Goal: Use online tool/utility: Use online tool/utility

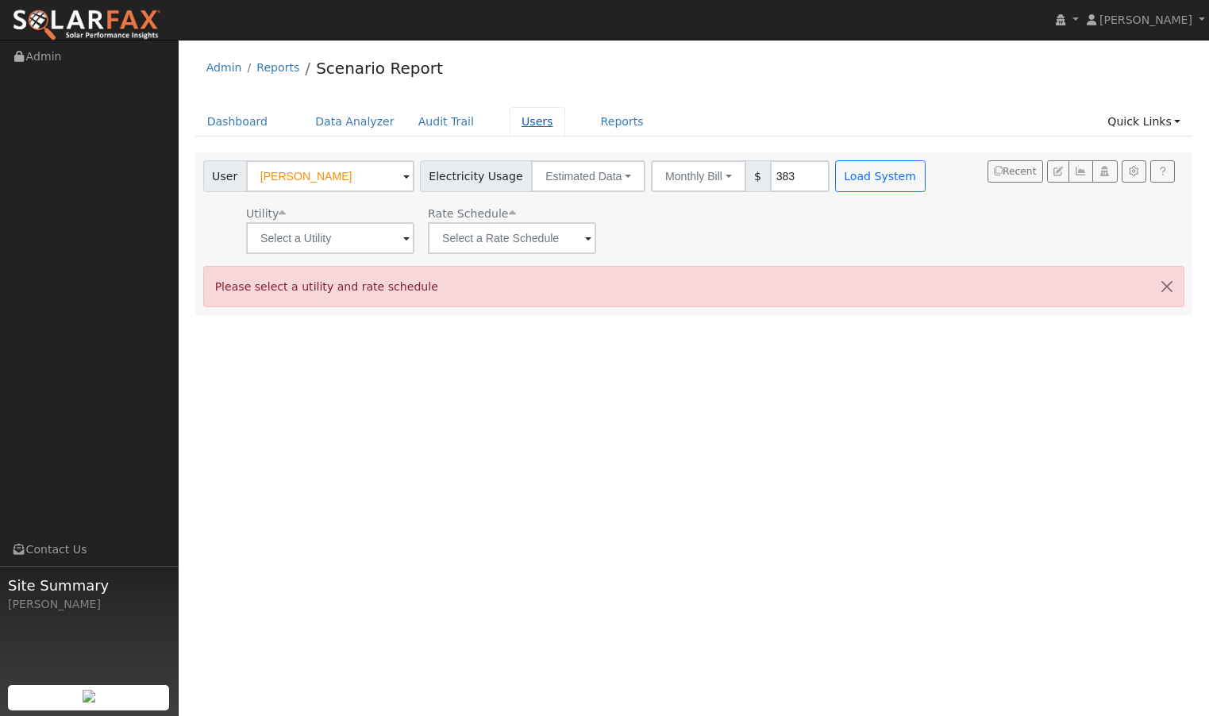
click at [522, 120] on link "Users" at bounding box center [538, 121] width 56 height 29
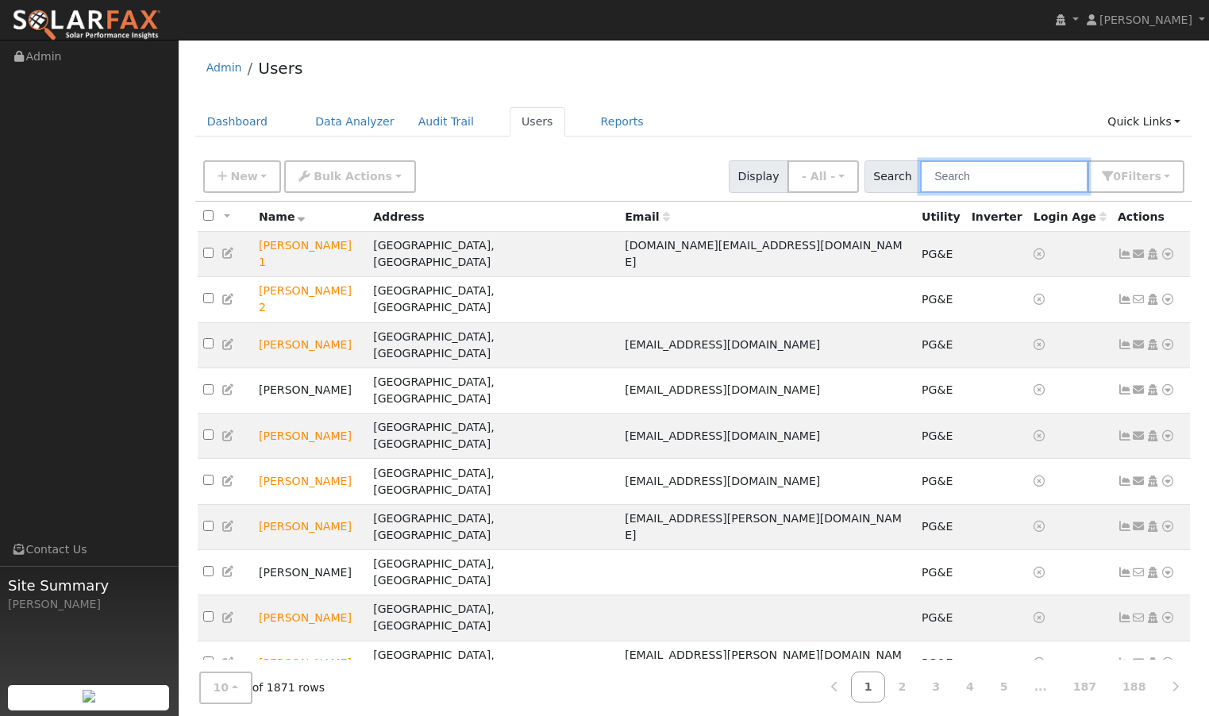
click at [997, 179] on input "text" at bounding box center [1004, 176] width 168 height 33
paste input "Vincent Cirelli"
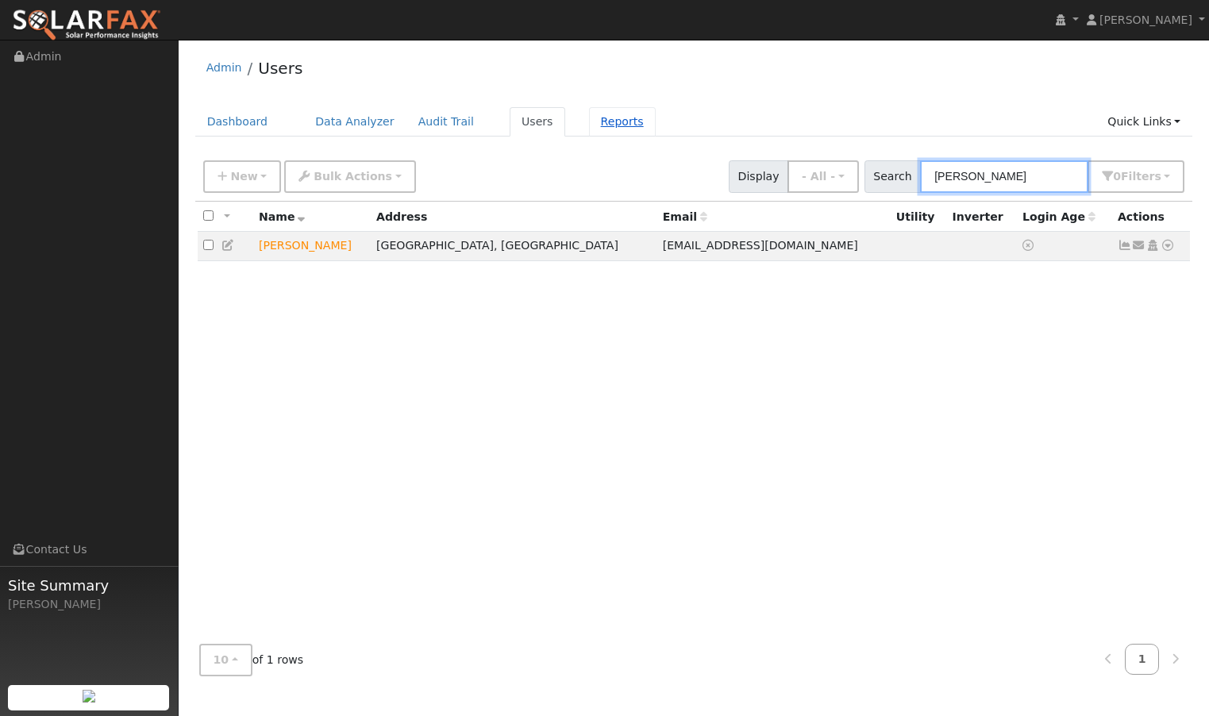
type input "[PERSON_NAME]"
click at [614, 122] on link "Reports" at bounding box center [622, 121] width 67 height 29
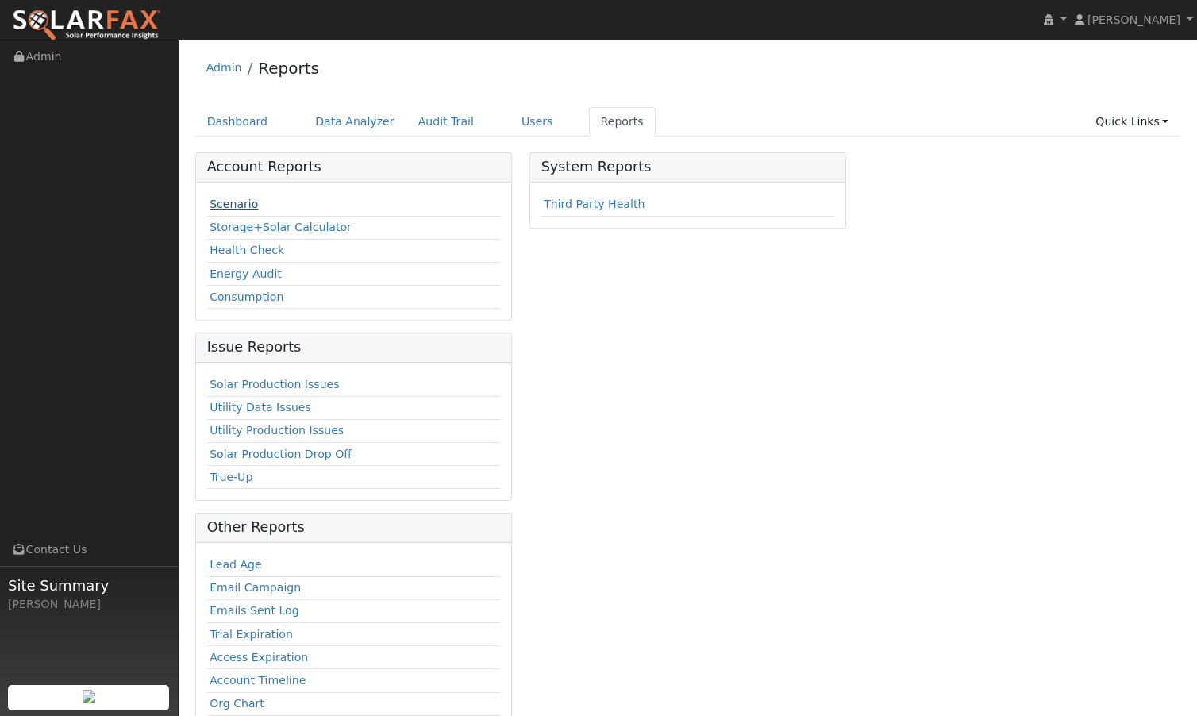
click at [235, 202] on link "Scenario" at bounding box center [234, 204] width 48 height 13
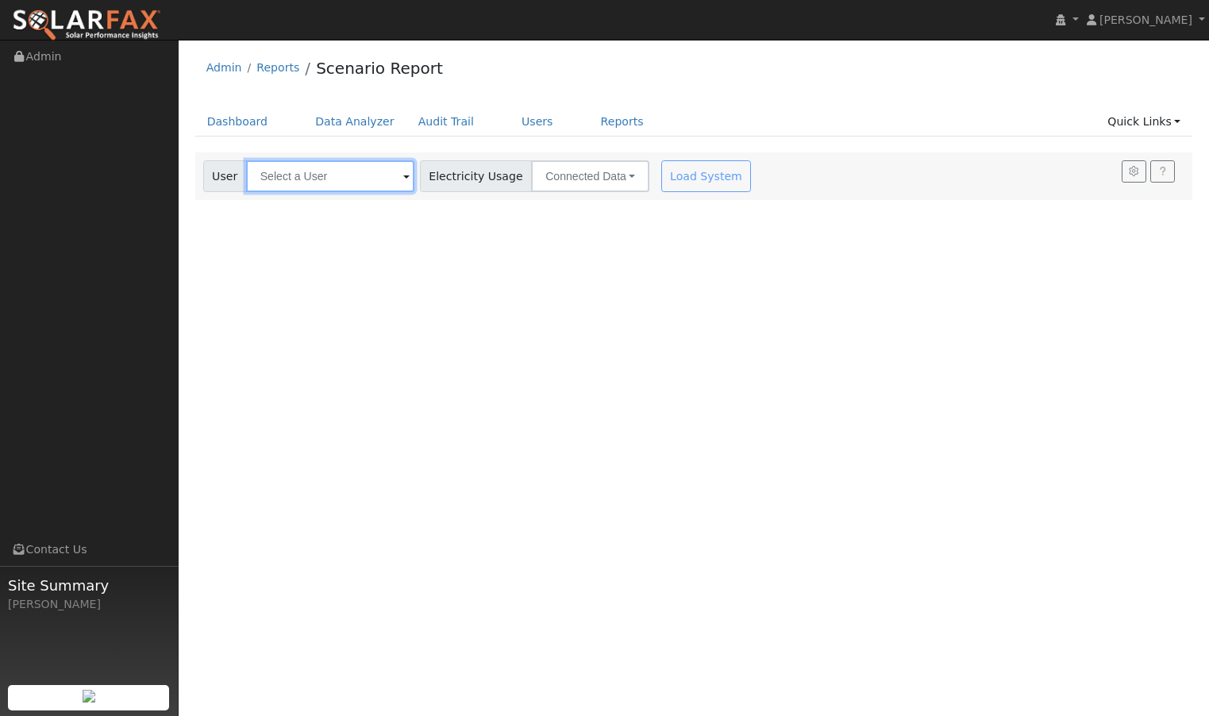
click at [305, 178] on input "text" at bounding box center [330, 176] width 168 height 32
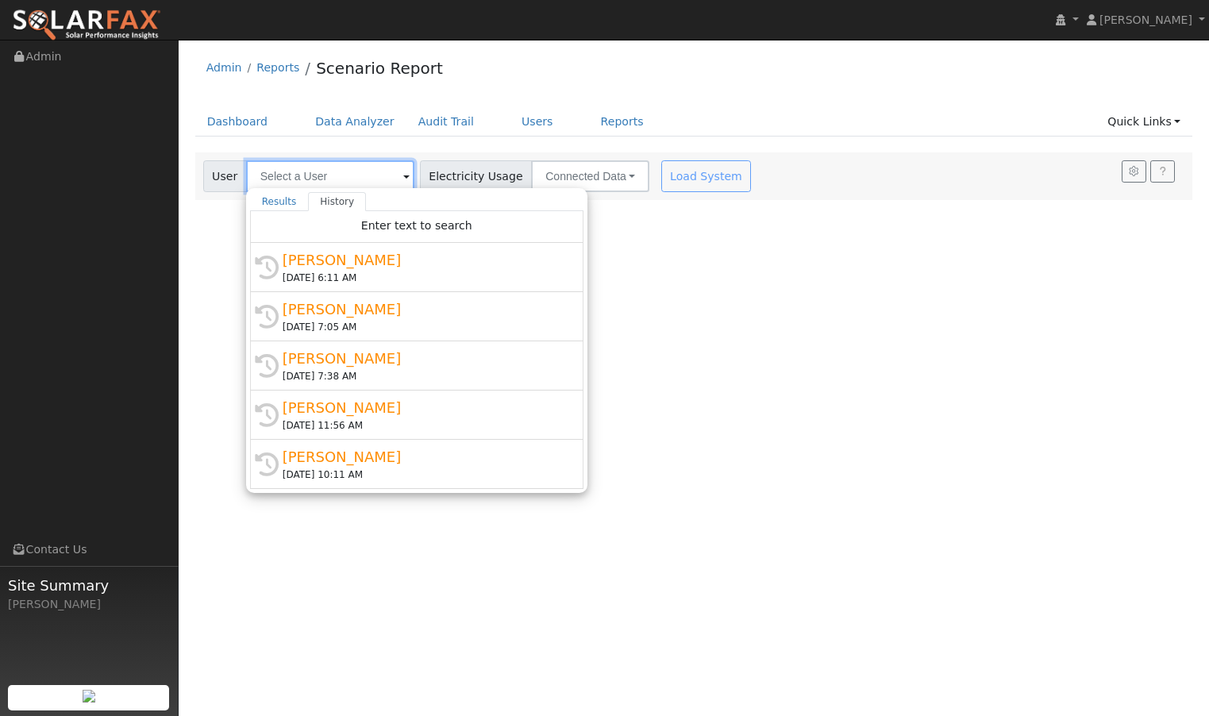
paste input "[PERSON_NAME]"
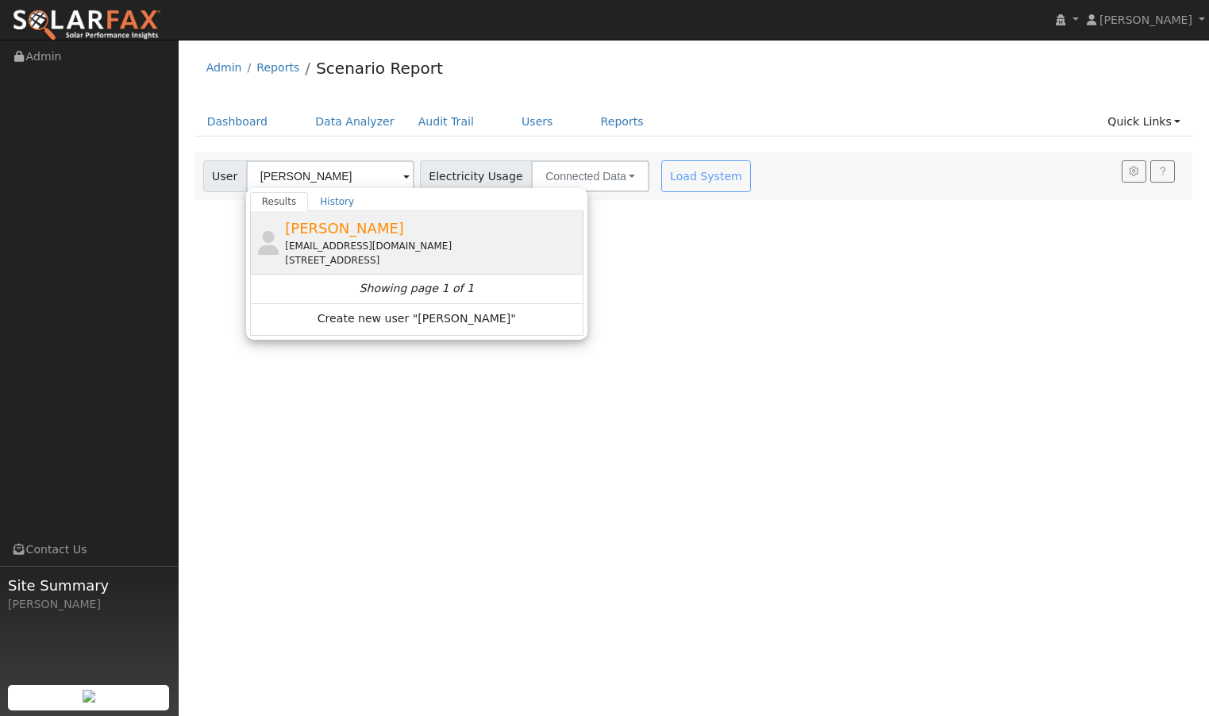
click at [310, 236] on span "Vincent Cirelli" at bounding box center [344, 228] width 119 height 17
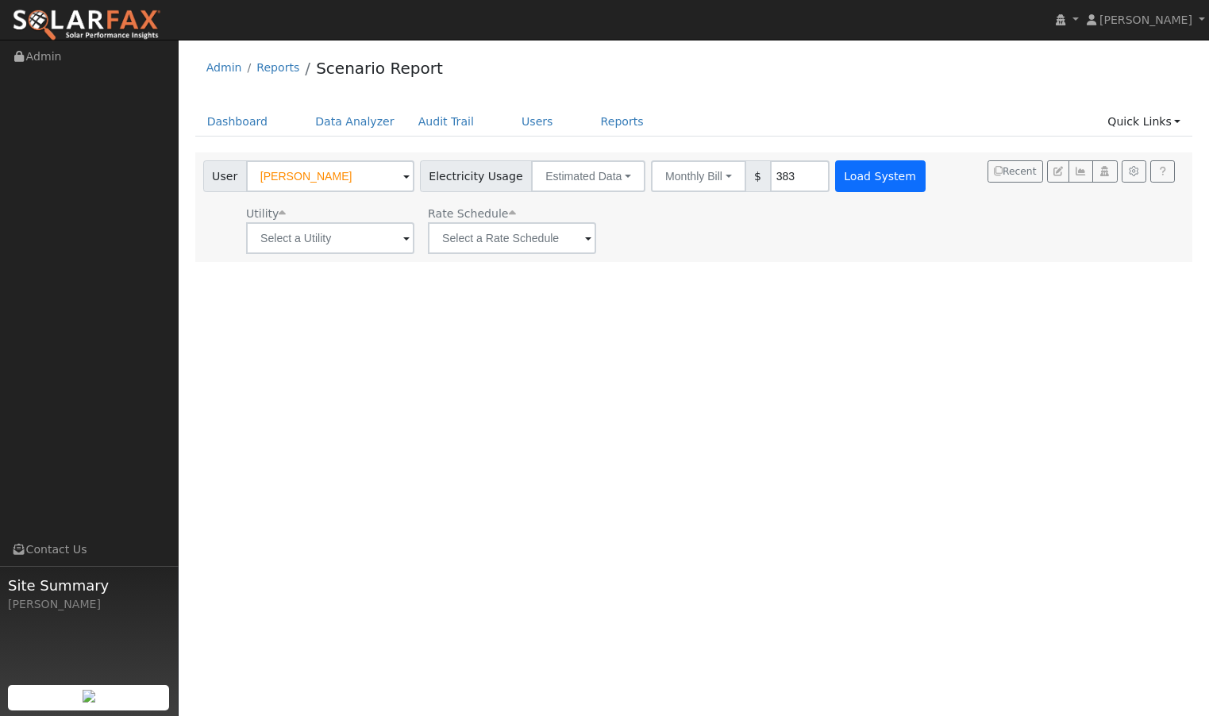
click at [836, 172] on button "Load System" at bounding box center [880, 176] width 91 height 32
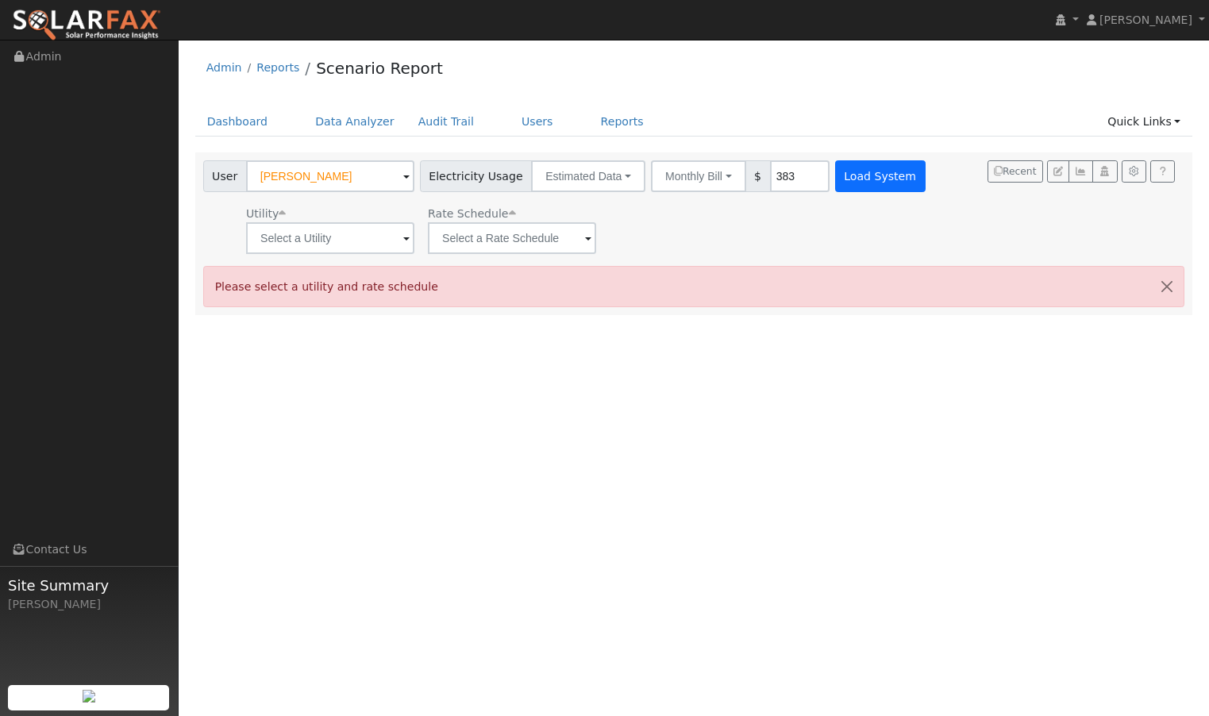
click at [836, 172] on button "Load System" at bounding box center [880, 176] width 91 height 32
click at [403, 241] on span at bounding box center [406, 239] width 6 height 18
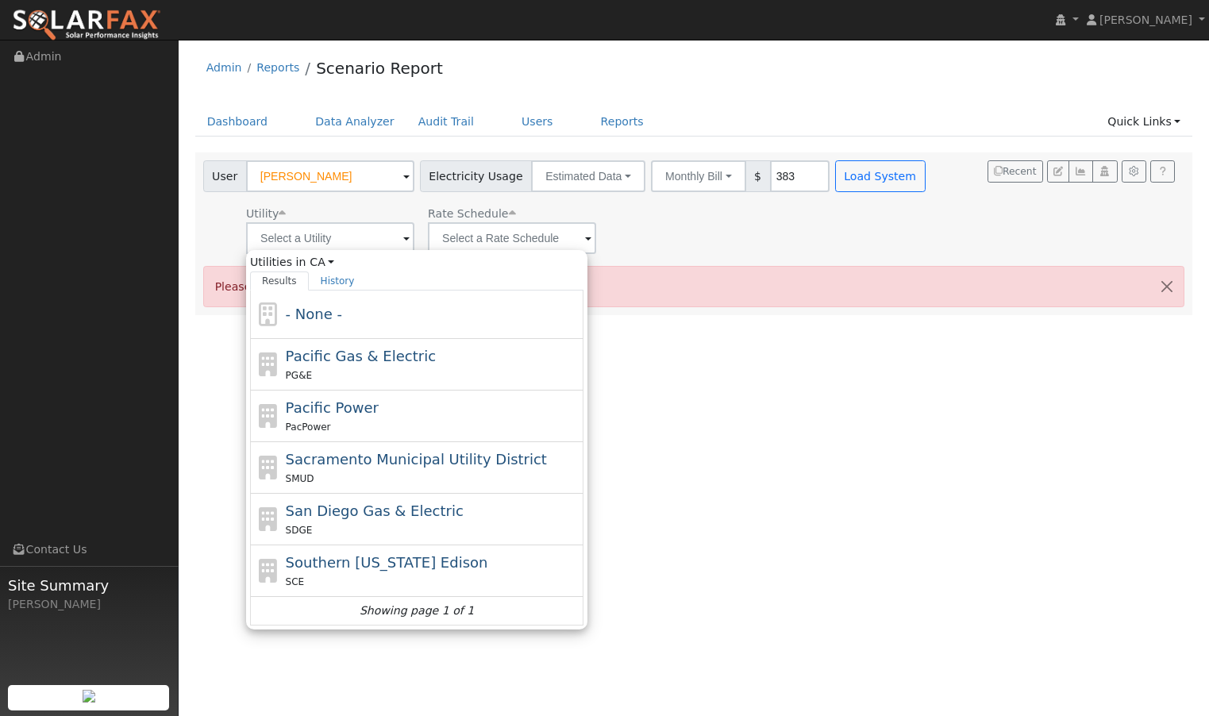
click at [834, 405] on div "User Profile First name Last name Email Email Notifications No Emails No Emails…" at bounding box center [694, 378] width 1031 height 676
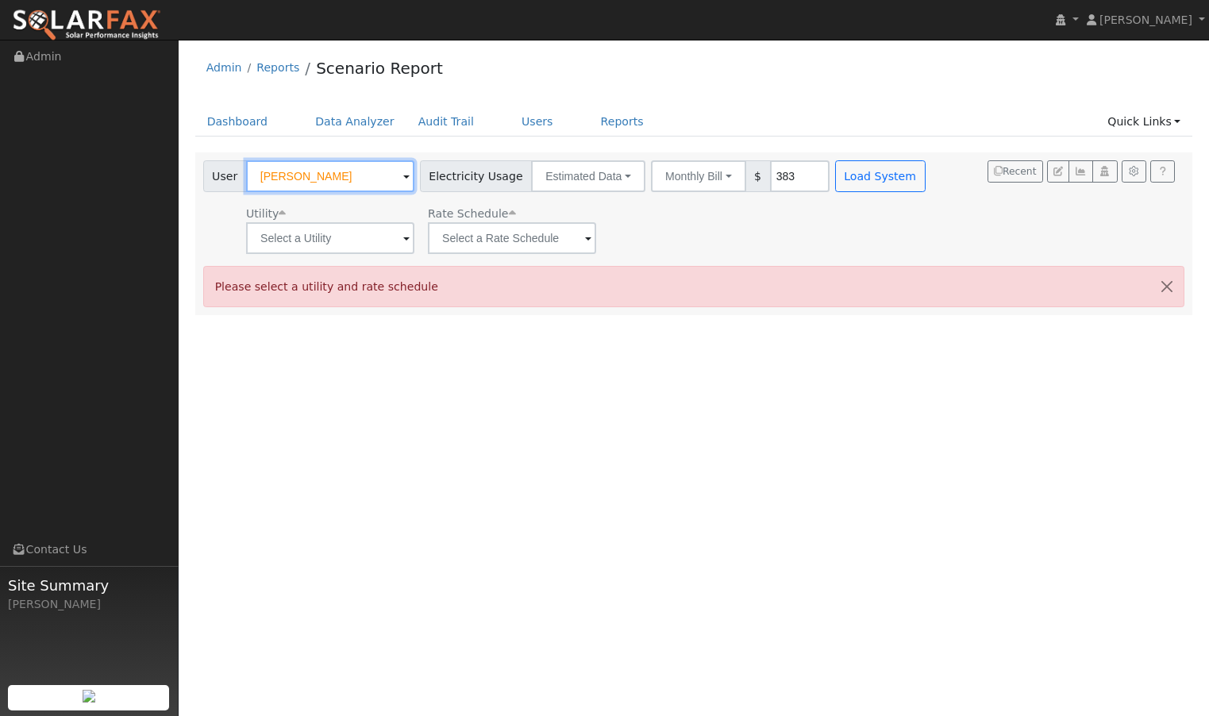
click at [371, 175] on input "[PERSON_NAME]" at bounding box center [330, 176] width 168 height 32
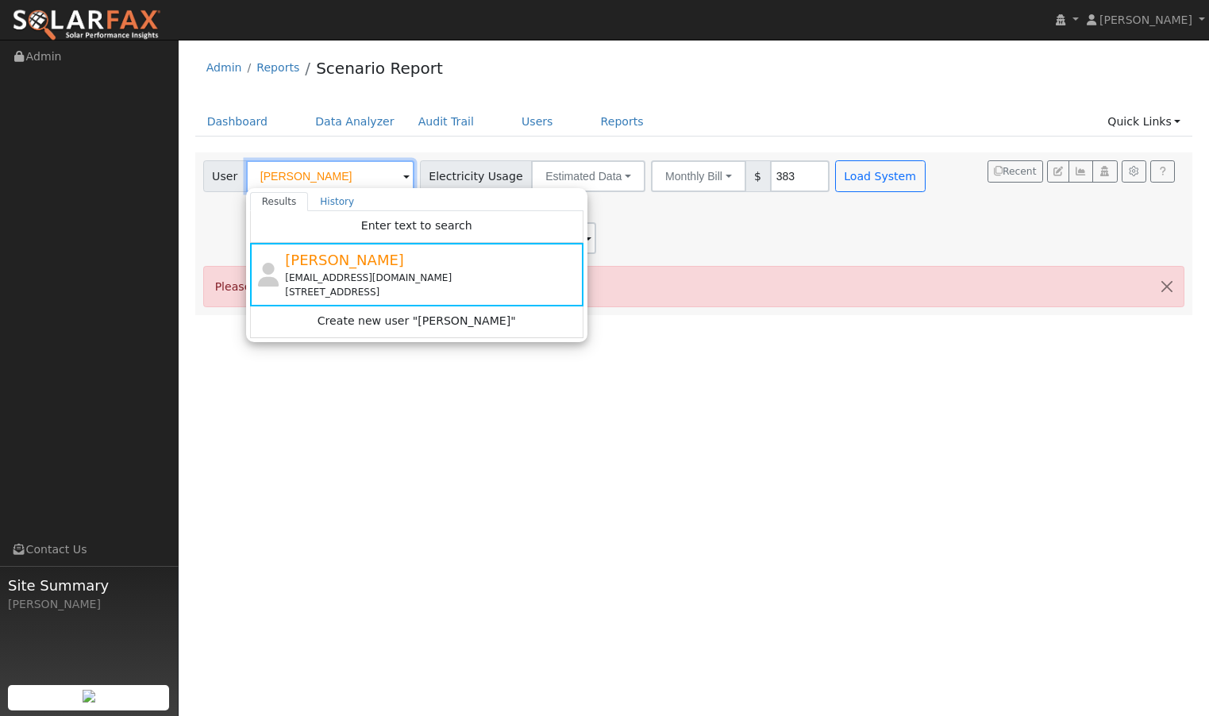
drag, startPoint x: 370, startPoint y: 175, endPoint x: 239, endPoint y: 172, distance: 131.0
click at [239, 172] on div "User Vincent Cirelli Results History Enter text to search Vincent Cirelli cerel…" at bounding box center [308, 176] width 211 height 32
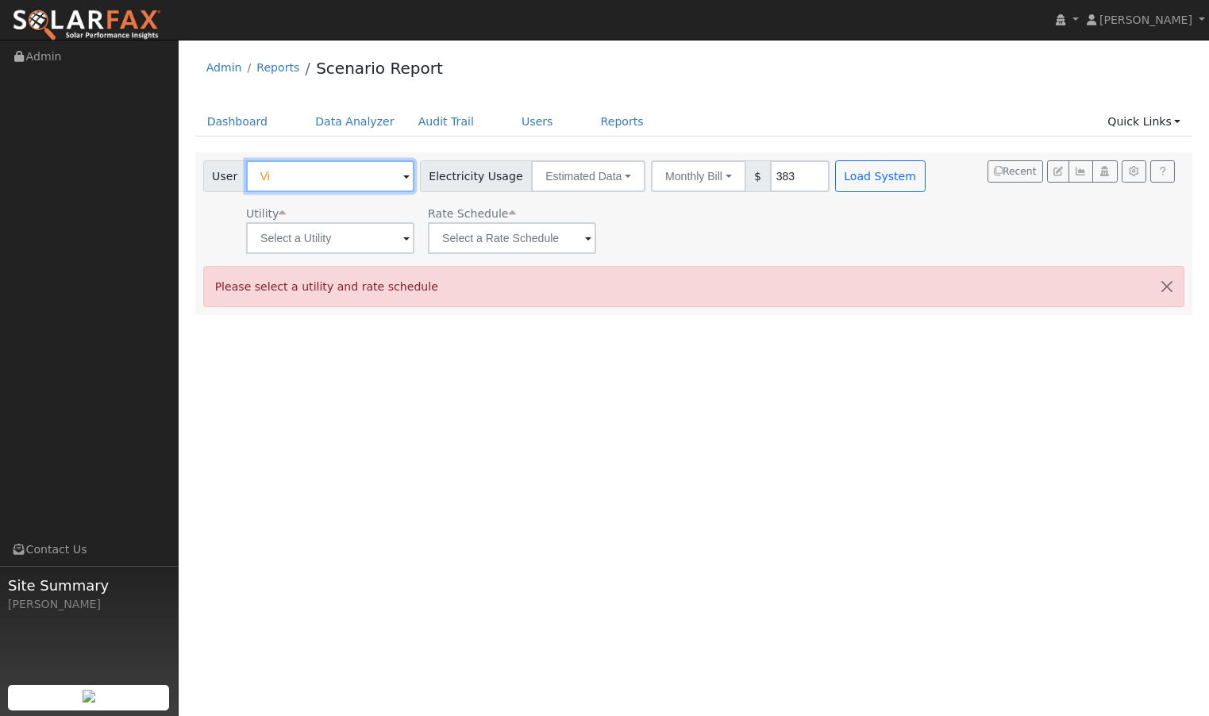
type input "V"
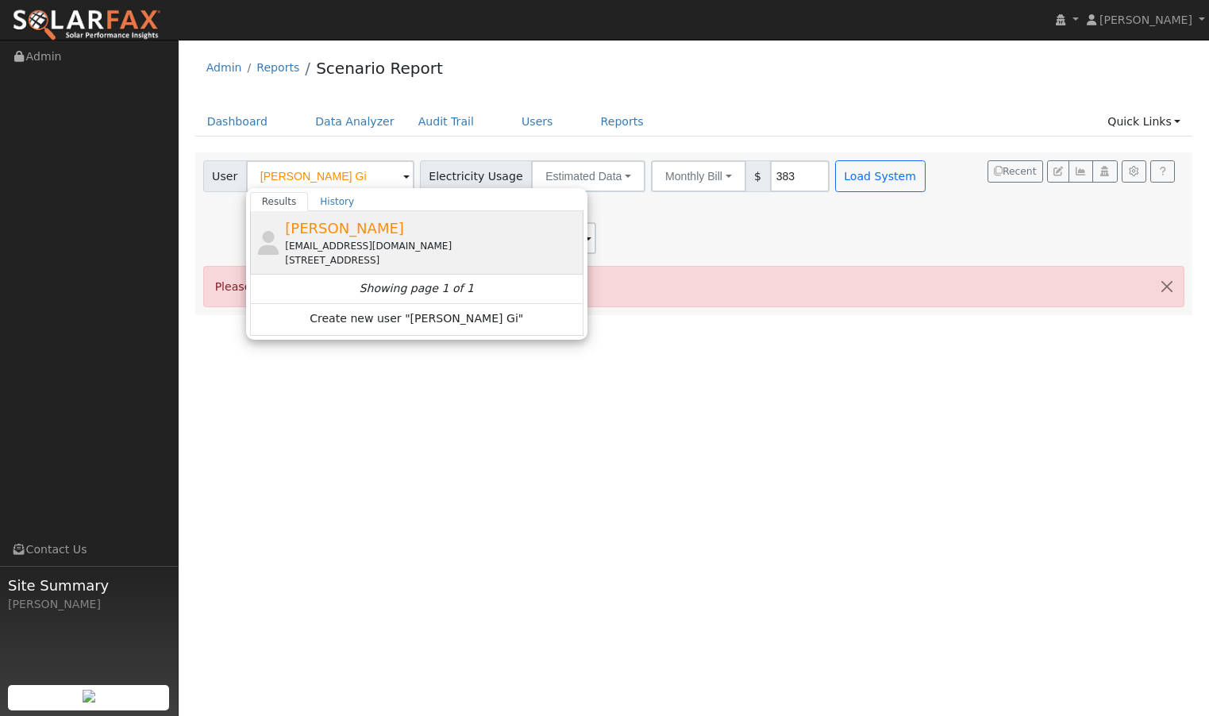
click at [330, 228] on span "[PERSON_NAME]" at bounding box center [344, 228] width 119 height 17
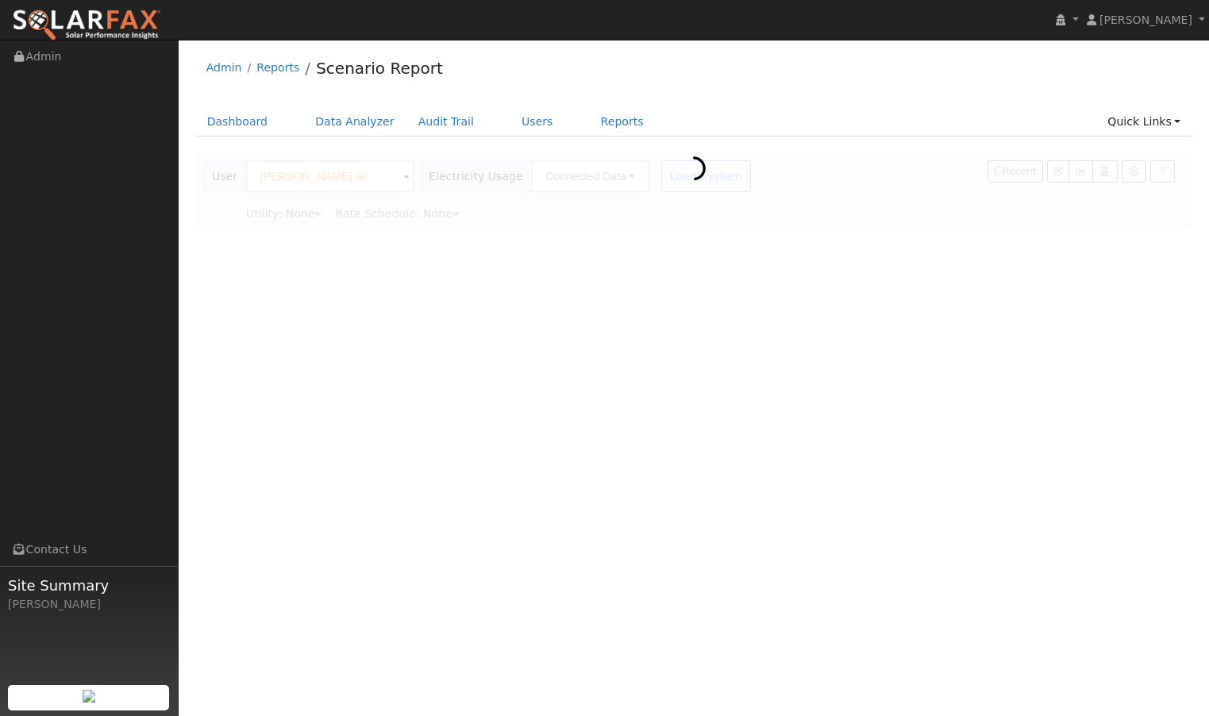
type input "[PERSON_NAME]"
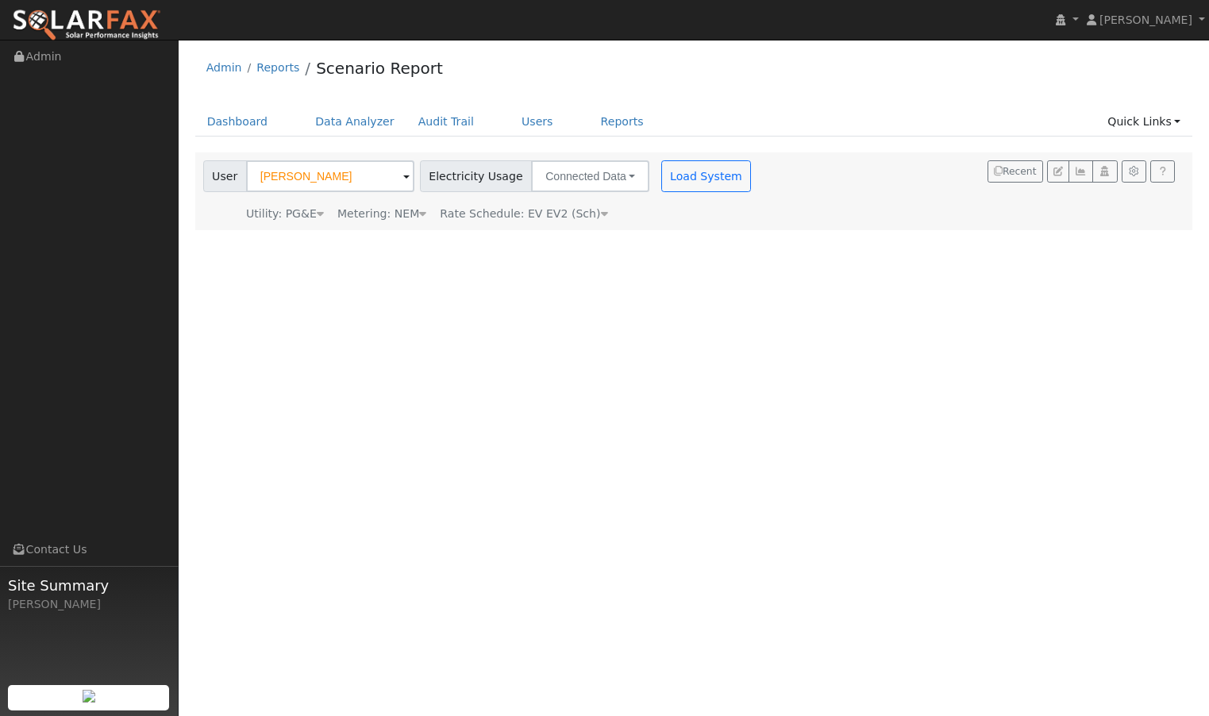
click at [680, 175] on button "Load System" at bounding box center [706, 176] width 91 height 32
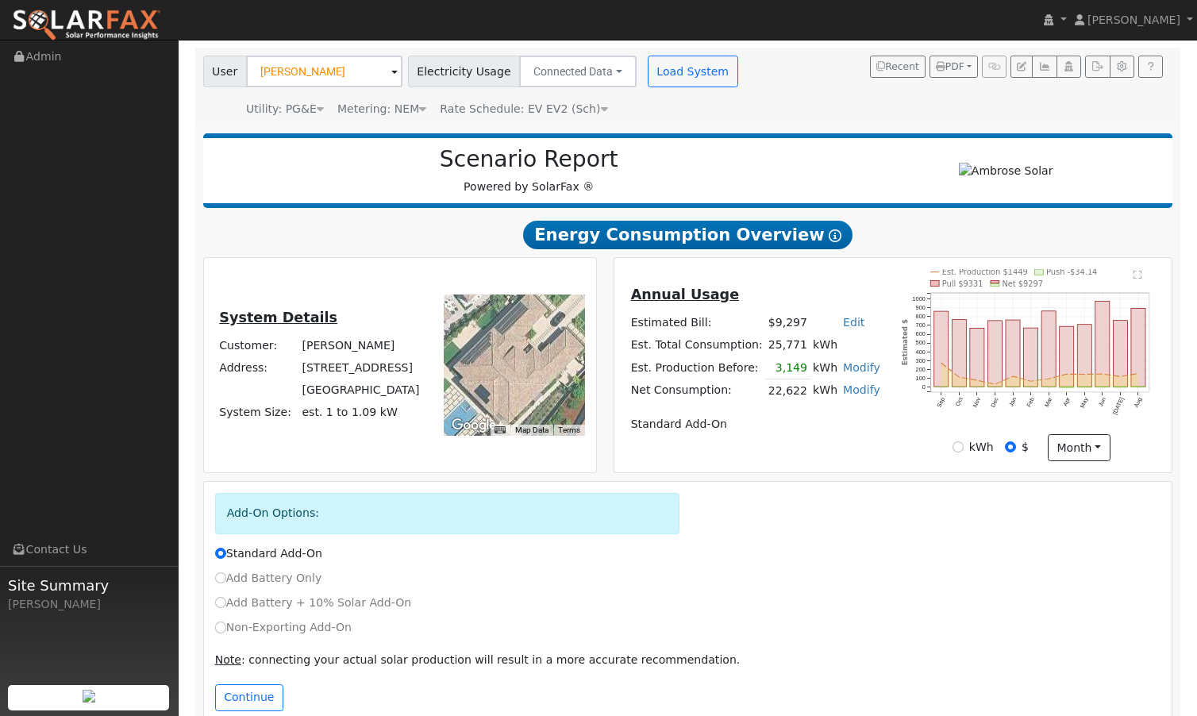
scroll to position [134, 0]
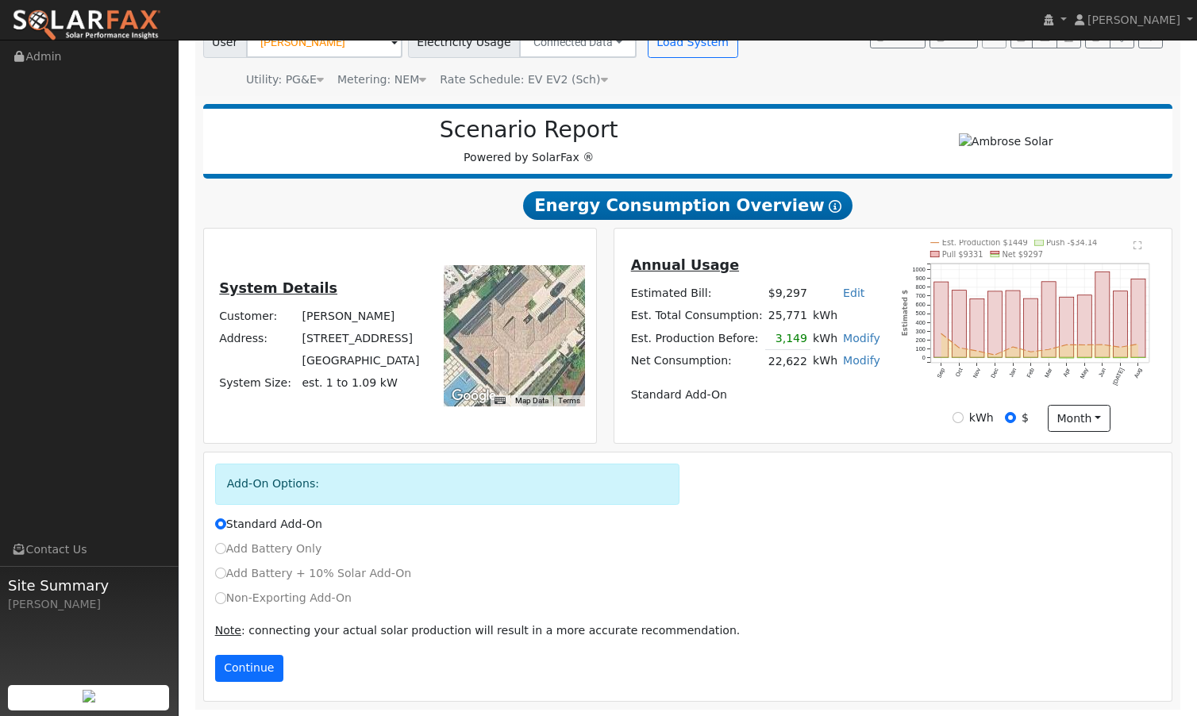
click at [268, 666] on button "Continue" at bounding box center [249, 668] width 68 height 27
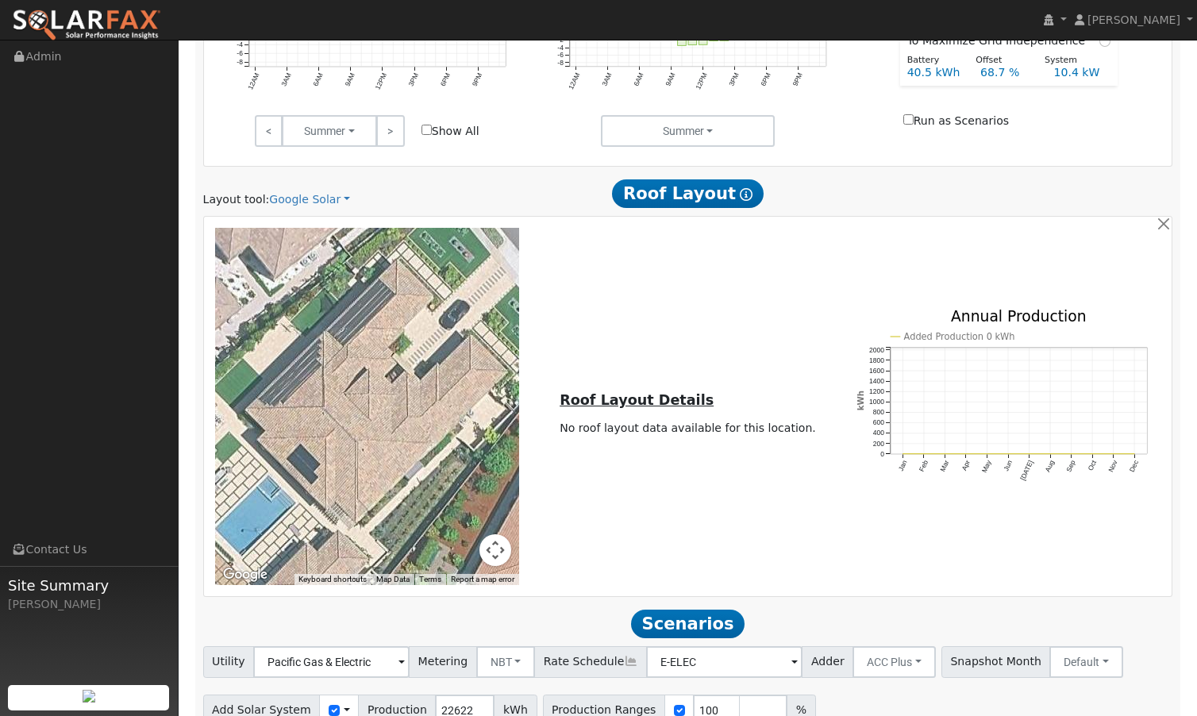
scroll to position [879, 0]
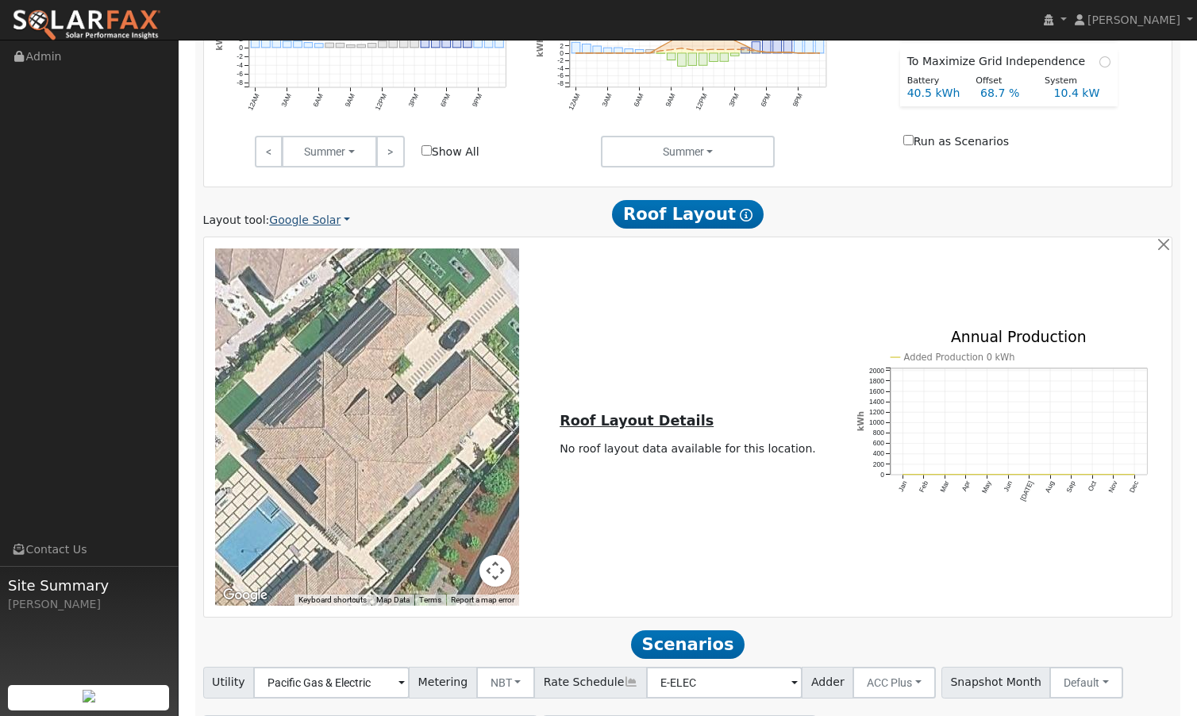
click at [337, 222] on link "Google Solar" at bounding box center [309, 220] width 81 height 17
click at [310, 292] on link "Aurora" at bounding box center [323, 292] width 110 height 22
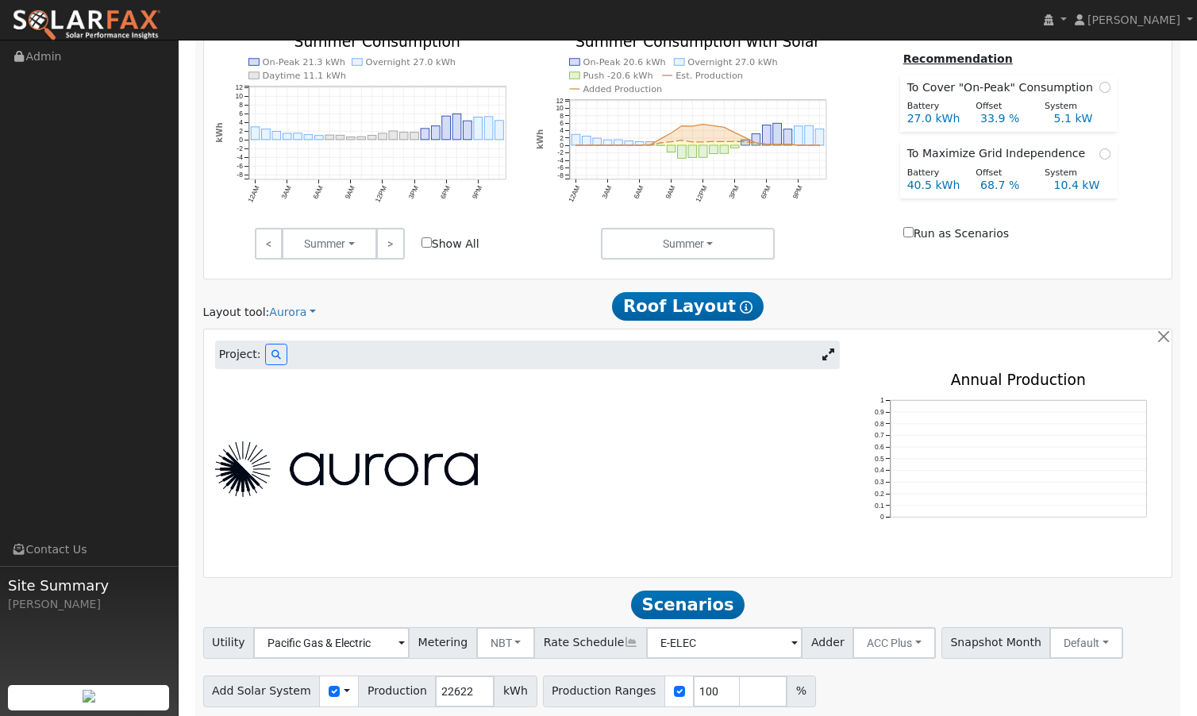
scroll to position [843, 0]
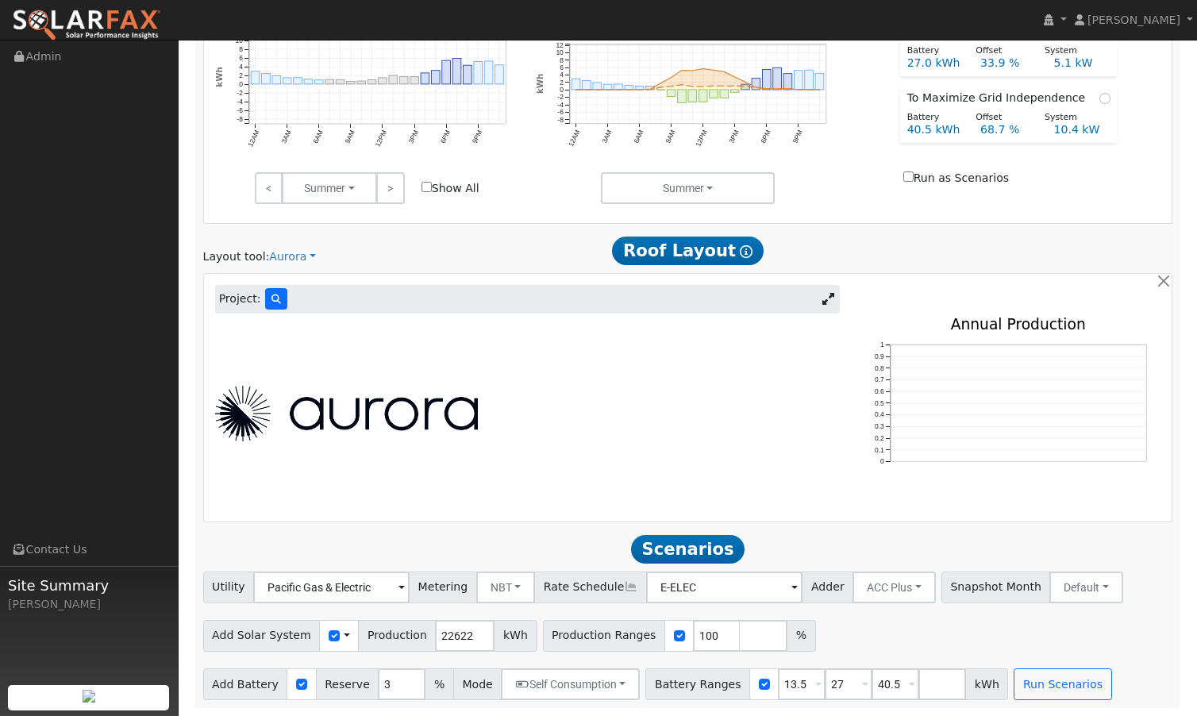
click at [275, 302] on icon at bounding box center [277, 300] width 10 height 10
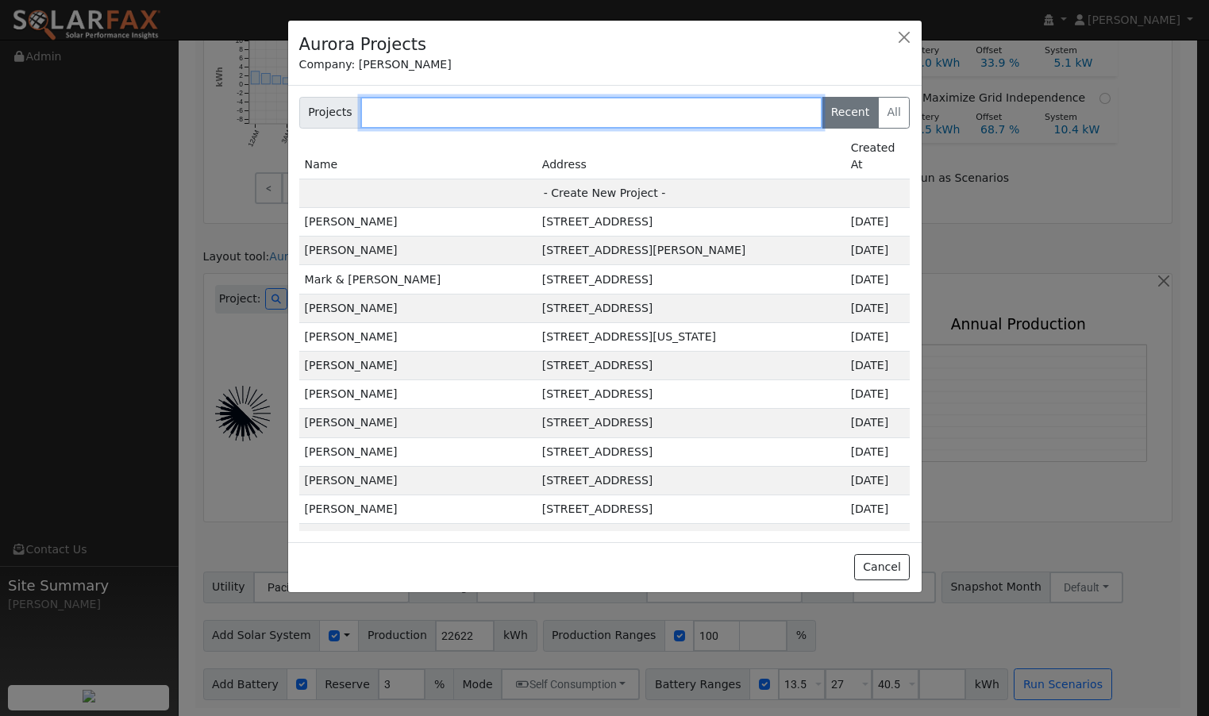
click at [478, 116] on input "text" at bounding box center [591, 113] width 462 height 32
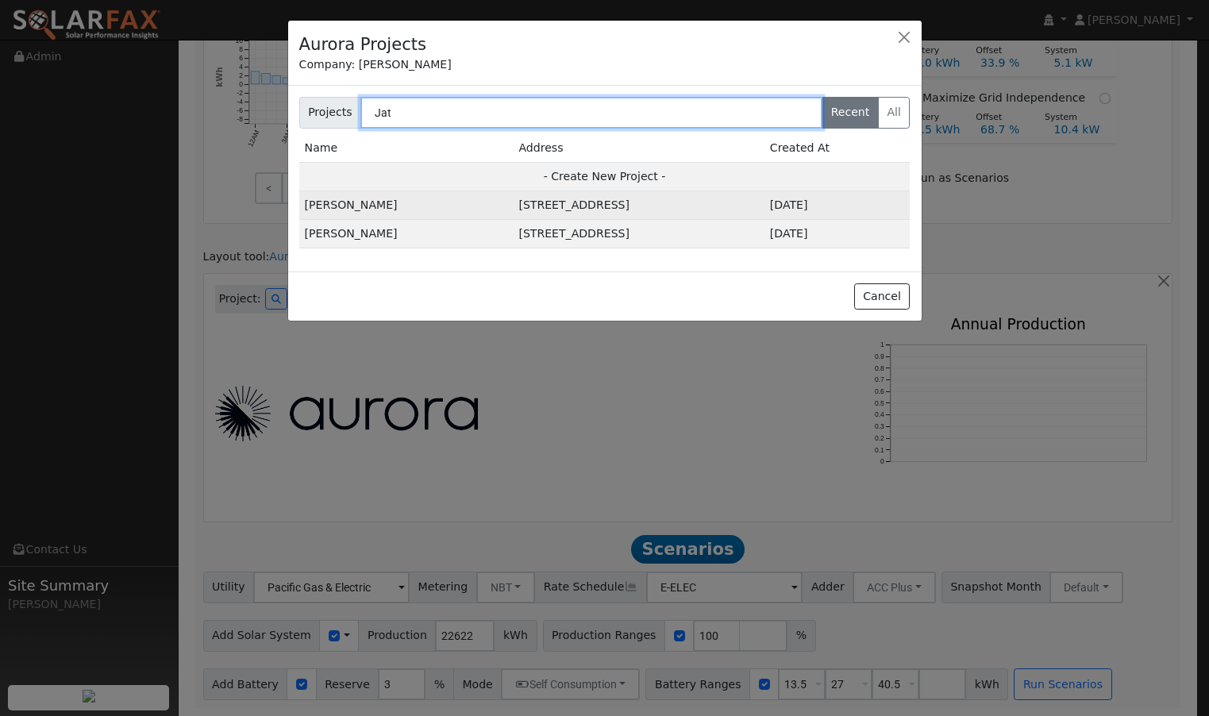
type input "Jat"
click at [361, 202] on td "[PERSON_NAME]" at bounding box center [406, 205] width 214 height 29
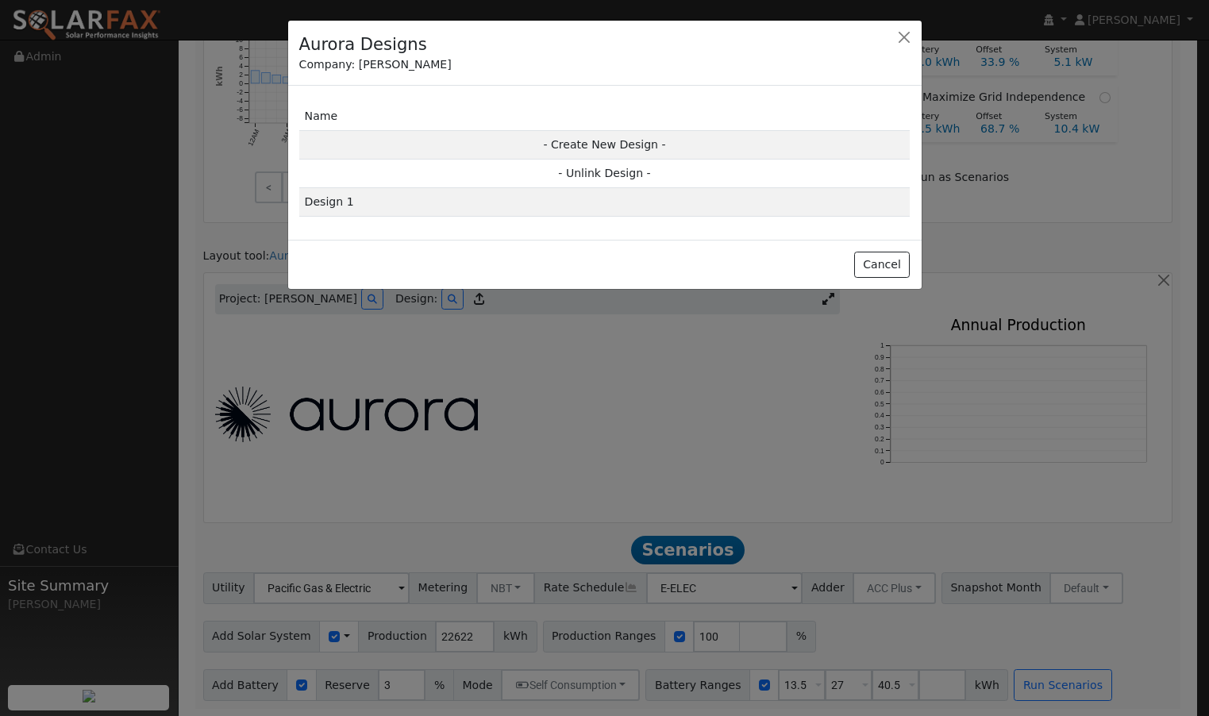
drag, startPoint x: 327, startPoint y: 202, endPoint x: 361, endPoint y: 211, distance: 35.4
click at [327, 201] on td "Design 1" at bounding box center [604, 202] width 611 height 29
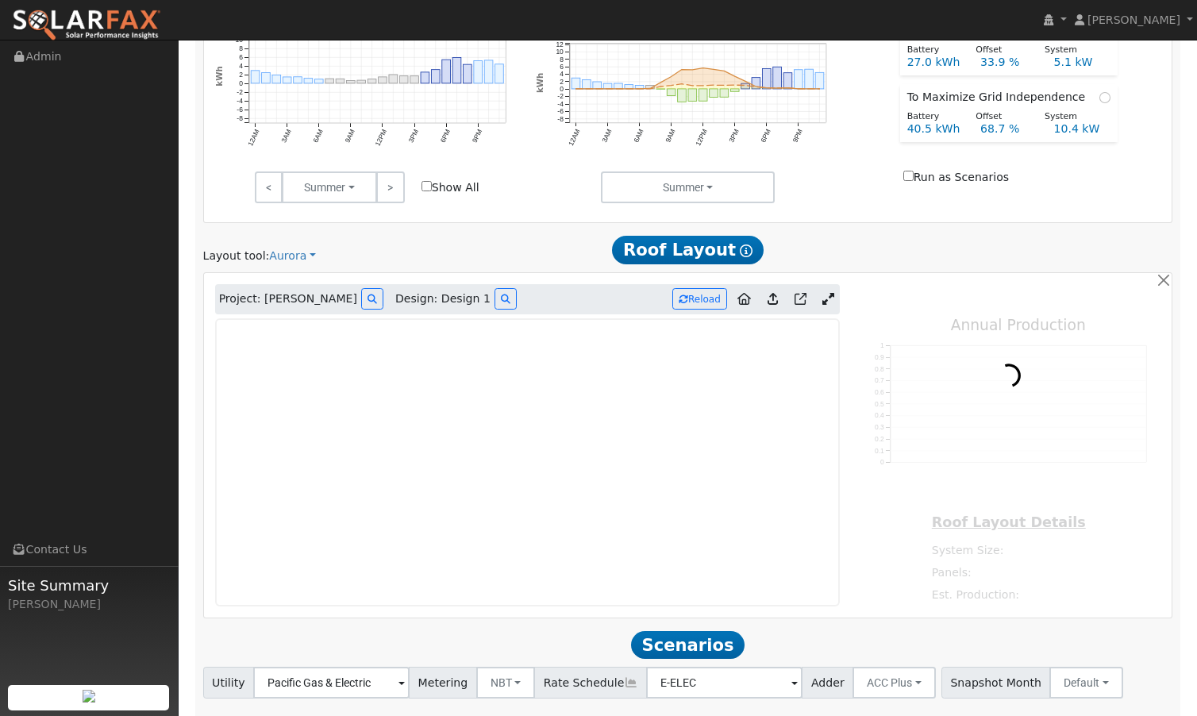
type input "16620"
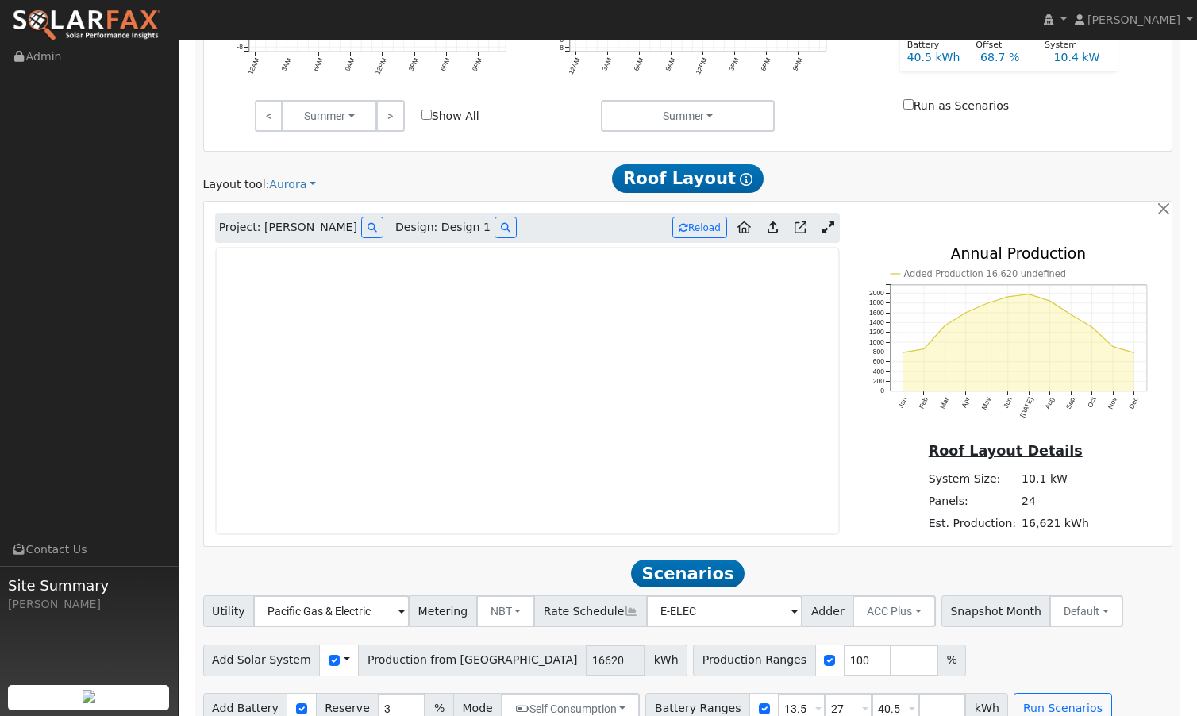
scroll to position [940, 0]
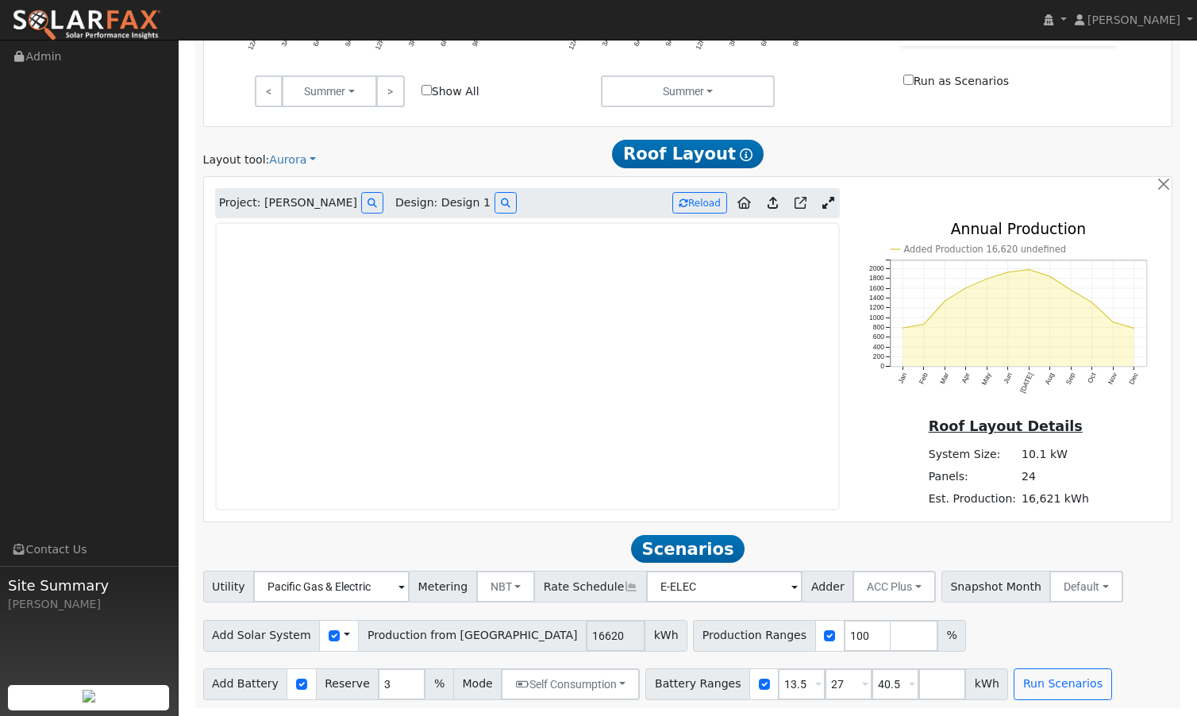
click at [837, 205] on link at bounding box center [828, 203] width 23 height 24
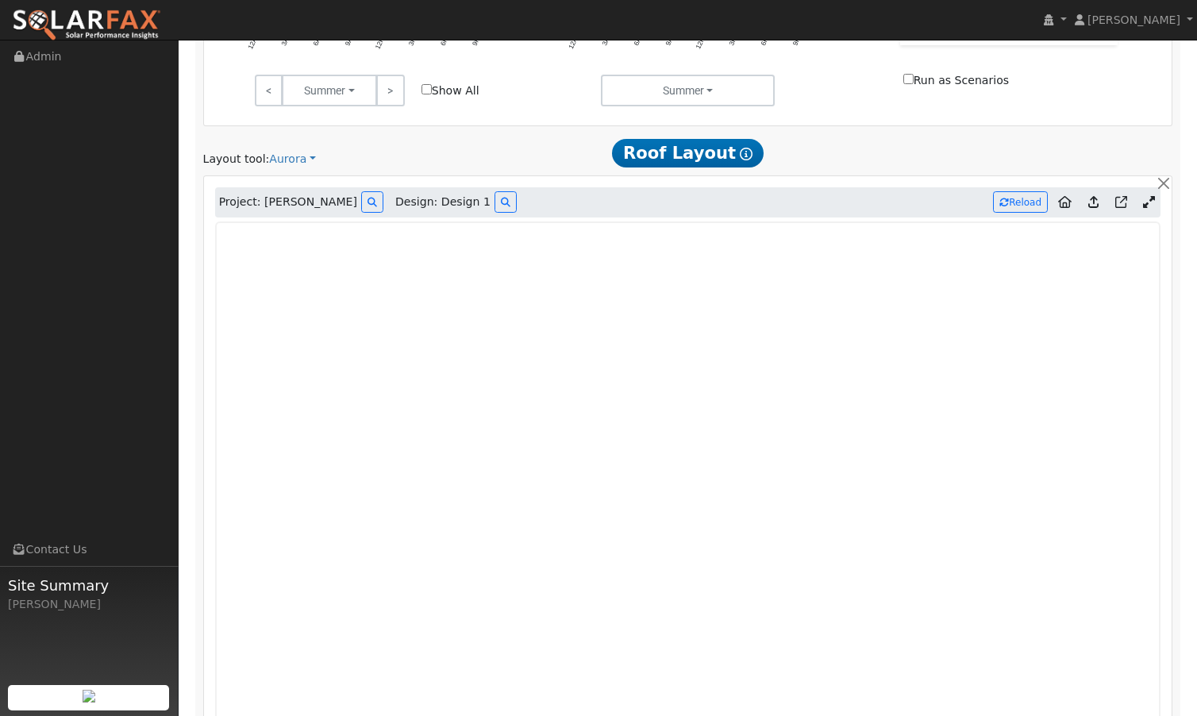
click at [1145, 200] on icon at bounding box center [1149, 202] width 12 height 12
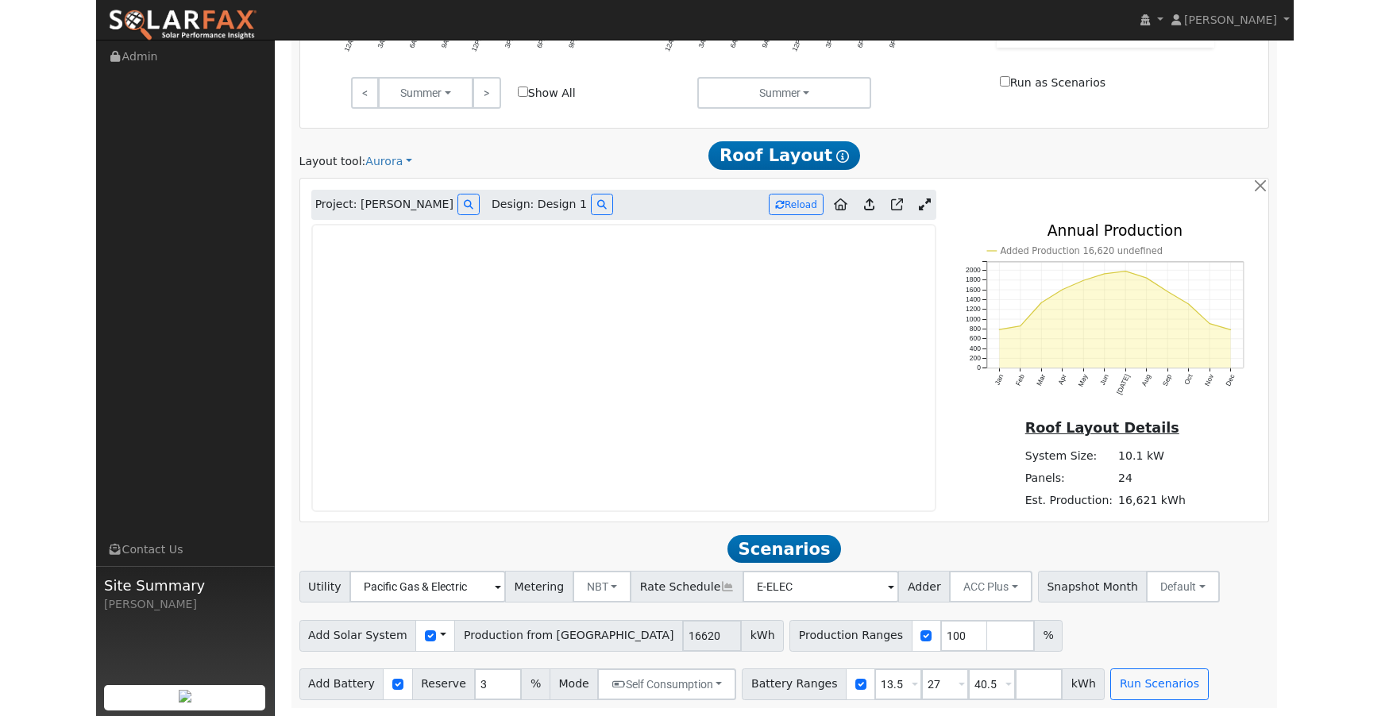
scroll to position [939, 0]
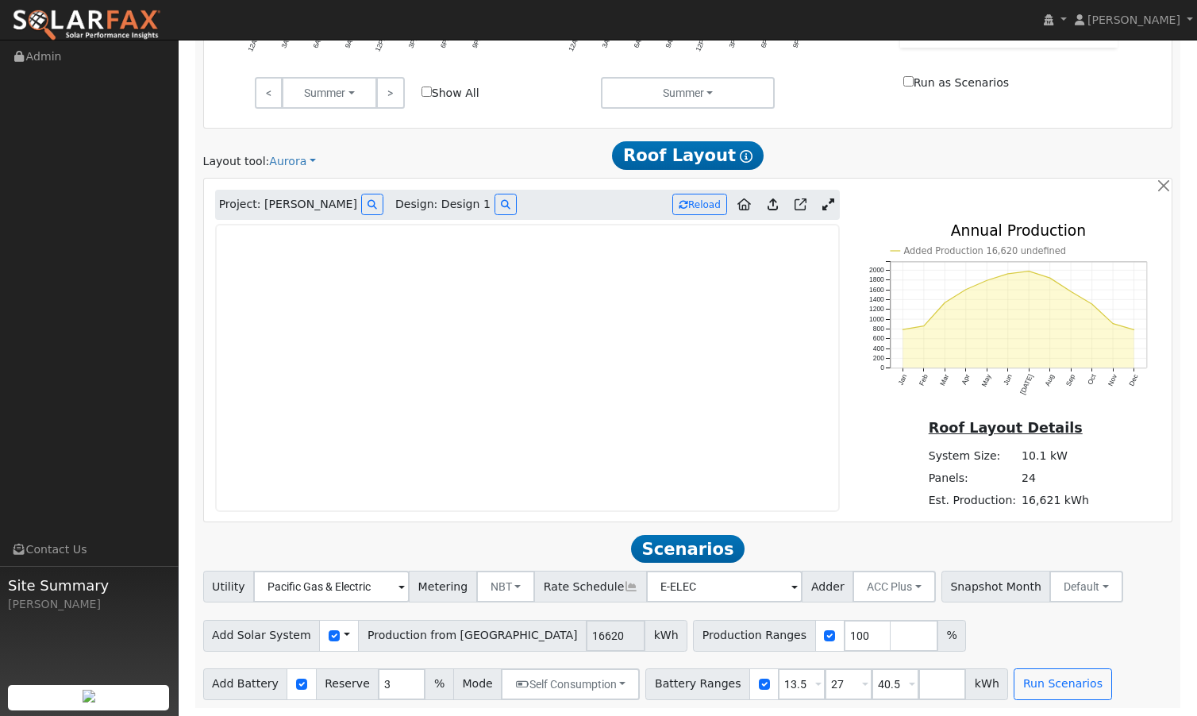
click at [800, 205] on icon at bounding box center [801, 204] width 12 height 12
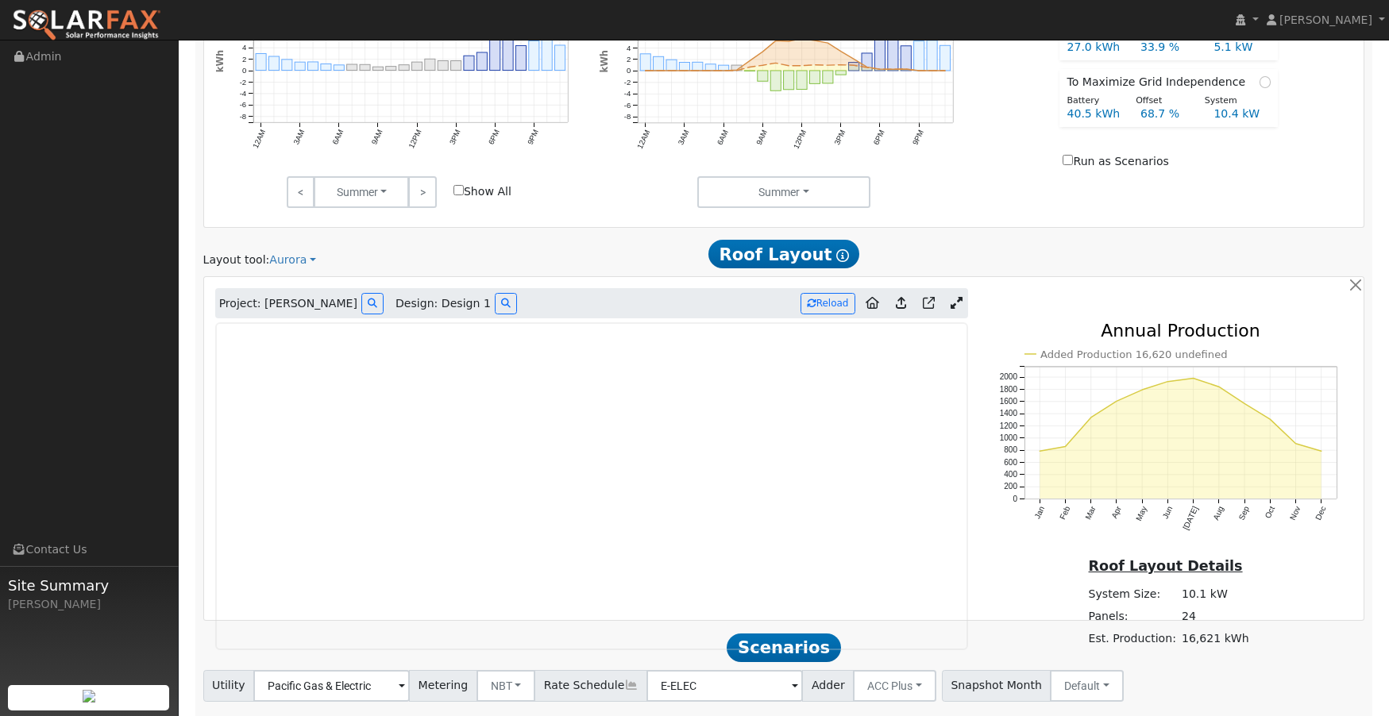
scroll to position [1013, 0]
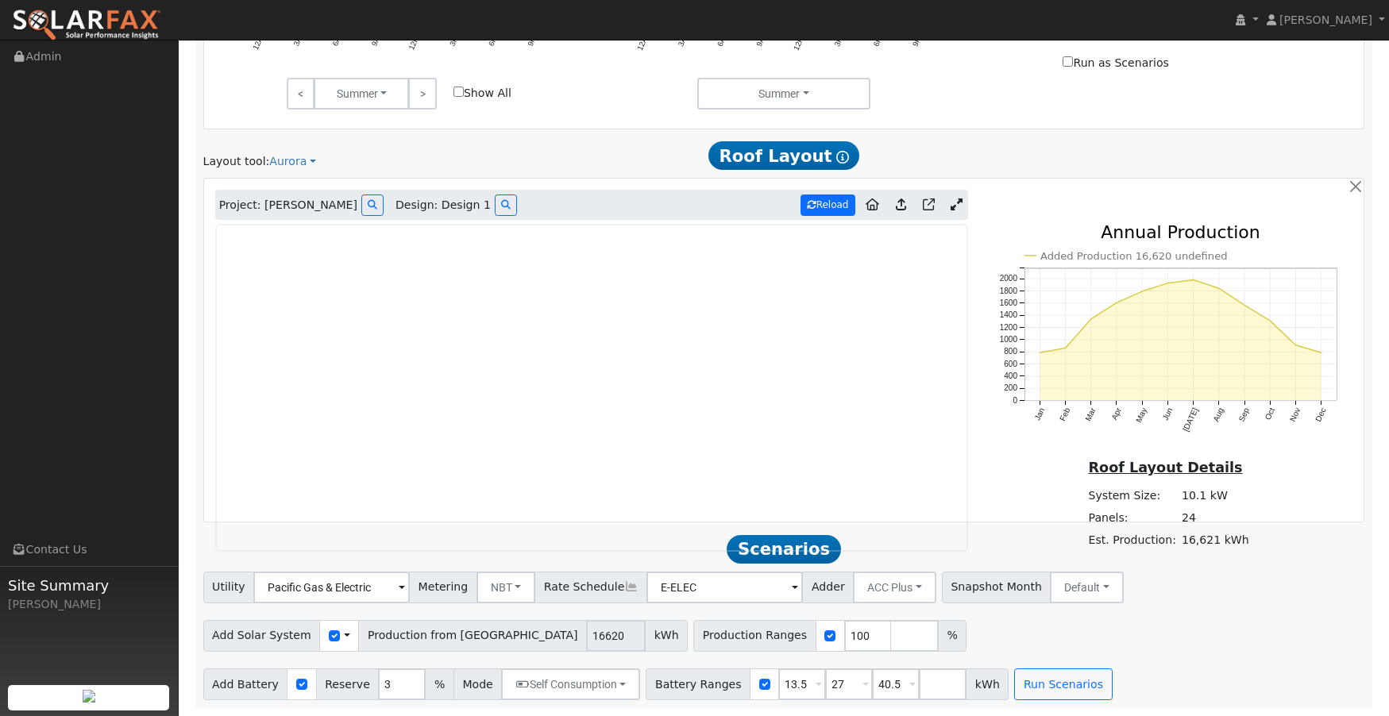
click at [827, 206] on button "Reload" at bounding box center [827, 205] width 55 height 21
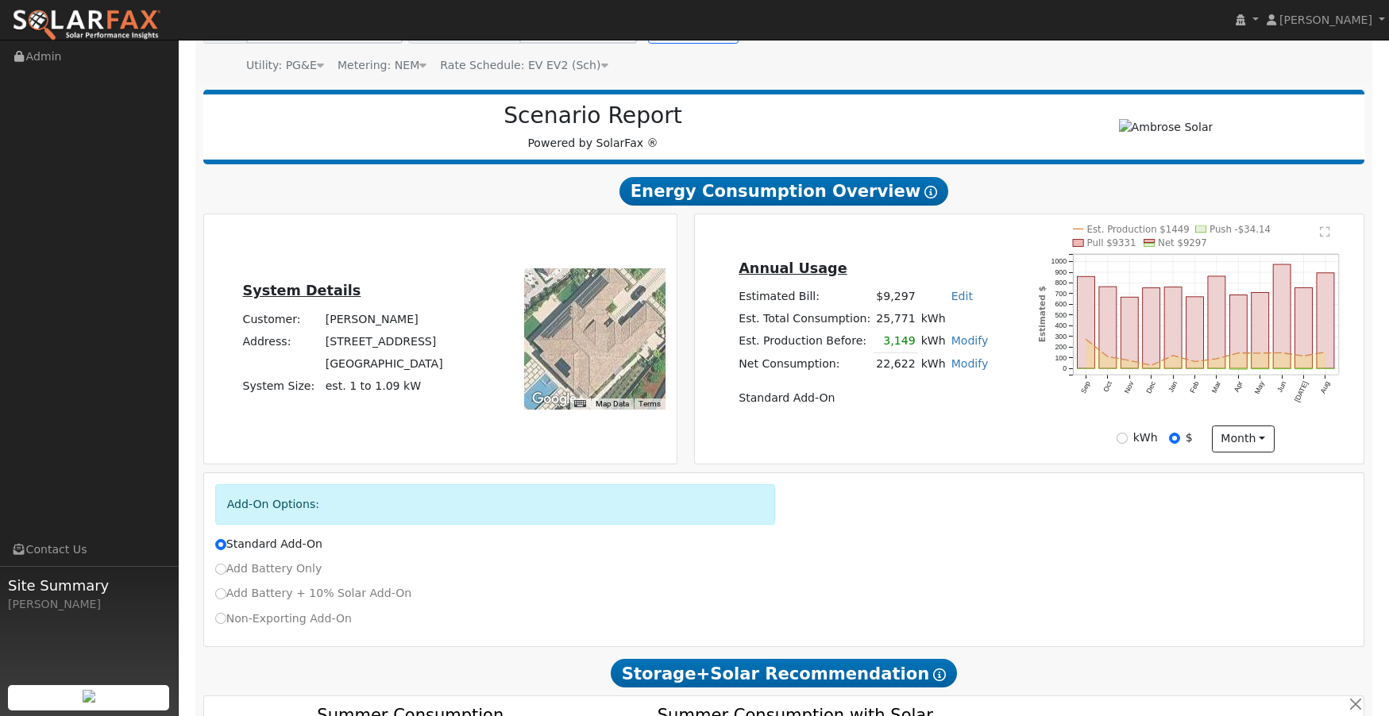
scroll to position [0, 0]
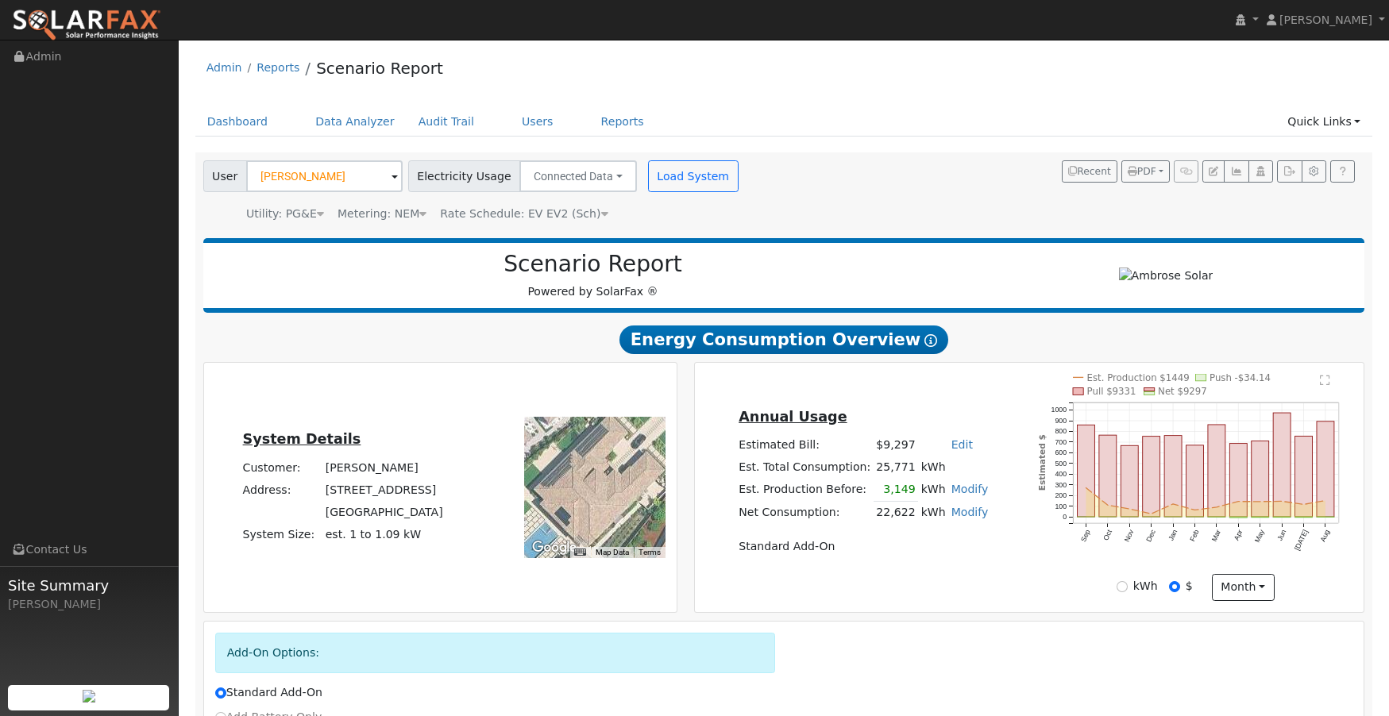
click at [1208, 380] on text "" at bounding box center [1325, 380] width 10 height 12
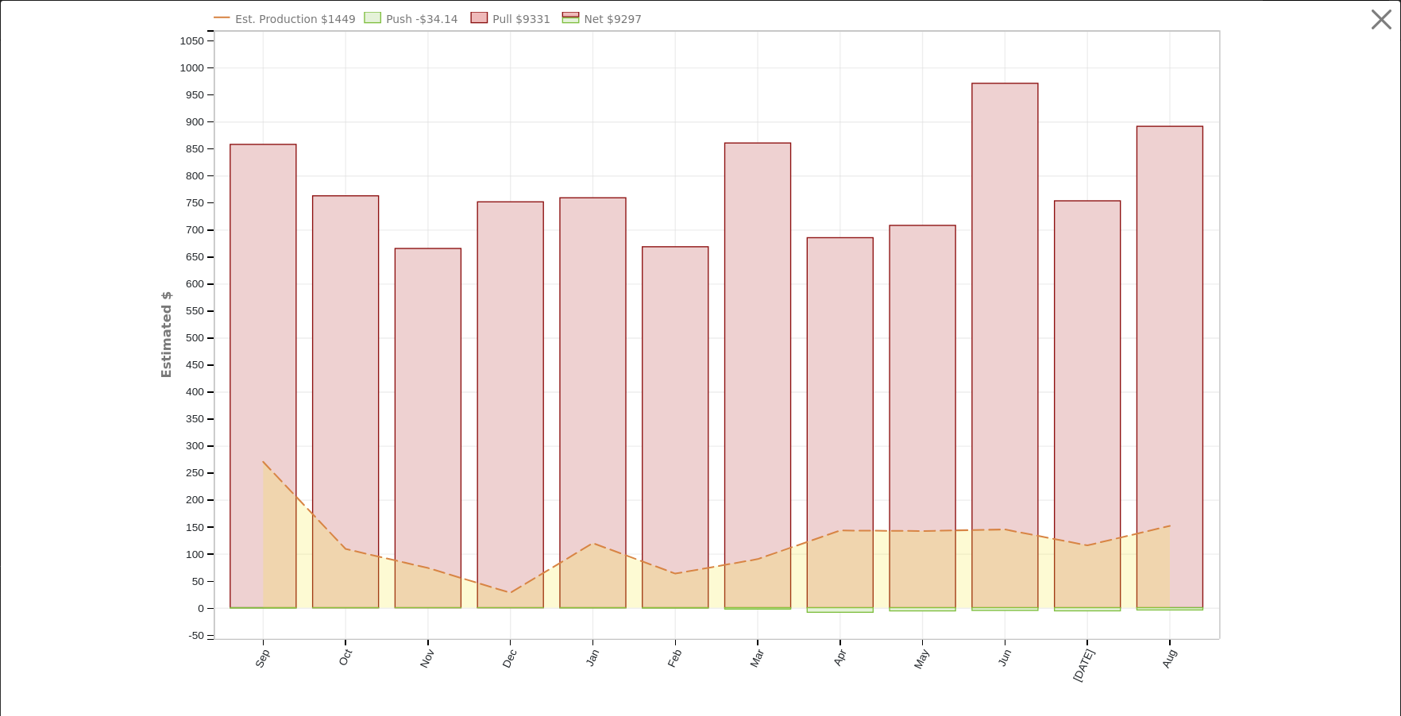
click at [1208, 21] on button "button" at bounding box center [1381, 20] width 30 height 30
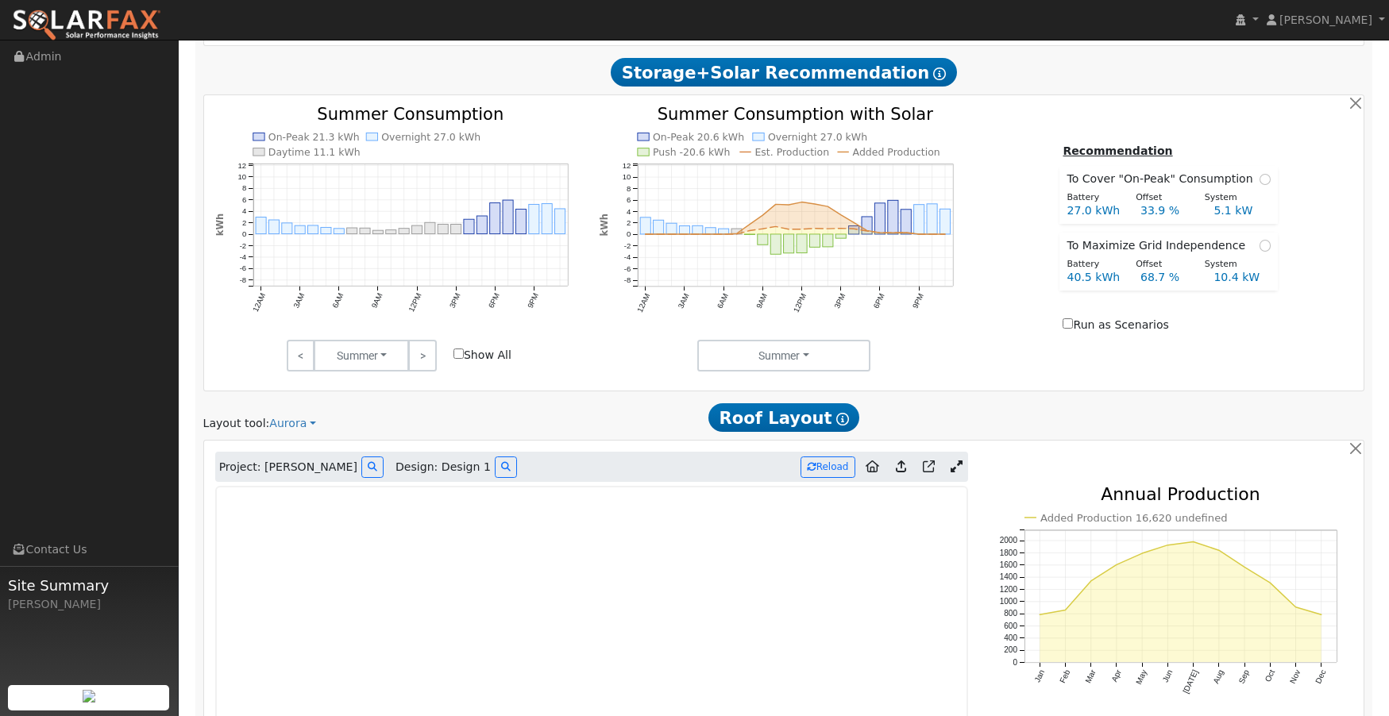
scroll to position [964, 0]
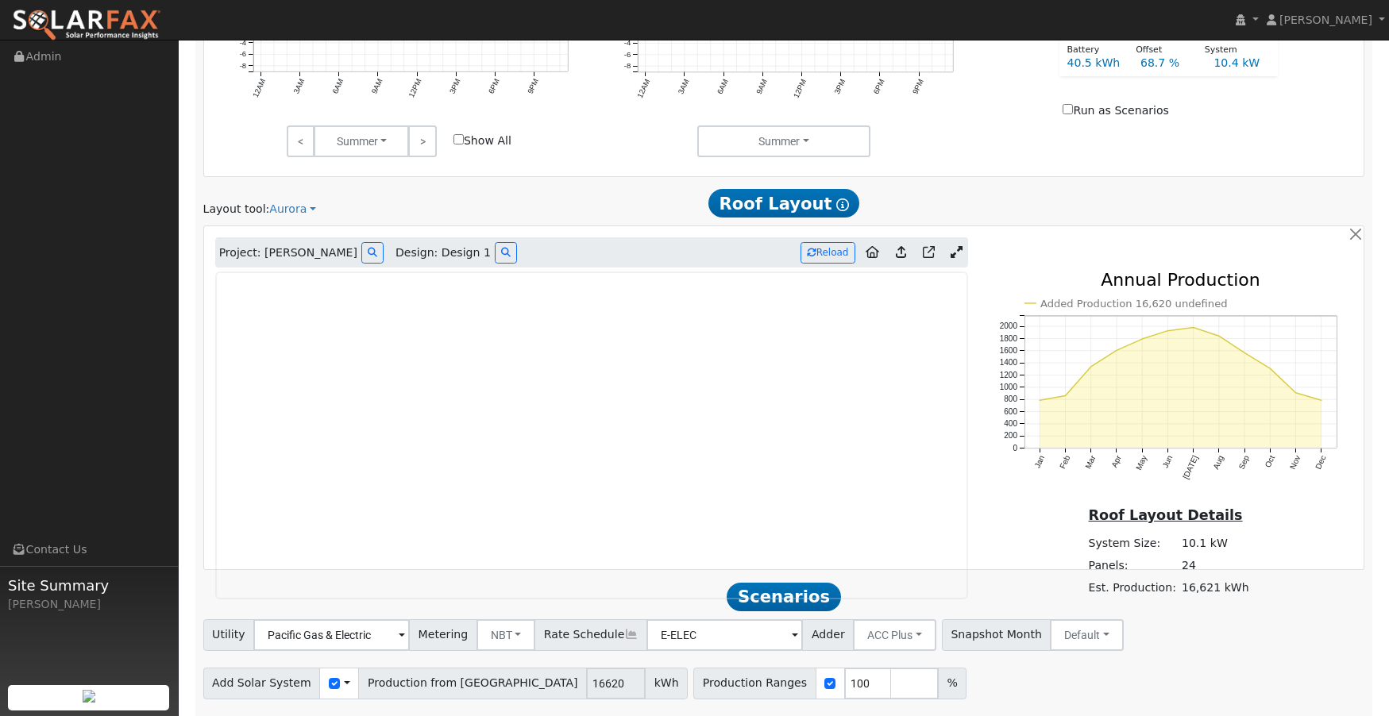
click at [903, 253] on icon at bounding box center [901, 252] width 10 height 12
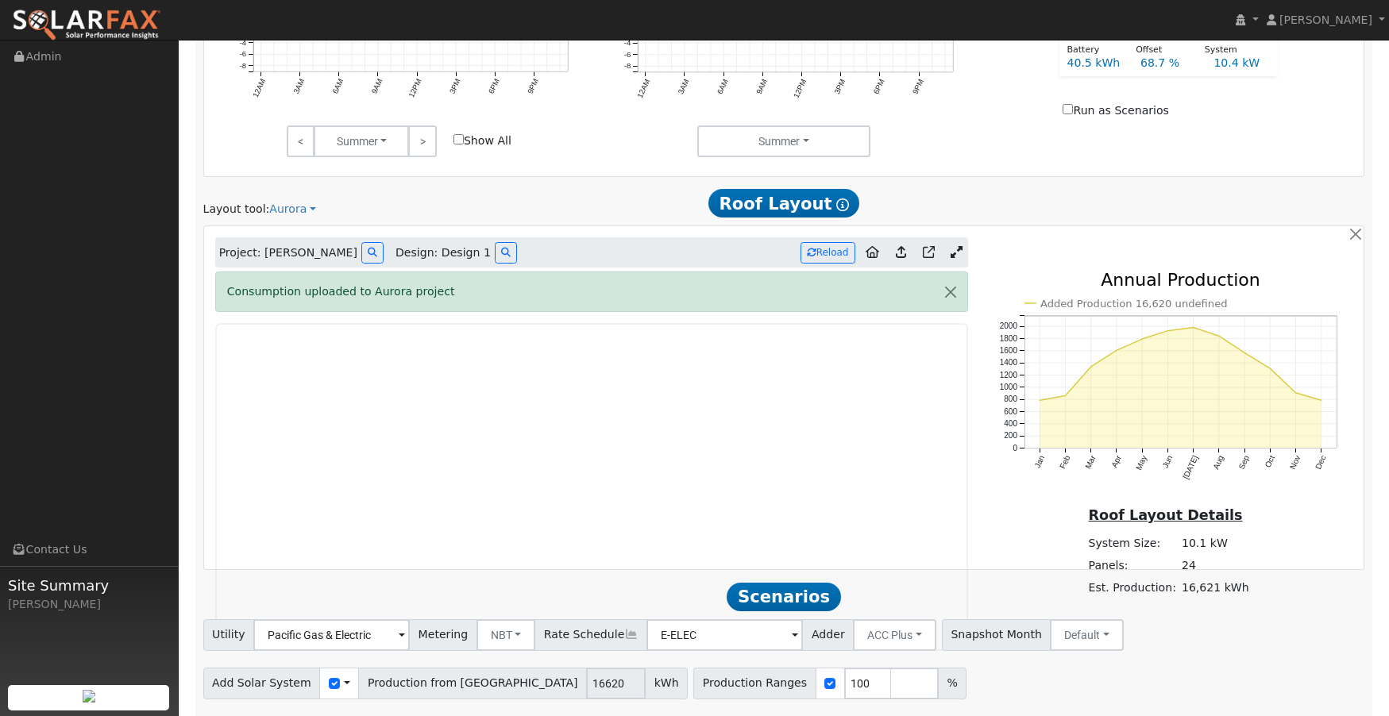
click at [902, 255] on icon at bounding box center [901, 252] width 10 height 12
click at [952, 291] on button "button" at bounding box center [950, 291] width 33 height 39
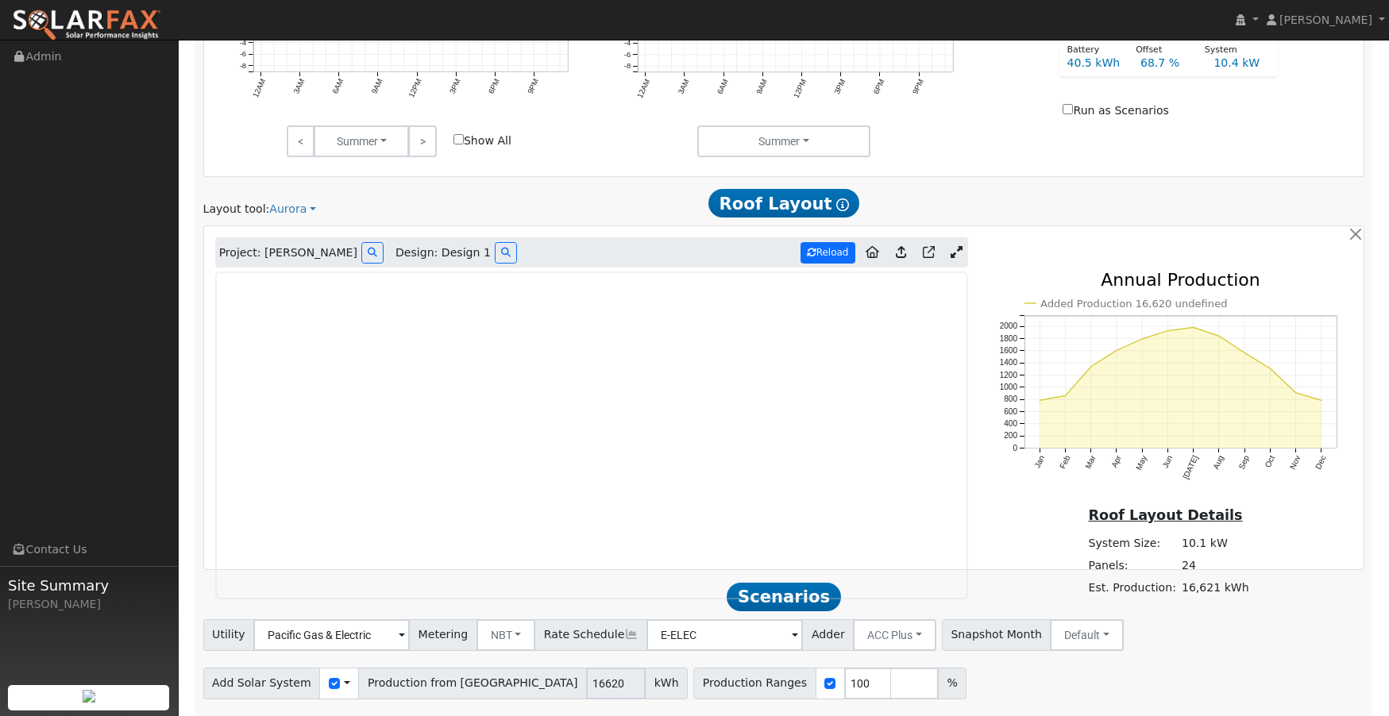
click at [834, 255] on button "Reload" at bounding box center [827, 252] width 55 height 21
click at [904, 257] on icon at bounding box center [901, 252] width 10 height 12
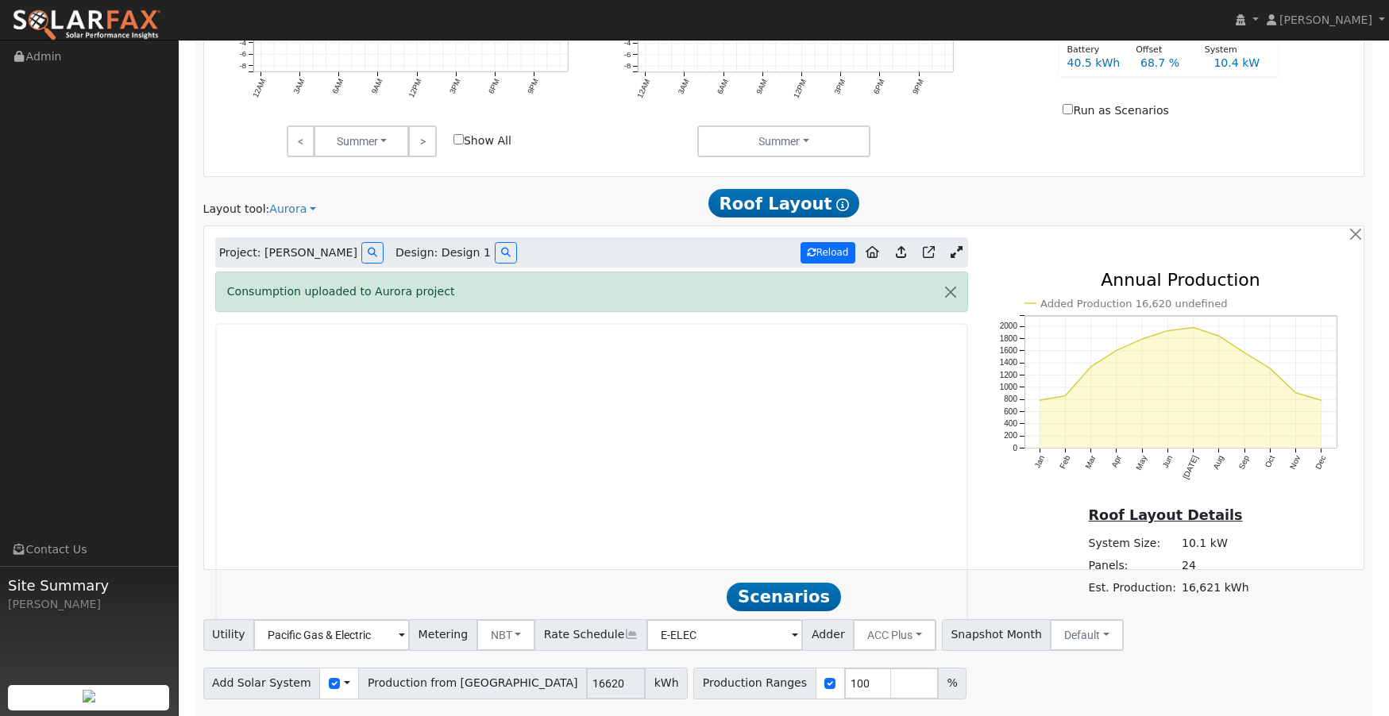
click at [831, 256] on button "Reload" at bounding box center [827, 252] width 55 height 21
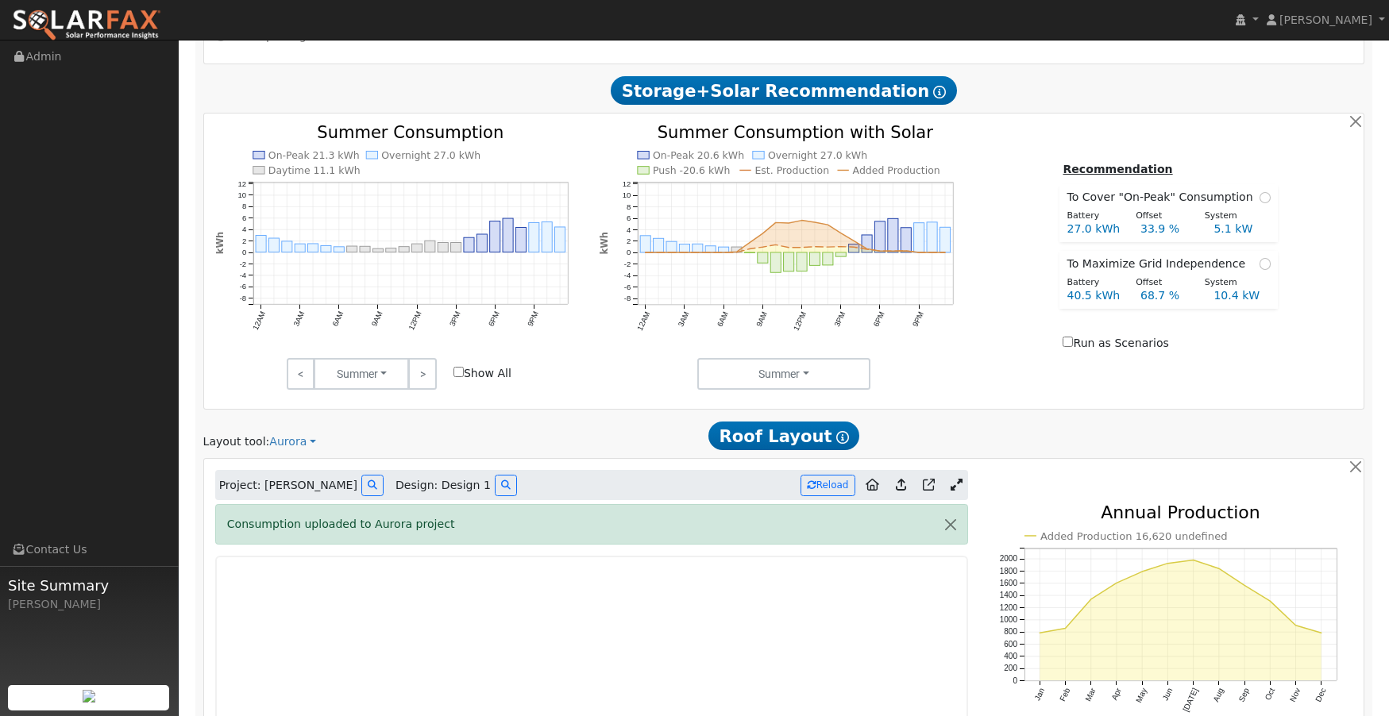
scroll to position [1013, 0]
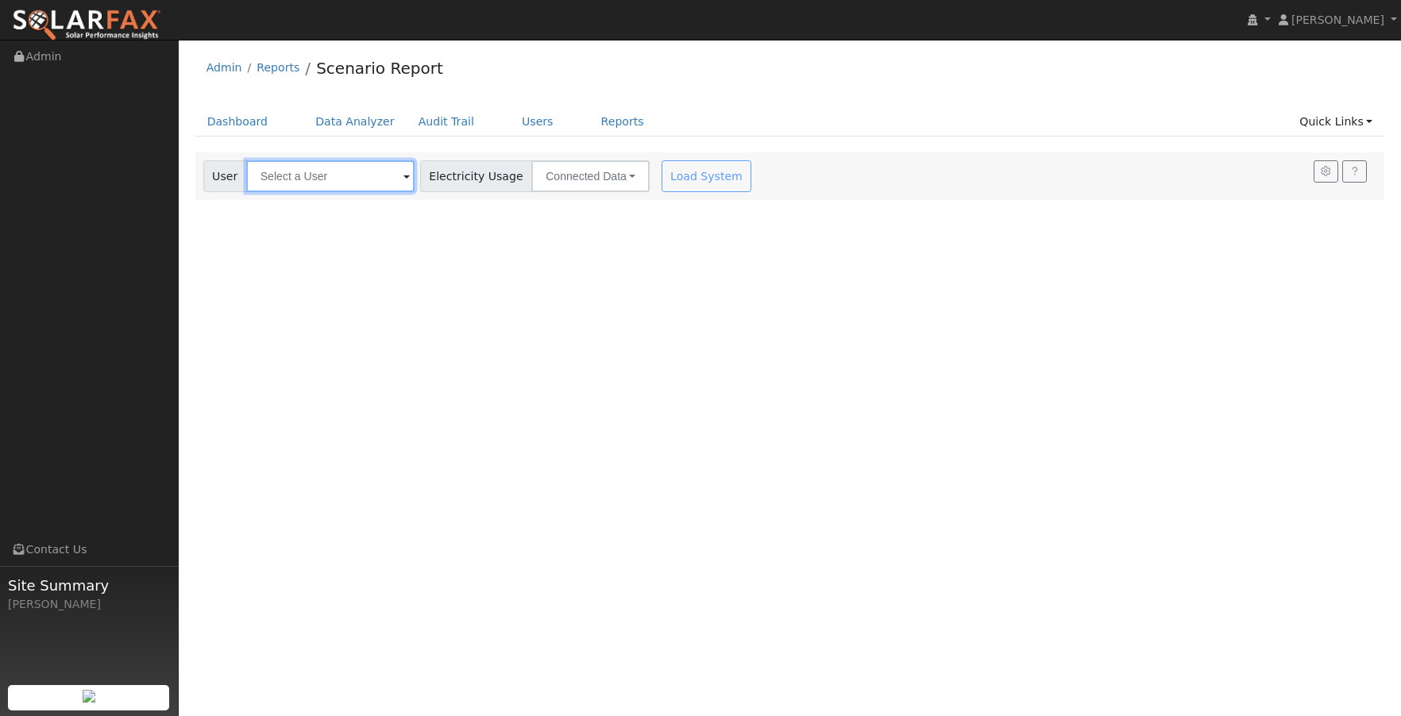
click at [345, 173] on input "text" at bounding box center [330, 176] width 168 height 32
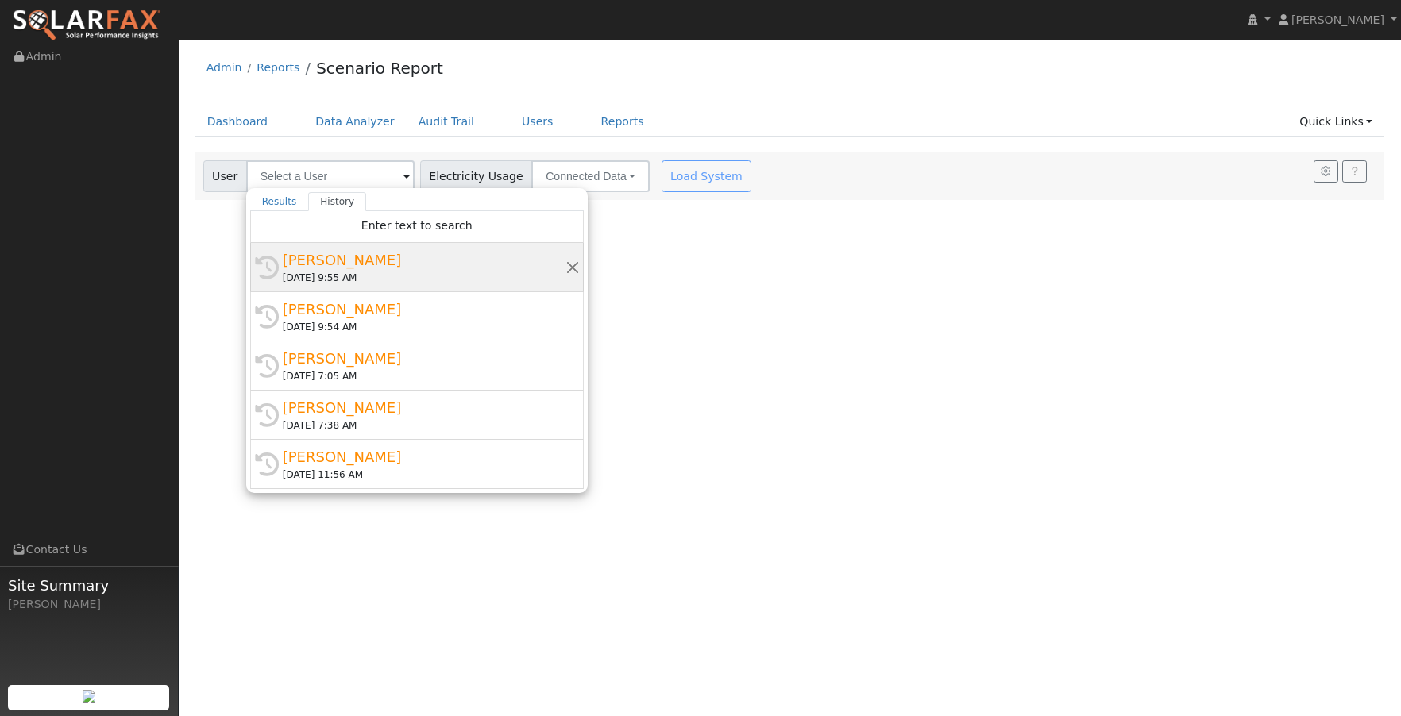
click at [318, 257] on div "Jatinder Giri" at bounding box center [424, 259] width 283 height 21
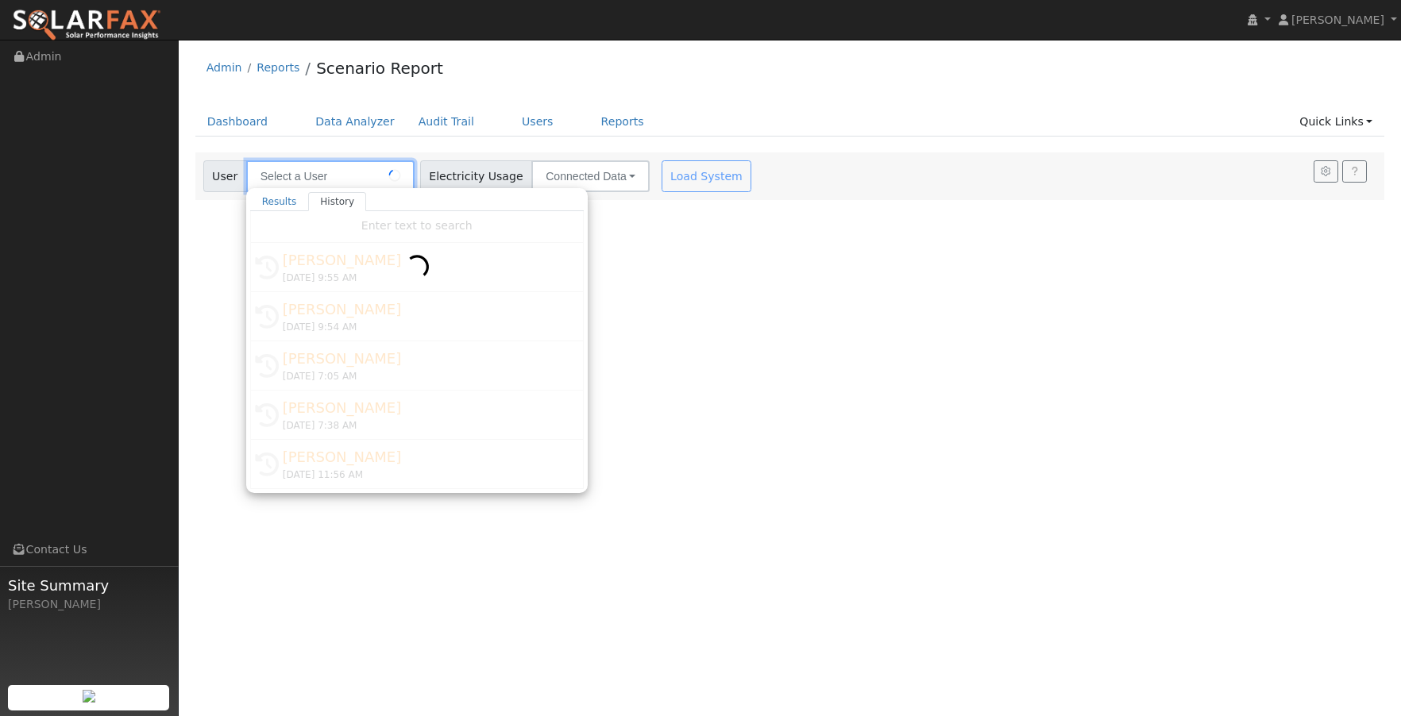
type input "Jatinder Giri"
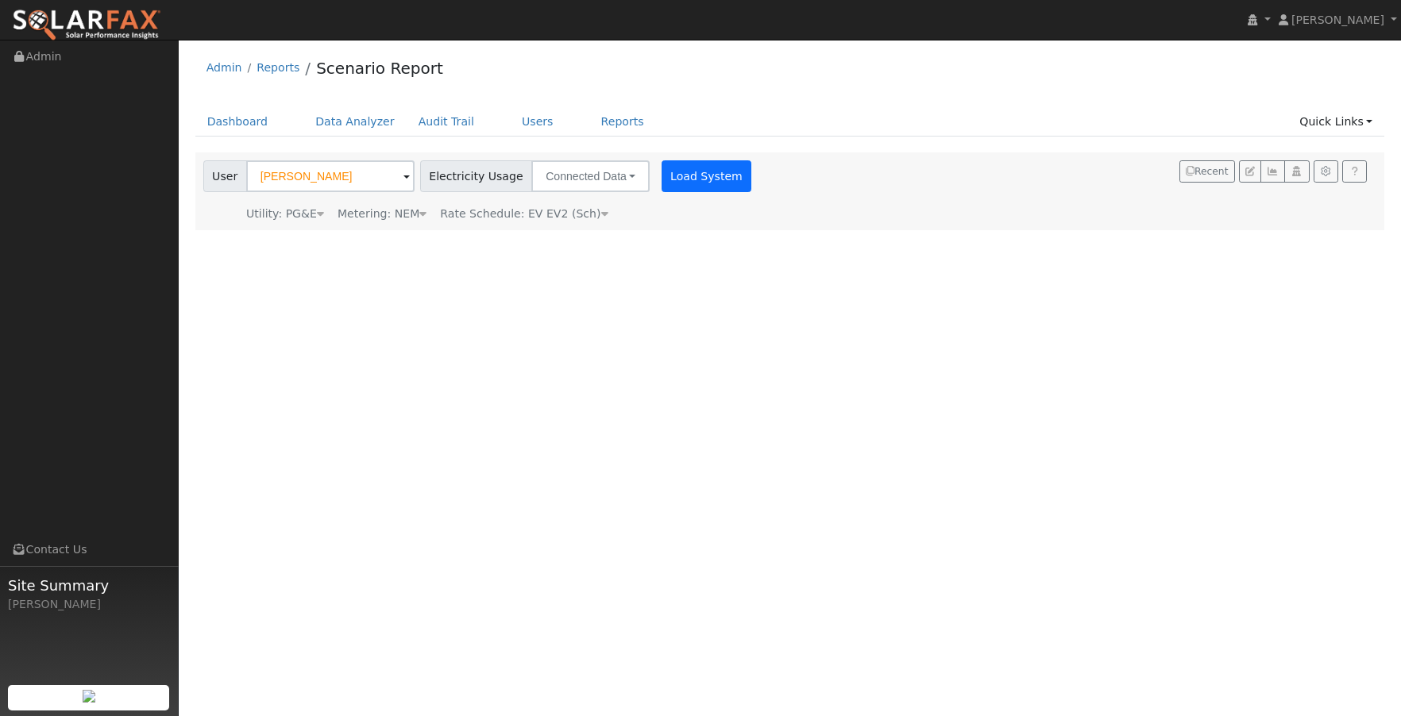
click at [707, 174] on button "Load System" at bounding box center [706, 176] width 91 height 32
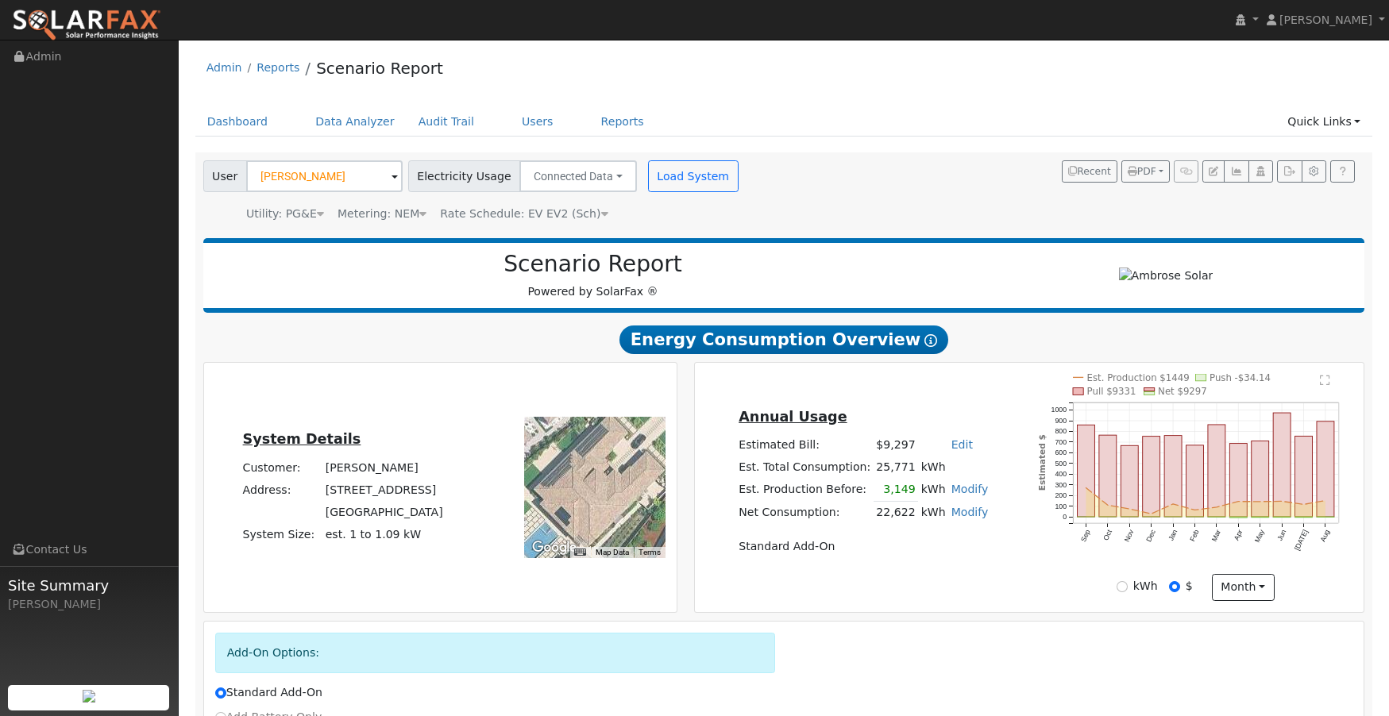
click at [686, 172] on button "Load System" at bounding box center [693, 176] width 91 height 32
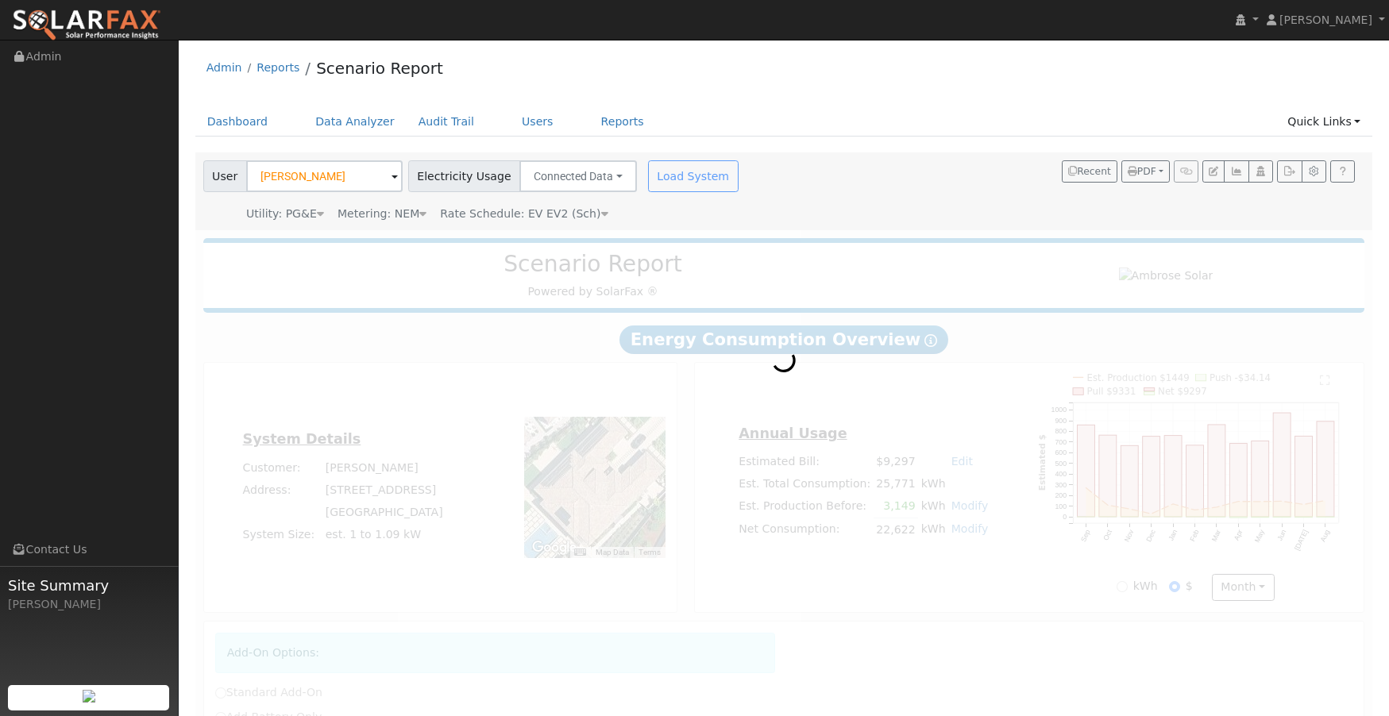
radio input "true"
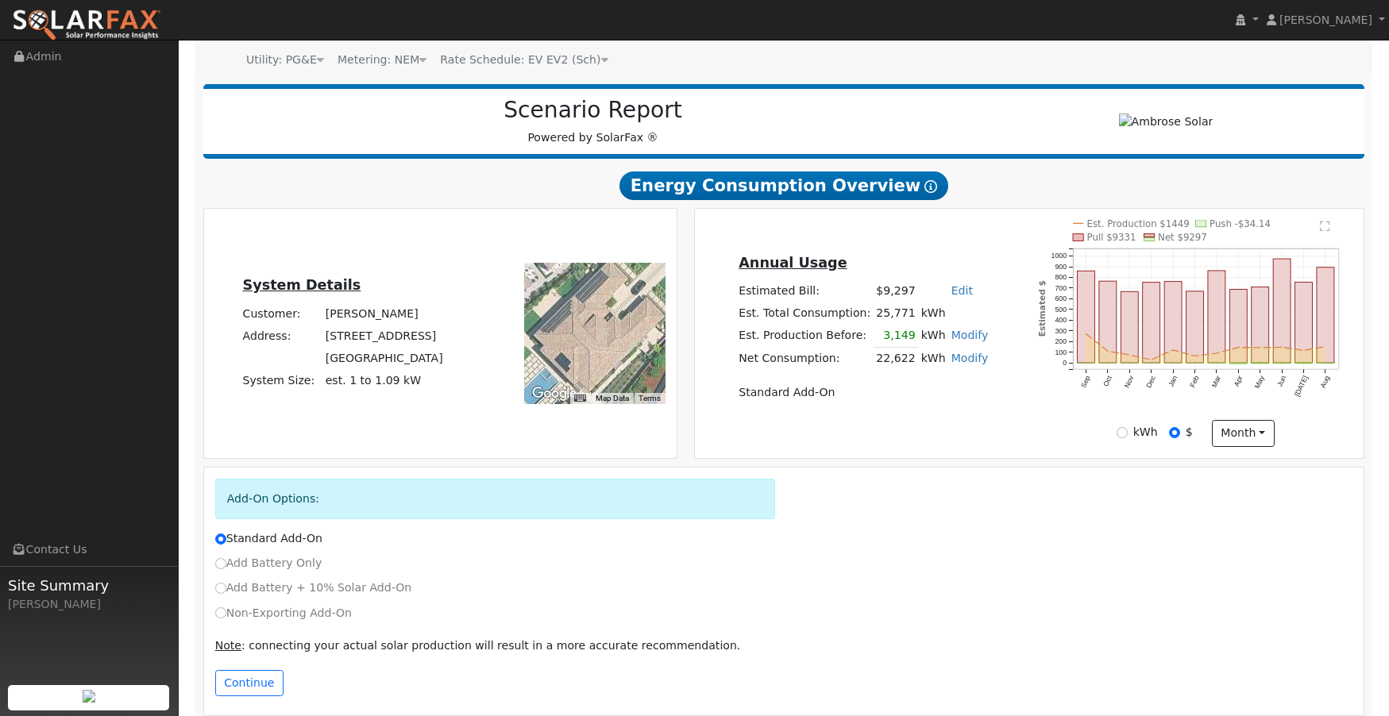
scroll to position [143, 0]
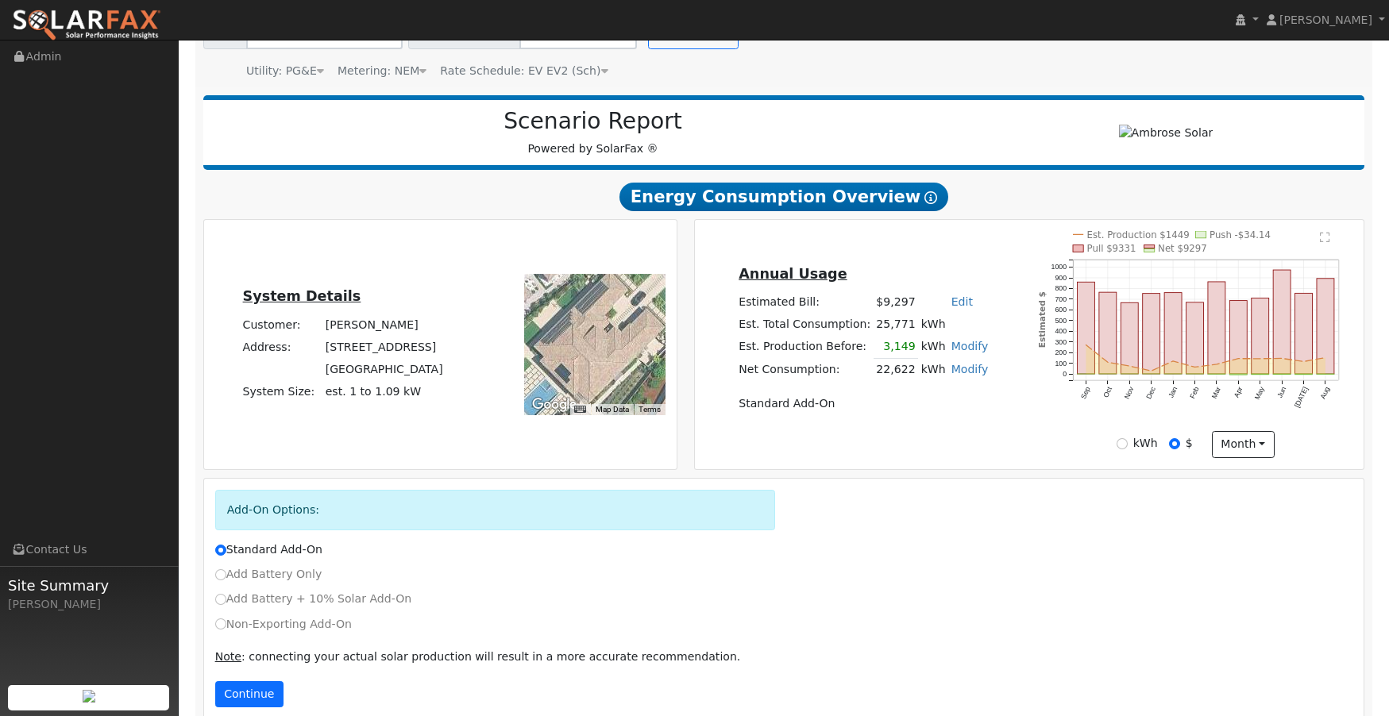
click at [255, 693] on button "Continue" at bounding box center [249, 694] width 68 height 27
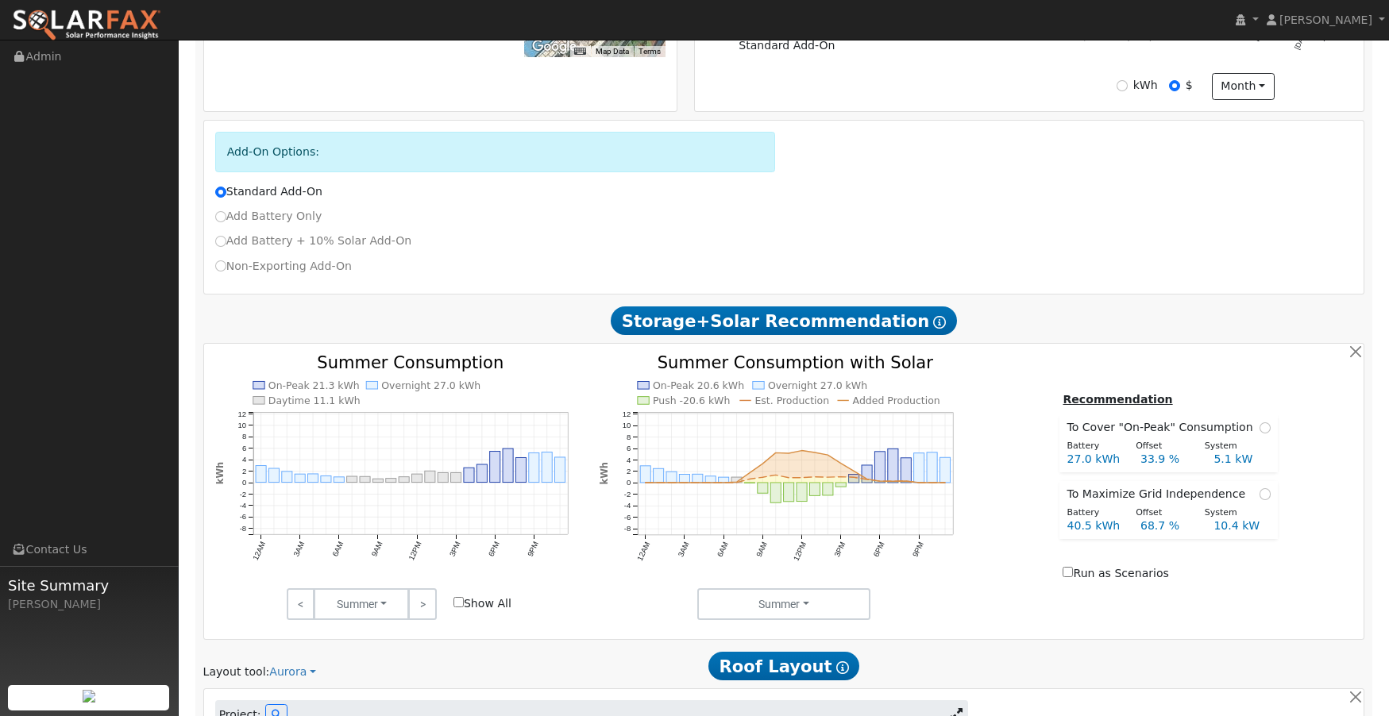
scroll to position [758, 0]
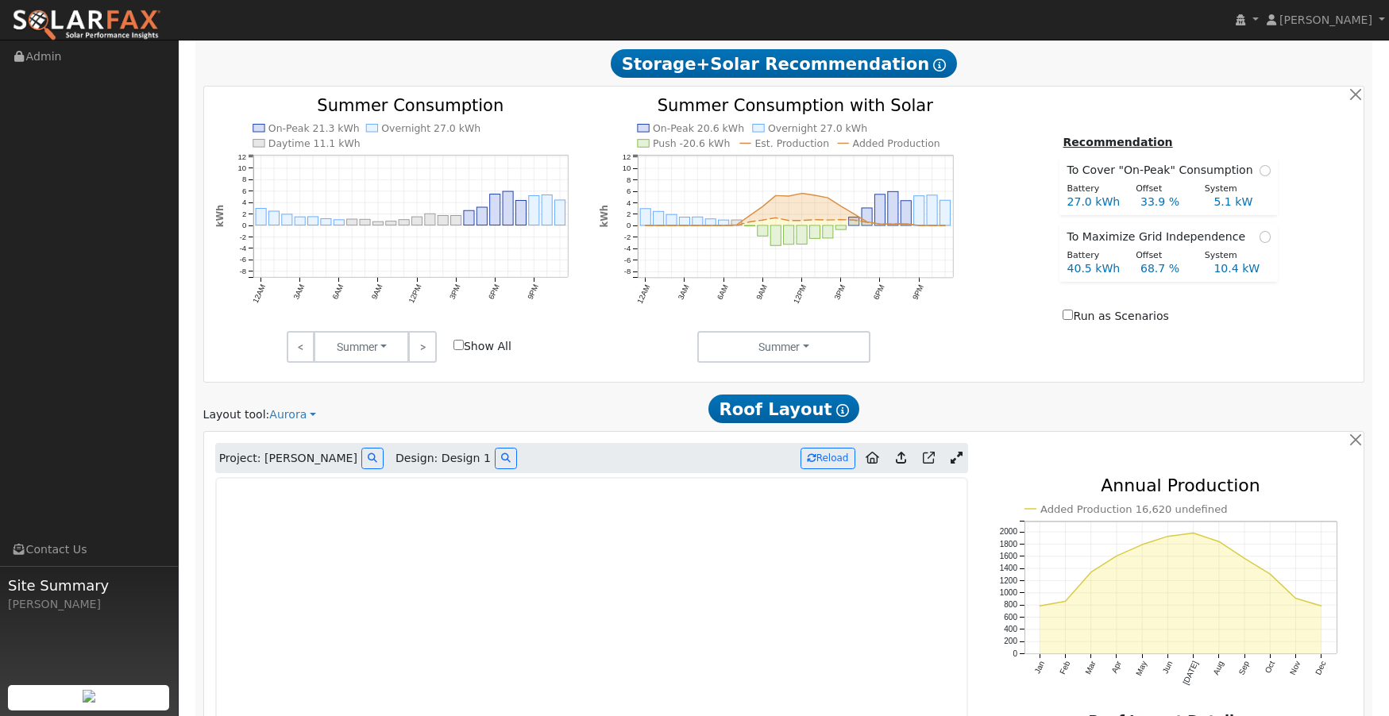
type input "16620"
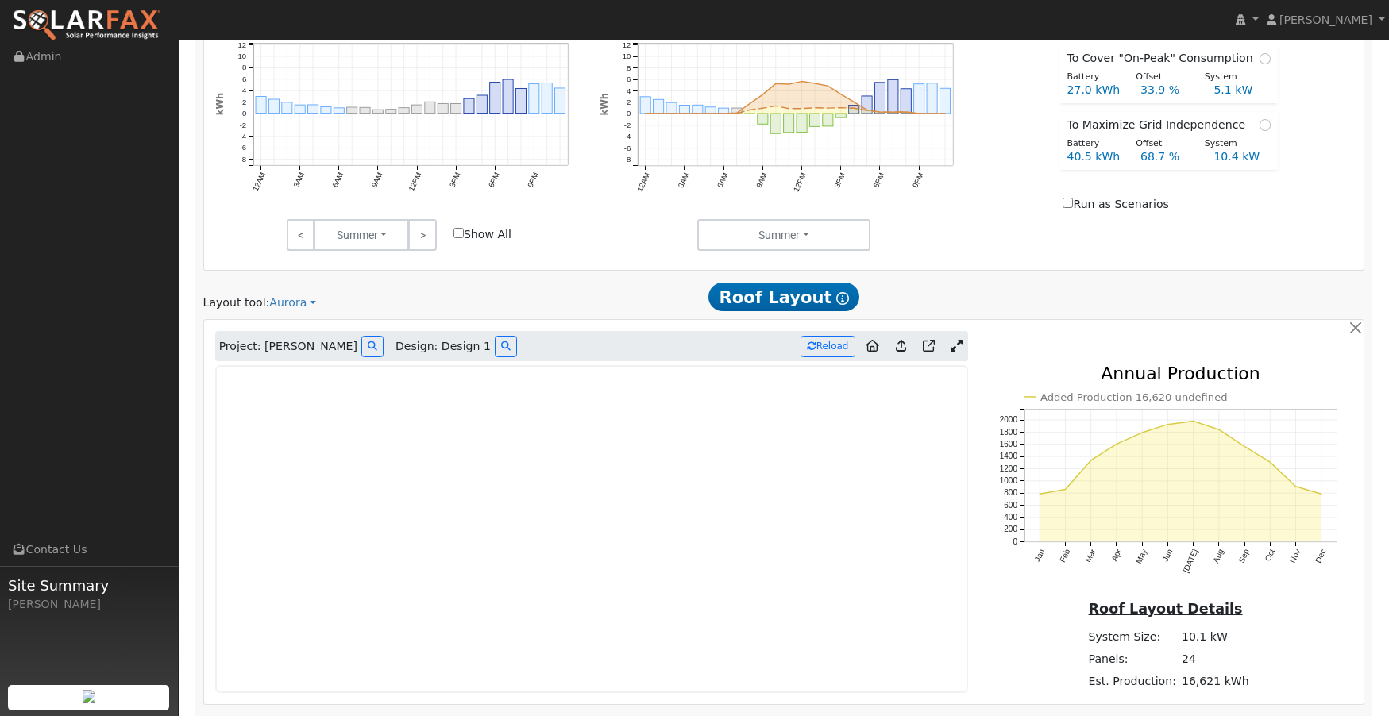
click at [954, 349] on icon at bounding box center [956, 346] width 12 height 12
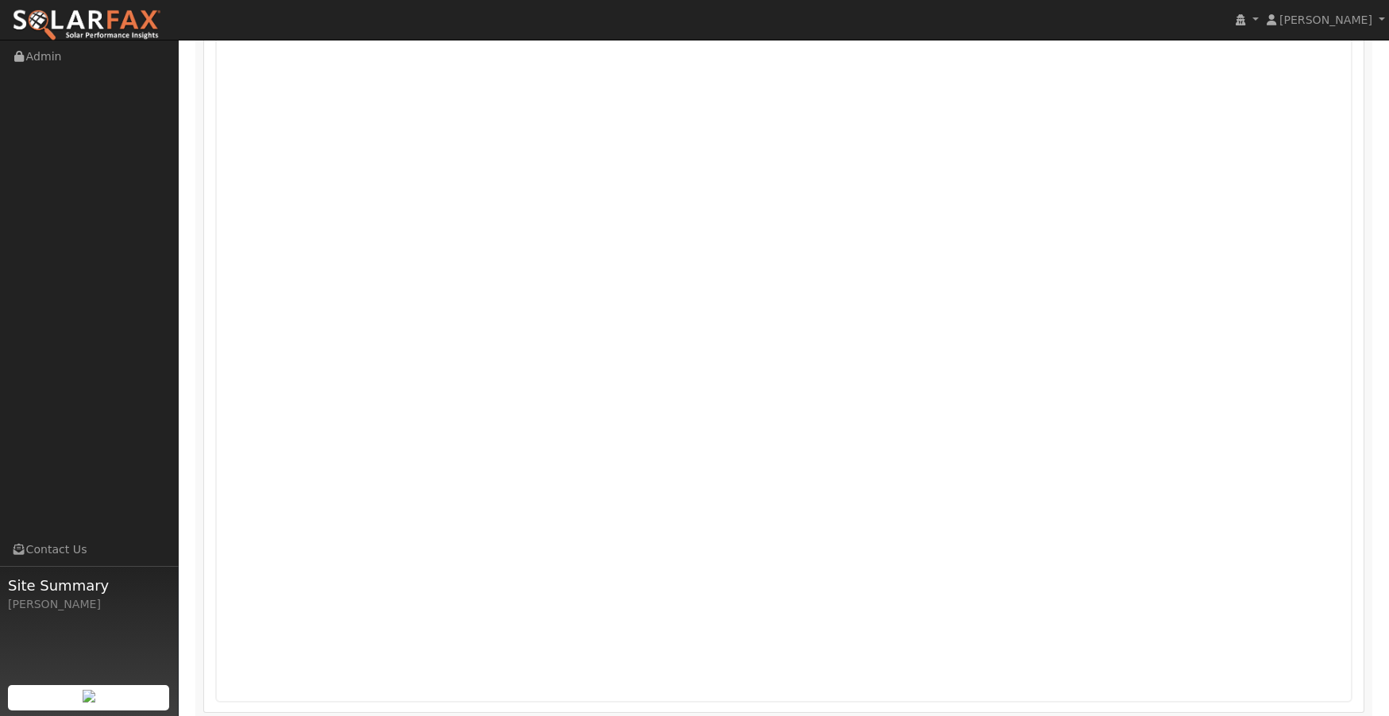
scroll to position [1185, 0]
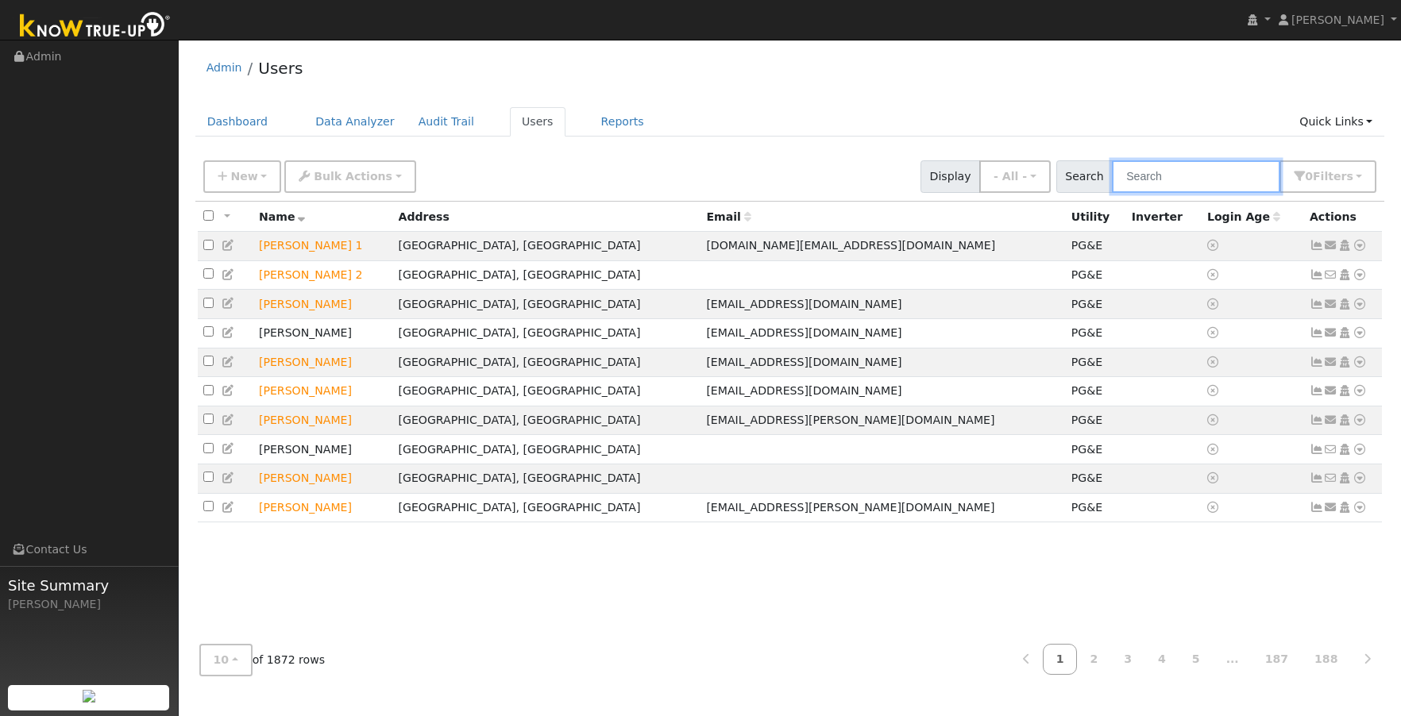
click at [1148, 172] on input "text" at bounding box center [1196, 176] width 168 height 33
paste input "[PERSON_NAME]"
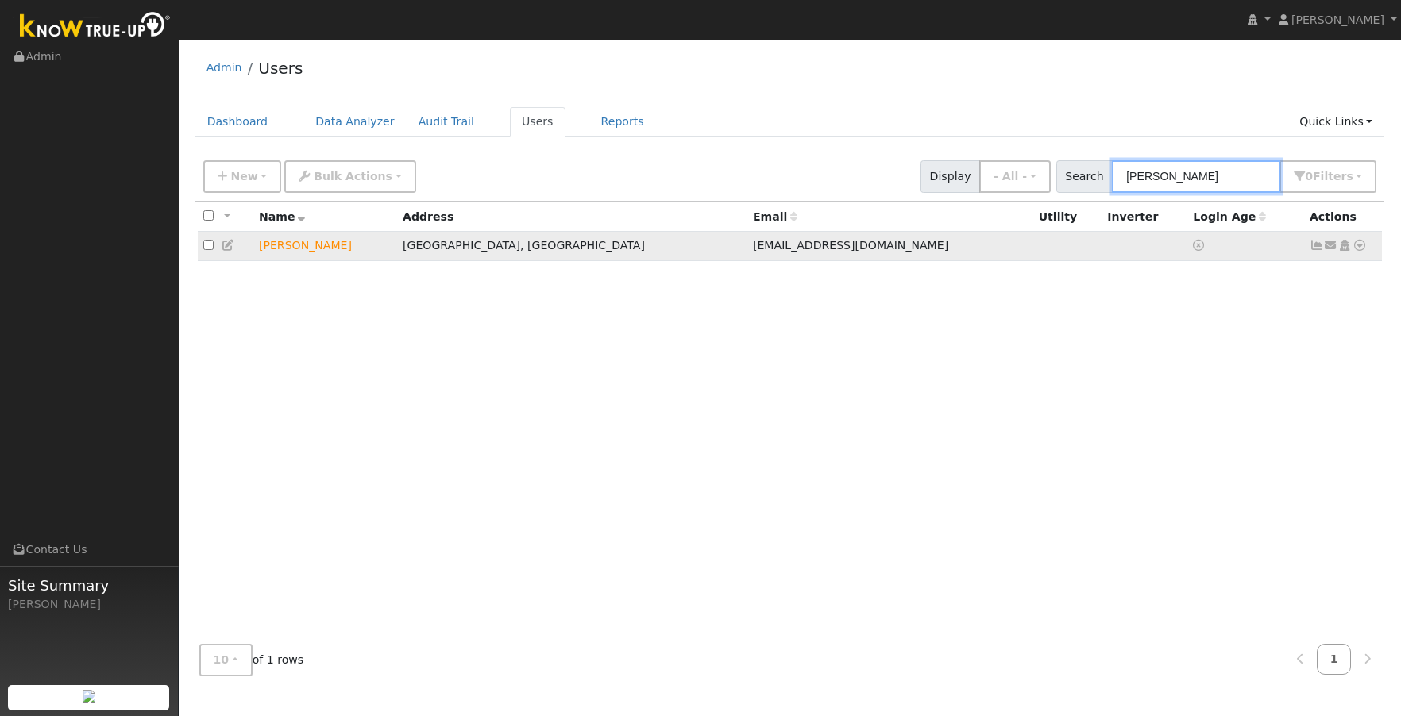
type input "[PERSON_NAME]"
click at [298, 251] on td "[PERSON_NAME]" at bounding box center [325, 246] width 144 height 29
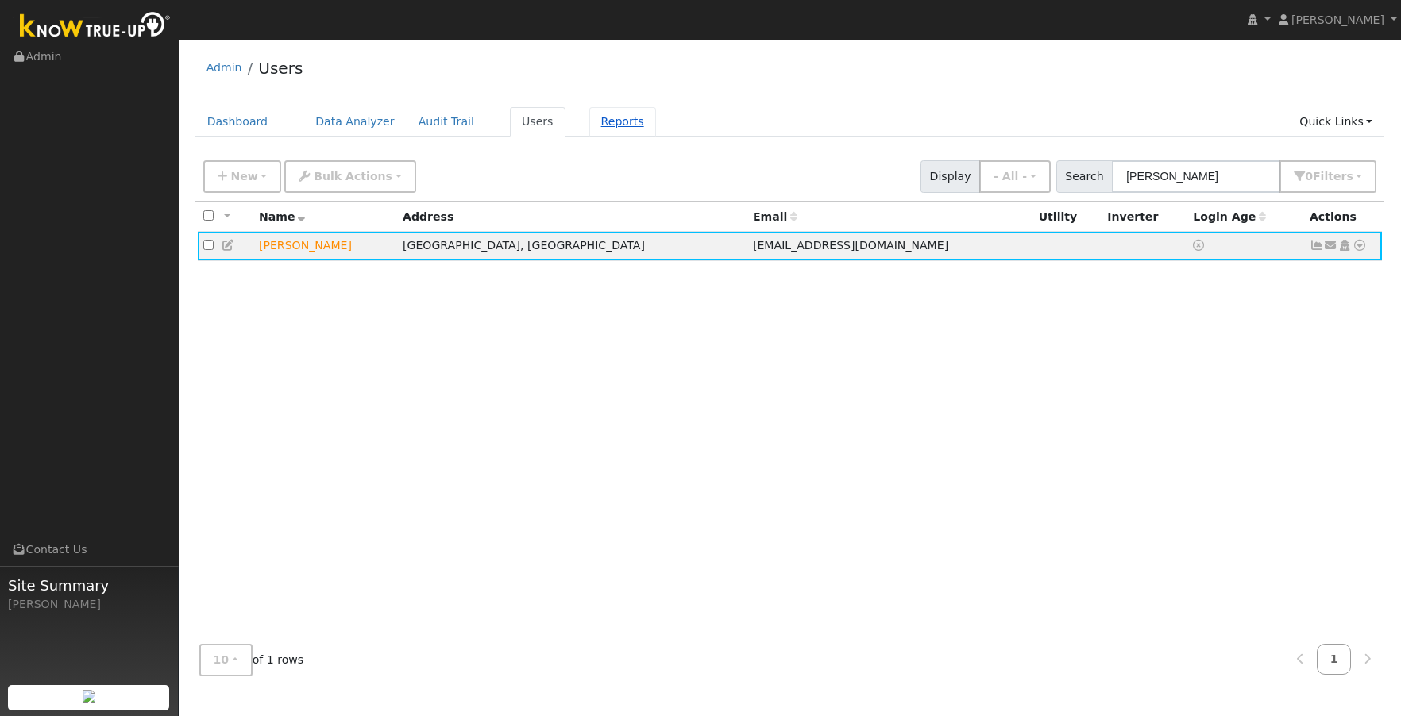
click at [615, 125] on link "Reports" at bounding box center [622, 121] width 67 height 29
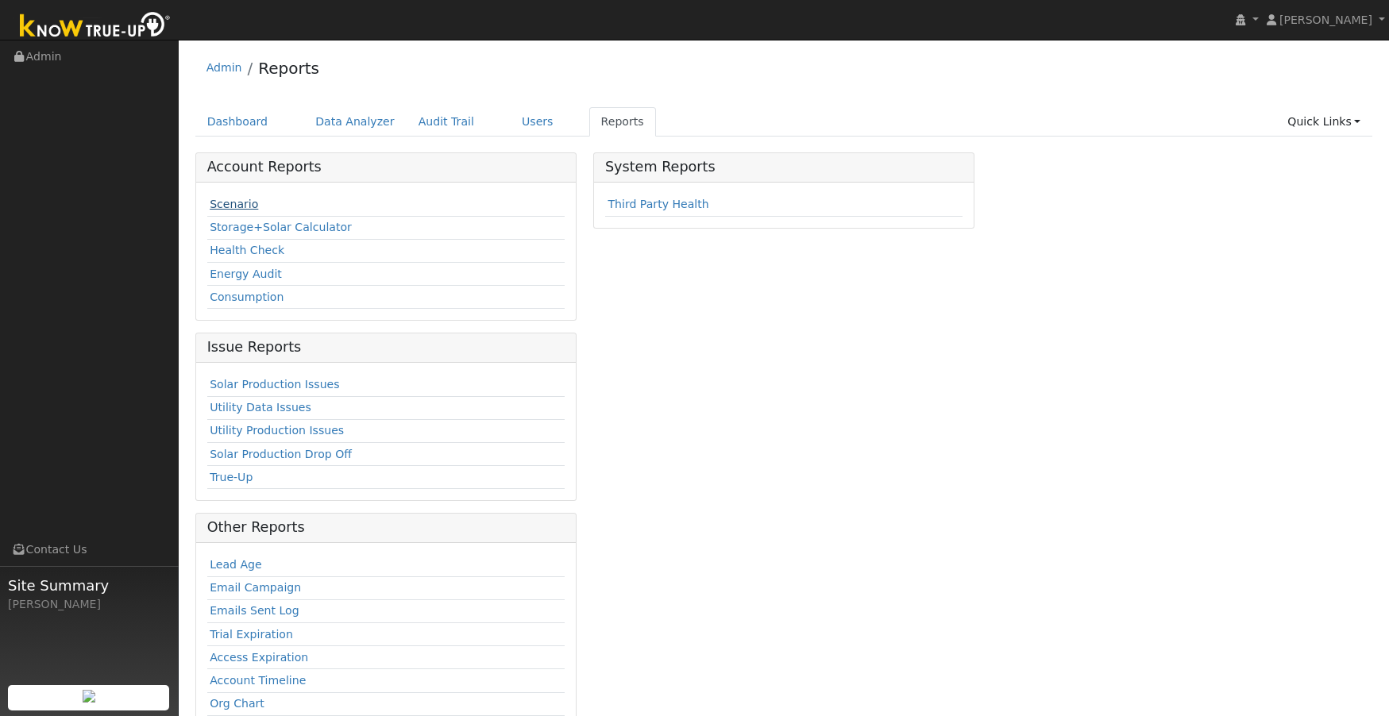
click at [241, 204] on link "Scenario" at bounding box center [234, 204] width 48 height 13
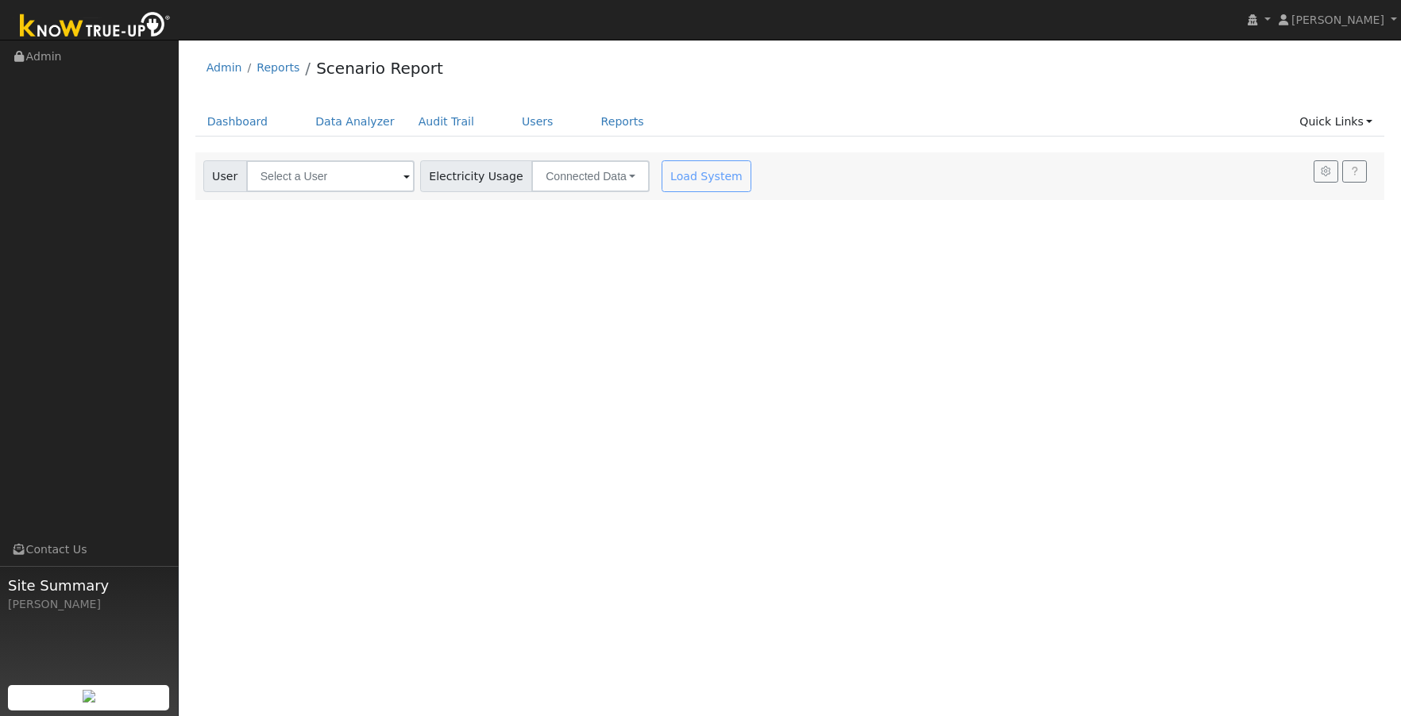
click at [699, 180] on div "Load System" at bounding box center [708, 176] width 100 height 32
click at [359, 172] on input "text" at bounding box center [330, 176] width 168 height 32
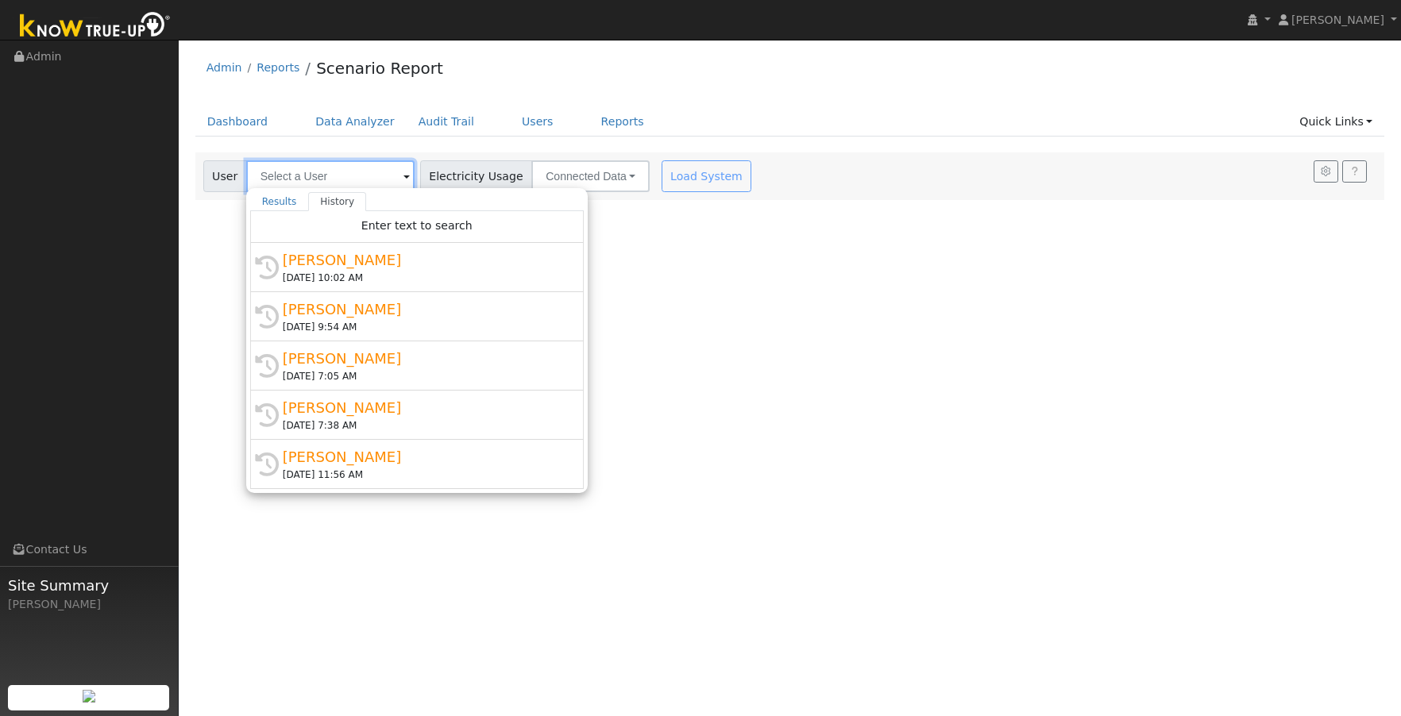
paste input "[PERSON_NAME]"
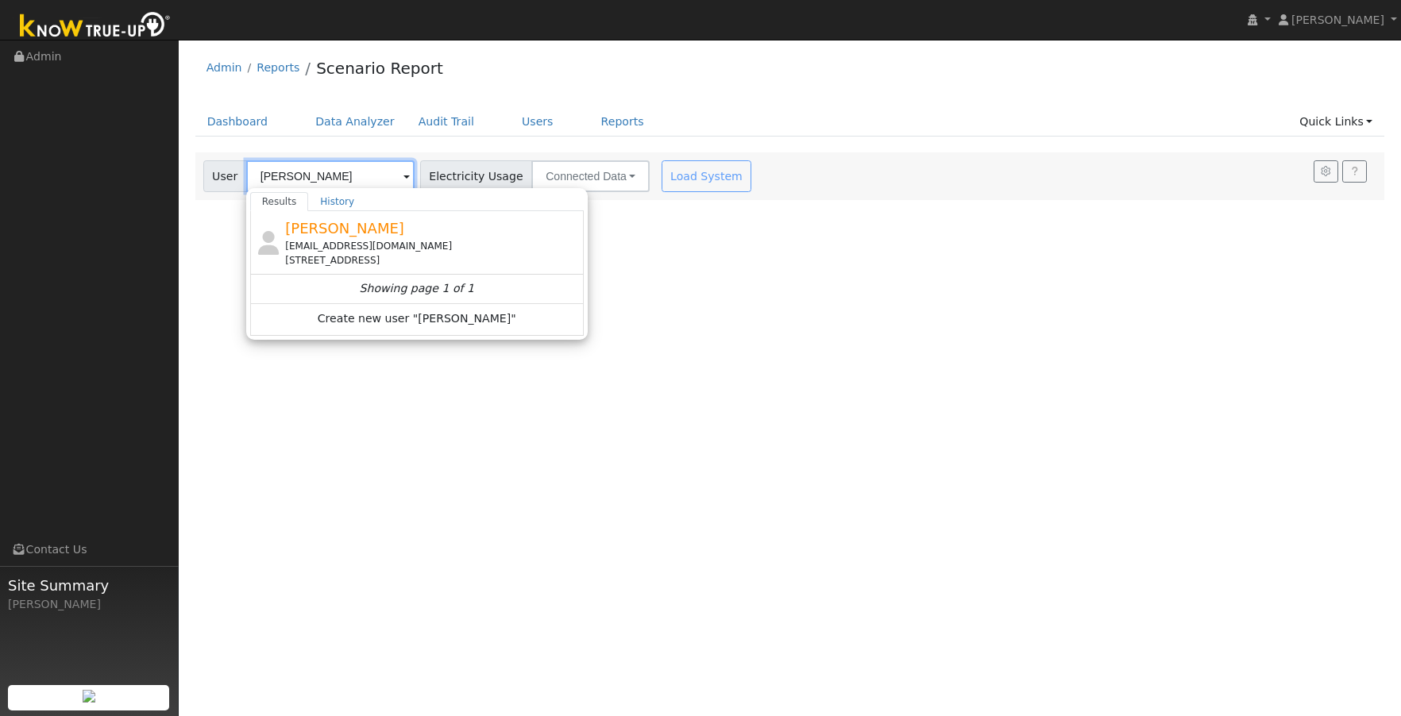
type input "[PERSON_NAME]"
click at [380, 223] on div "[PERSON_NAME] [EMAIL_ADDRESS][DOMAIN_NAME] [STREET_ADDRESS]" at bounding box center [432, 243] width 295 height 50
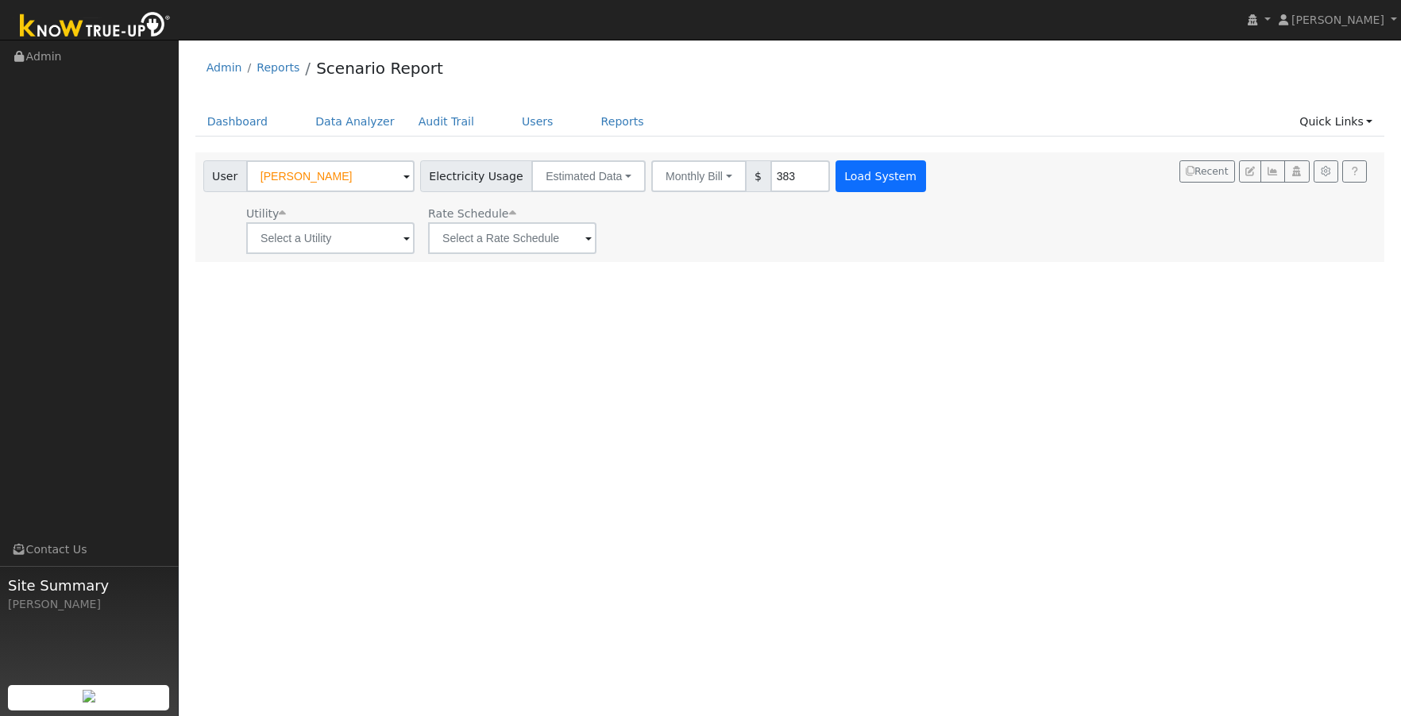
click at [861, 179] on button "Load System" at bounding box center [880, 176] width 91 height 32
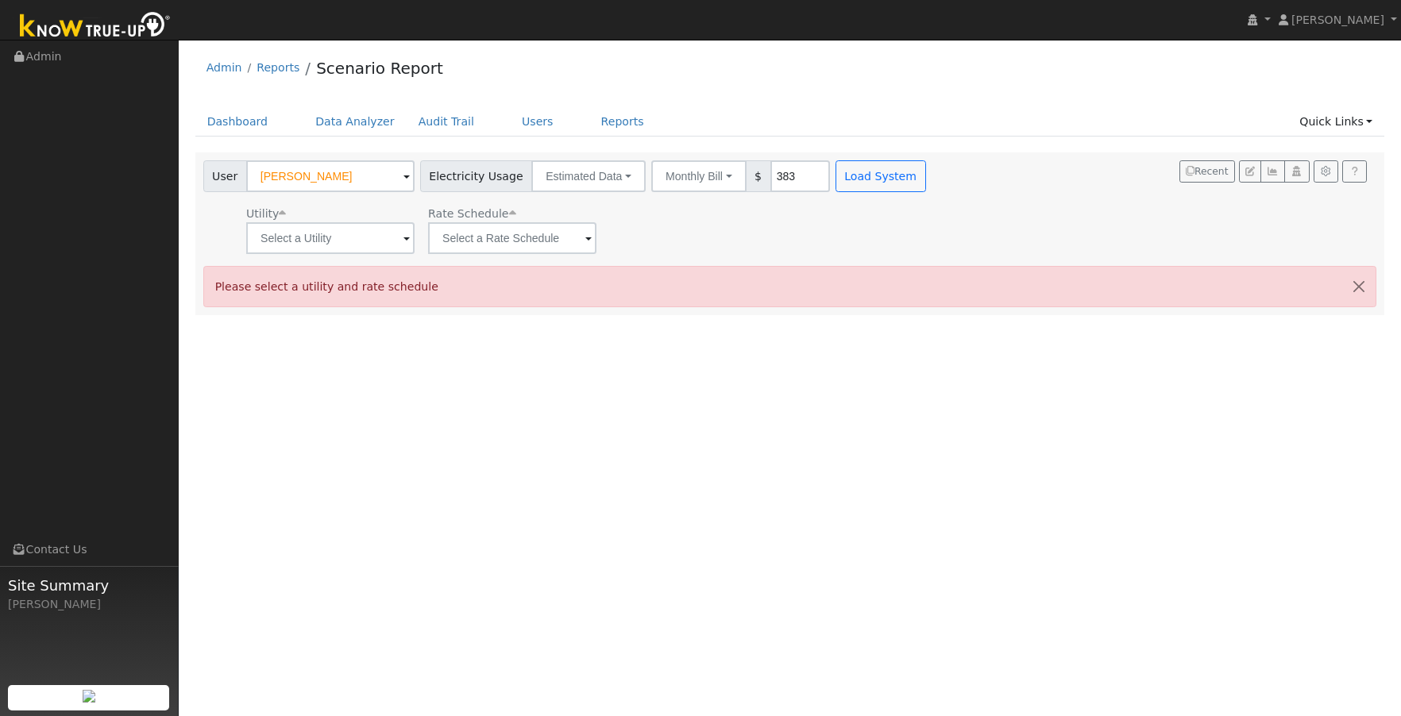
click at [585, 241] on span at bounding box center [588, 239] width 6 height 18
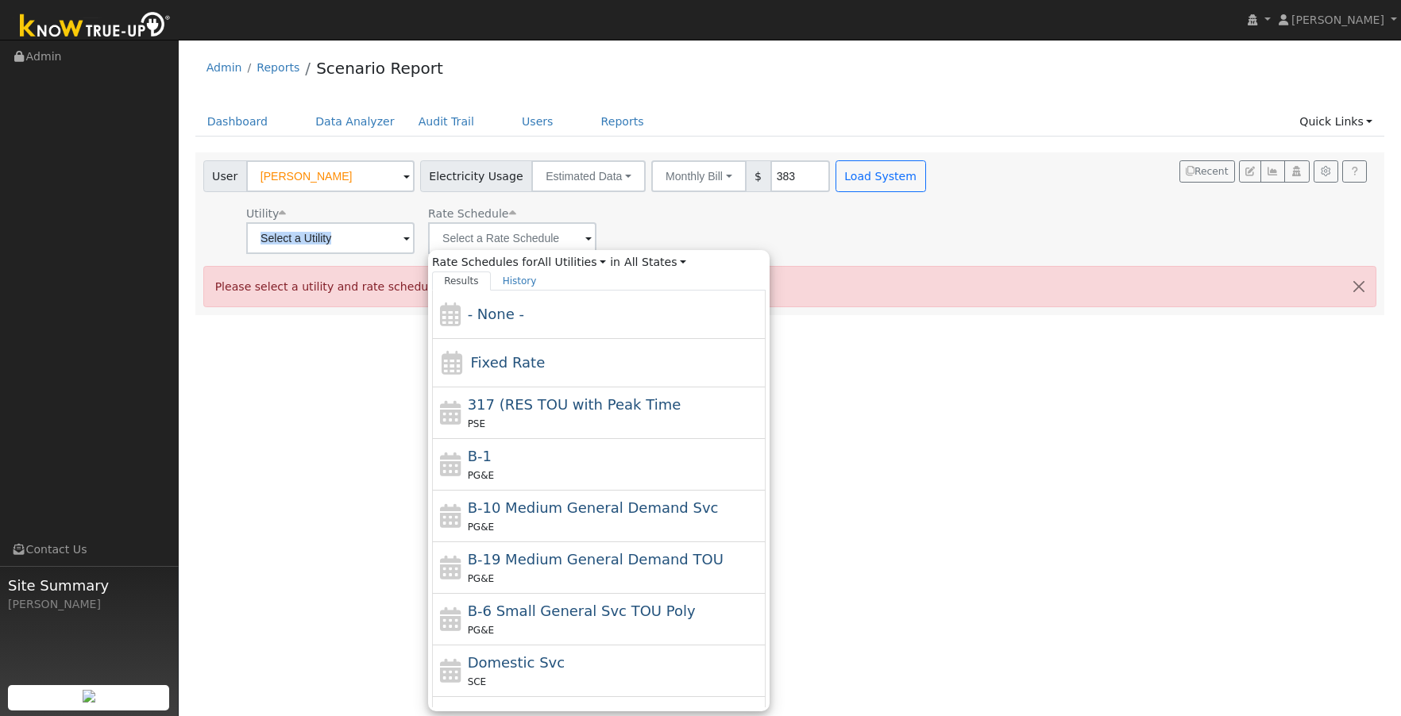
click at [399, 240] on div at bounding box center [330, 238] width 168 height 32
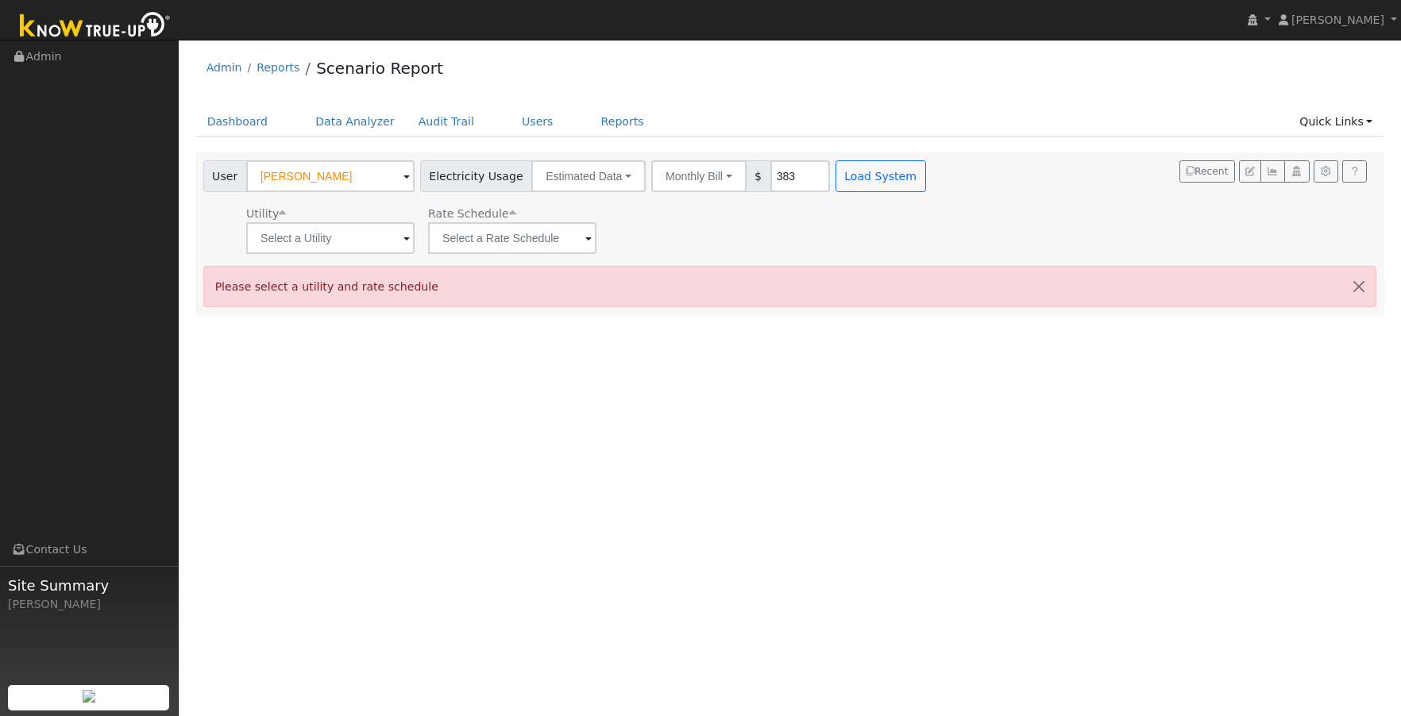
click at [403, 243] on span at bounding box center [406, 239] width 6 height 18
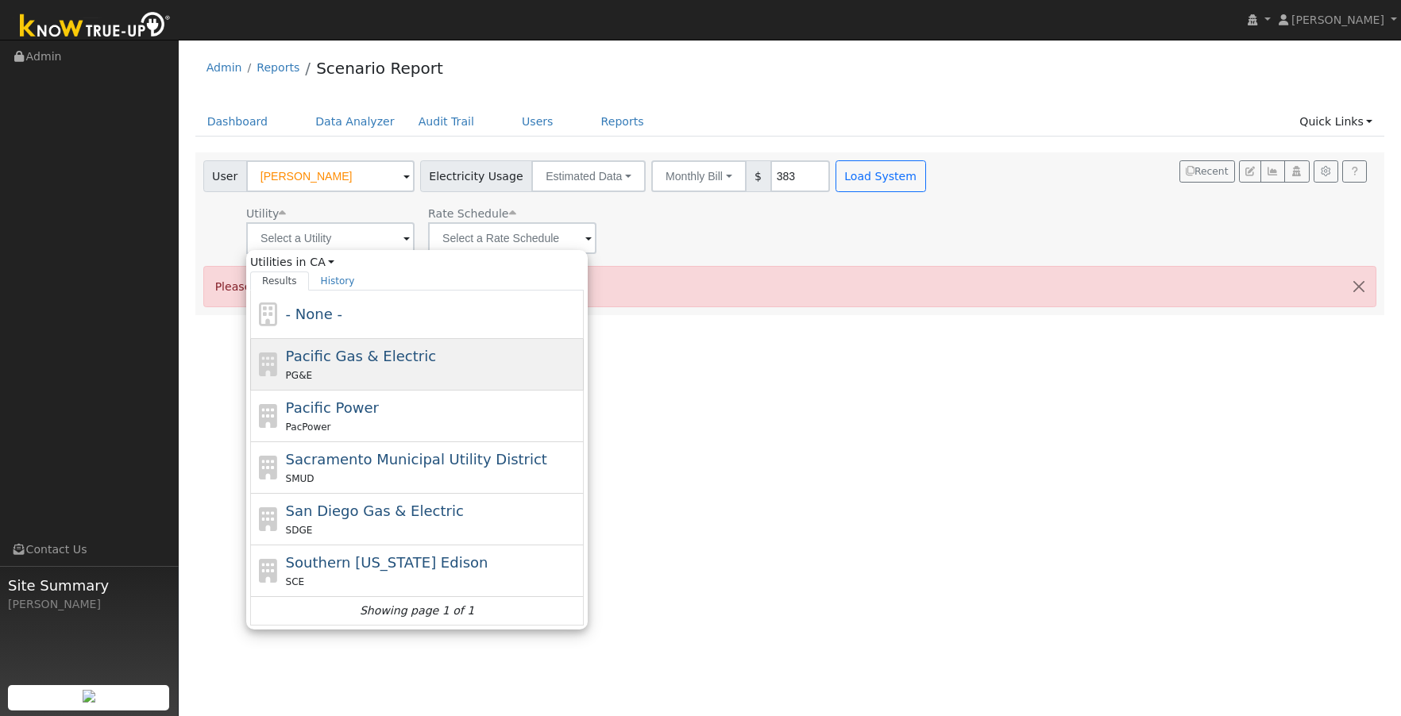
click at [335, 370] on div "PG&E" at bounding box center [433, 375] width 295 height 17
type input "Pacific Gas & Electric"
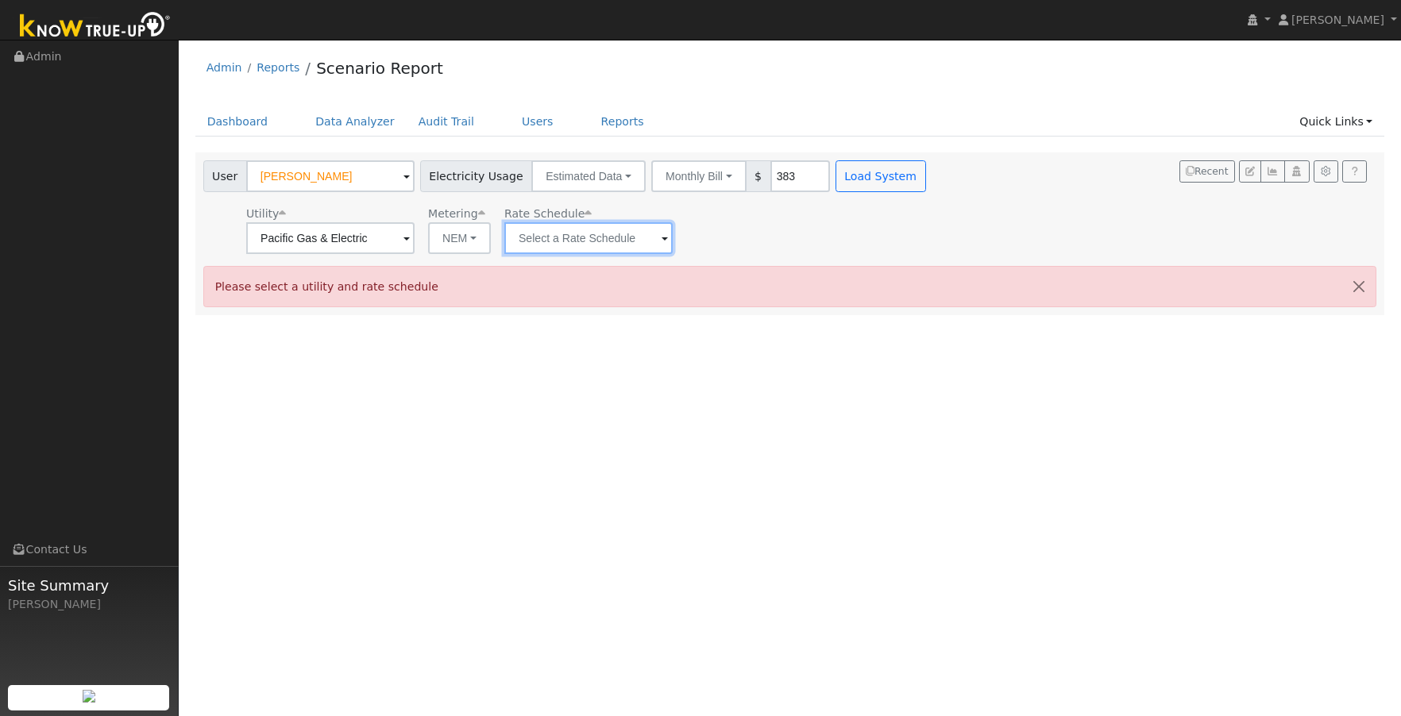
click at [628, 245] on input "text" at bounding box center [588, 238] width 168 height 32
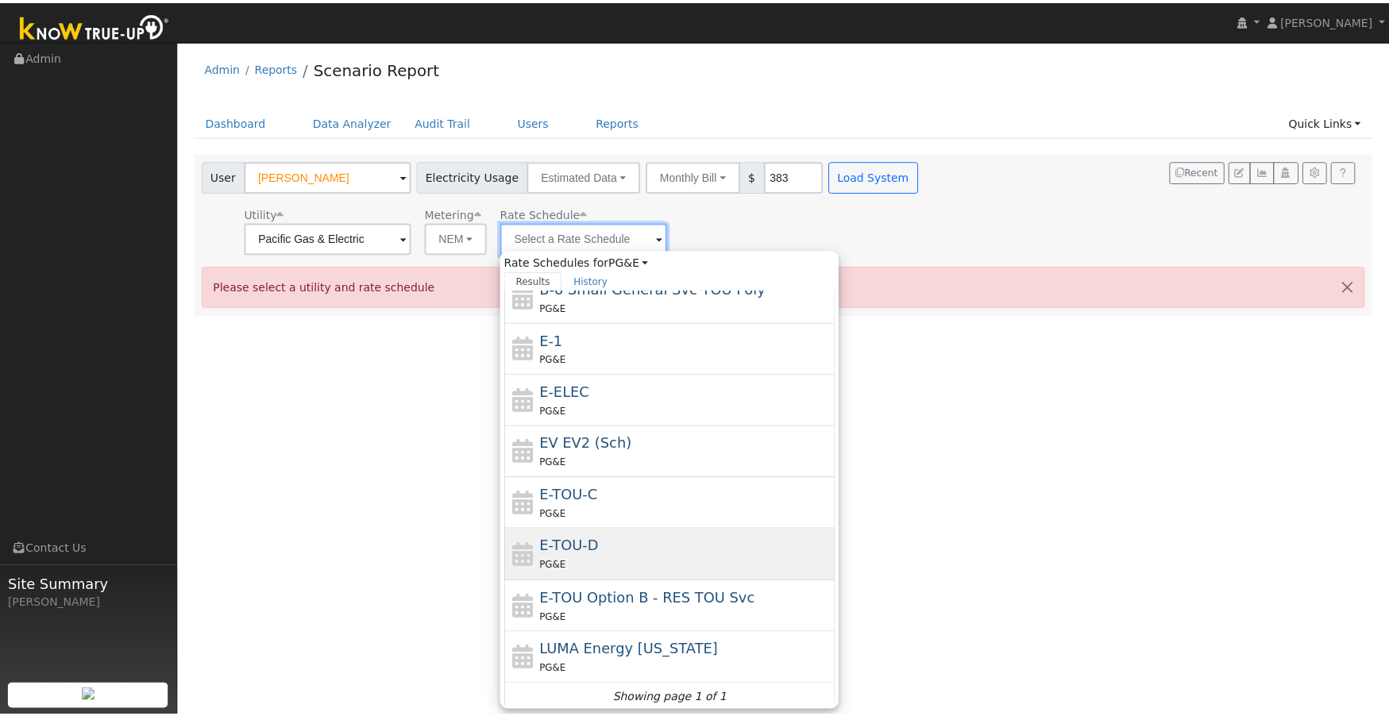
scroll to position [276, 0]
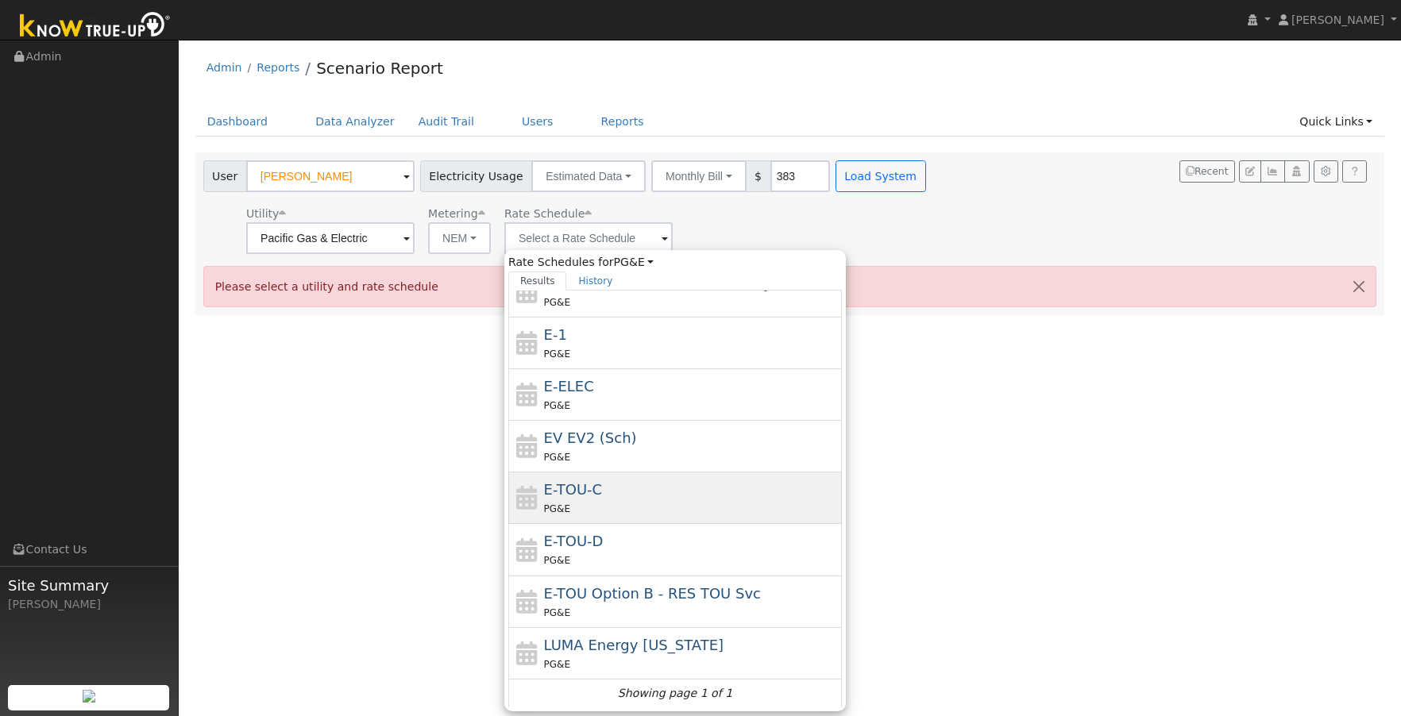
click at [570, 501] on div "PG&E" at bounding box center [691, 508] width 295 height 17
type input "E-TOU-C"
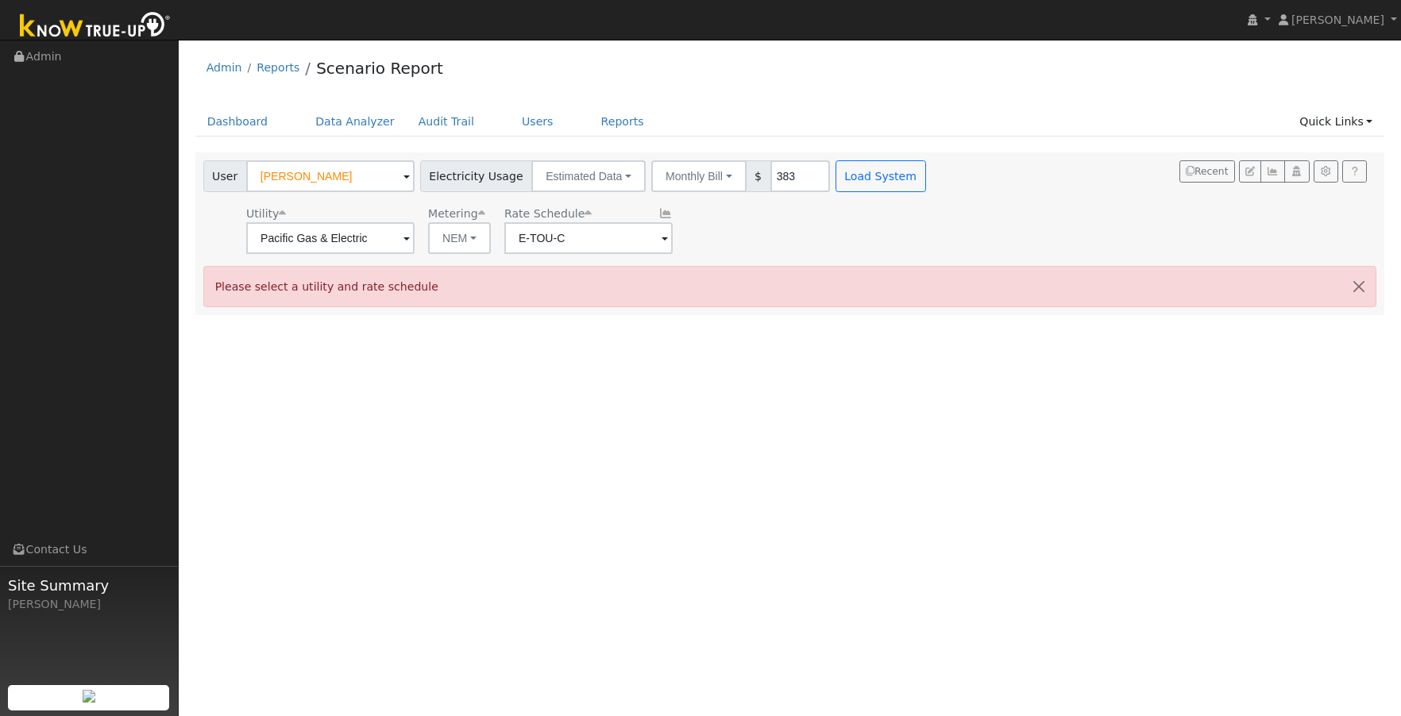
click at [846, 174] on button "Load System" at bounding box center [880, 176] width 91 height 32
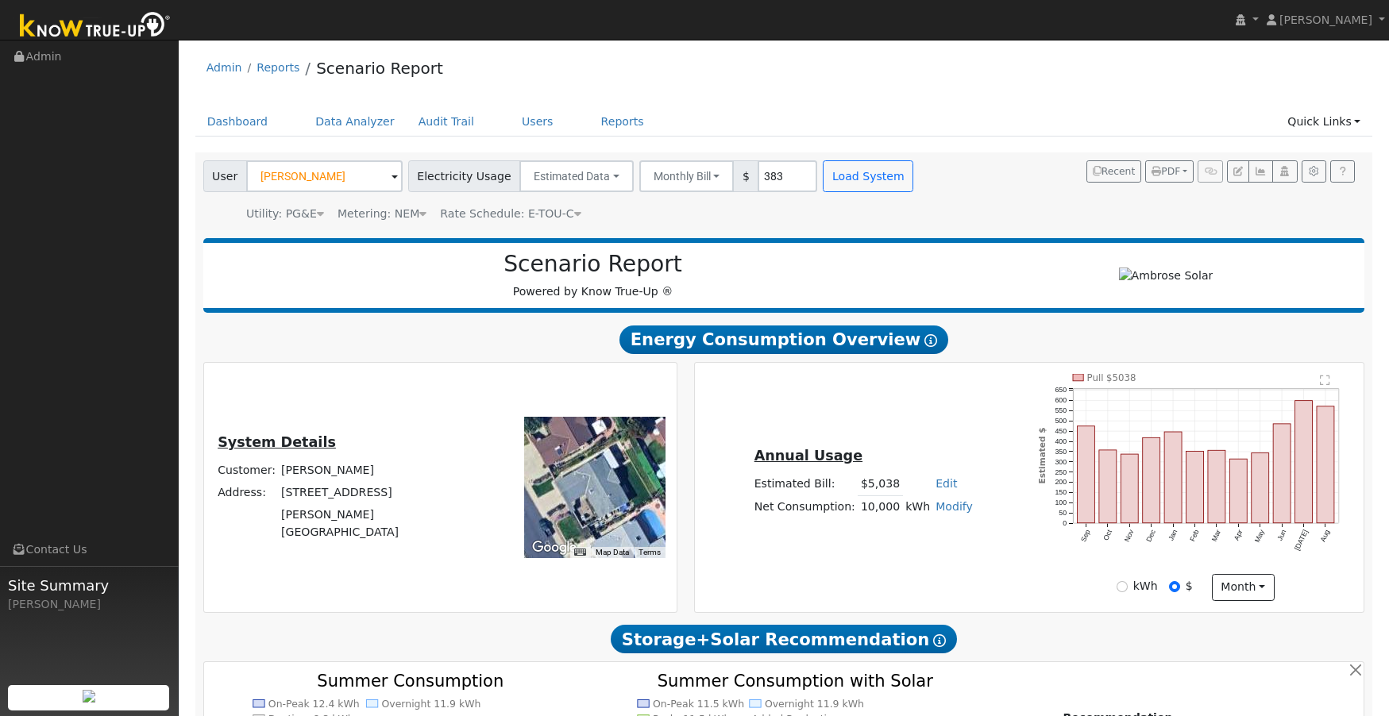
type input "0"
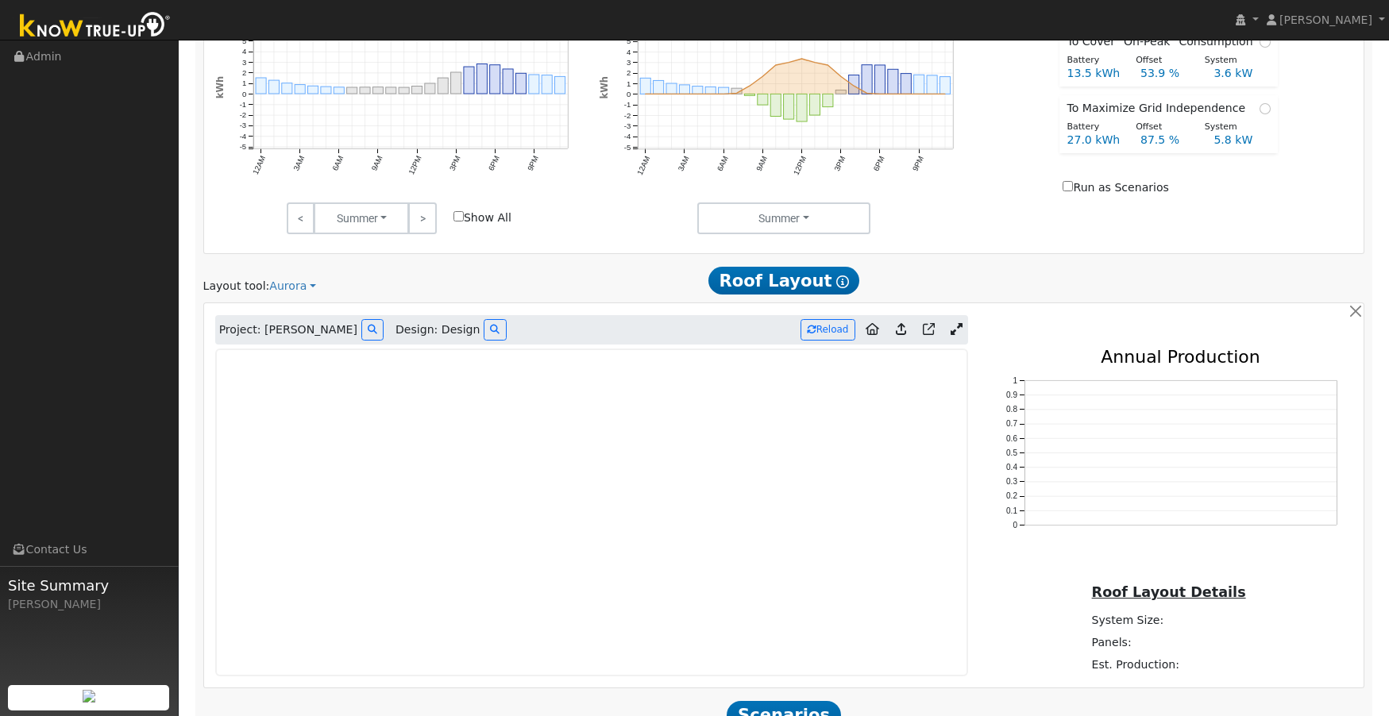
scroll to position [821, 0]
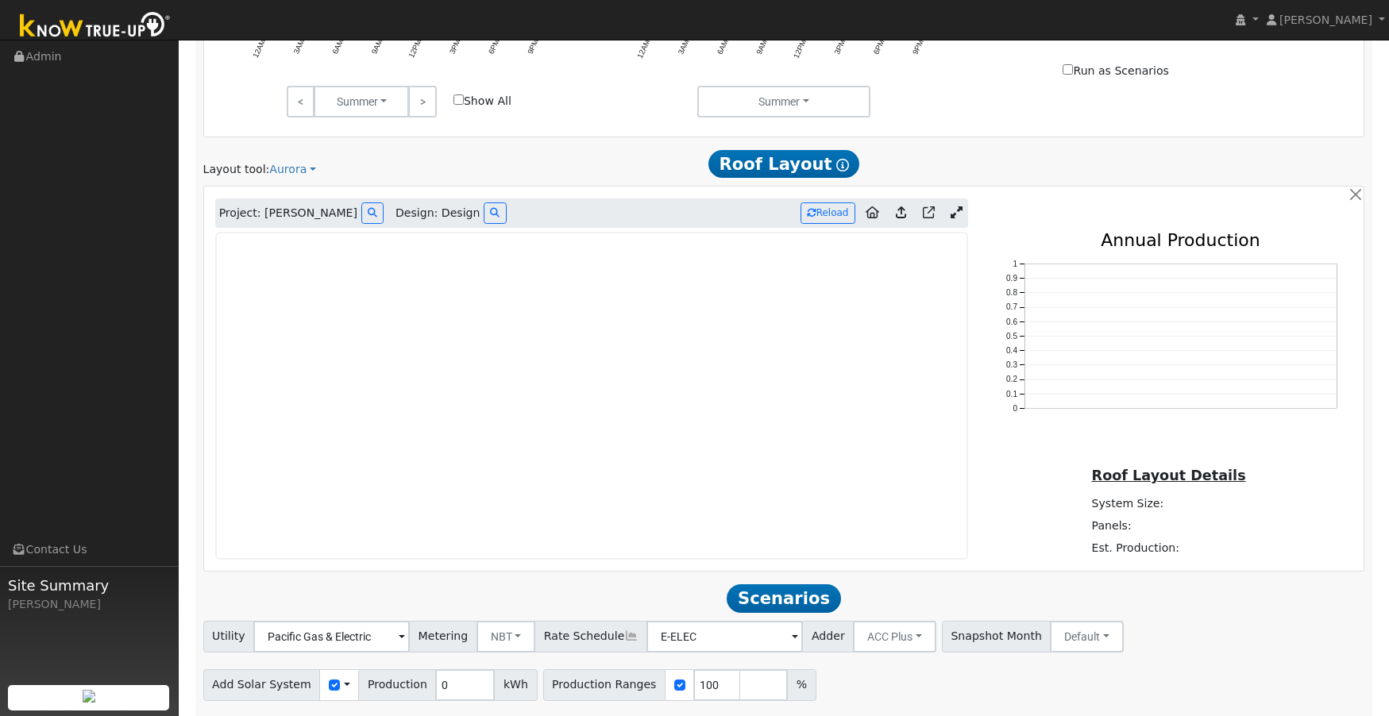
click at [903, 214] on icon at bounding box center [901, 212] width 10 height 12
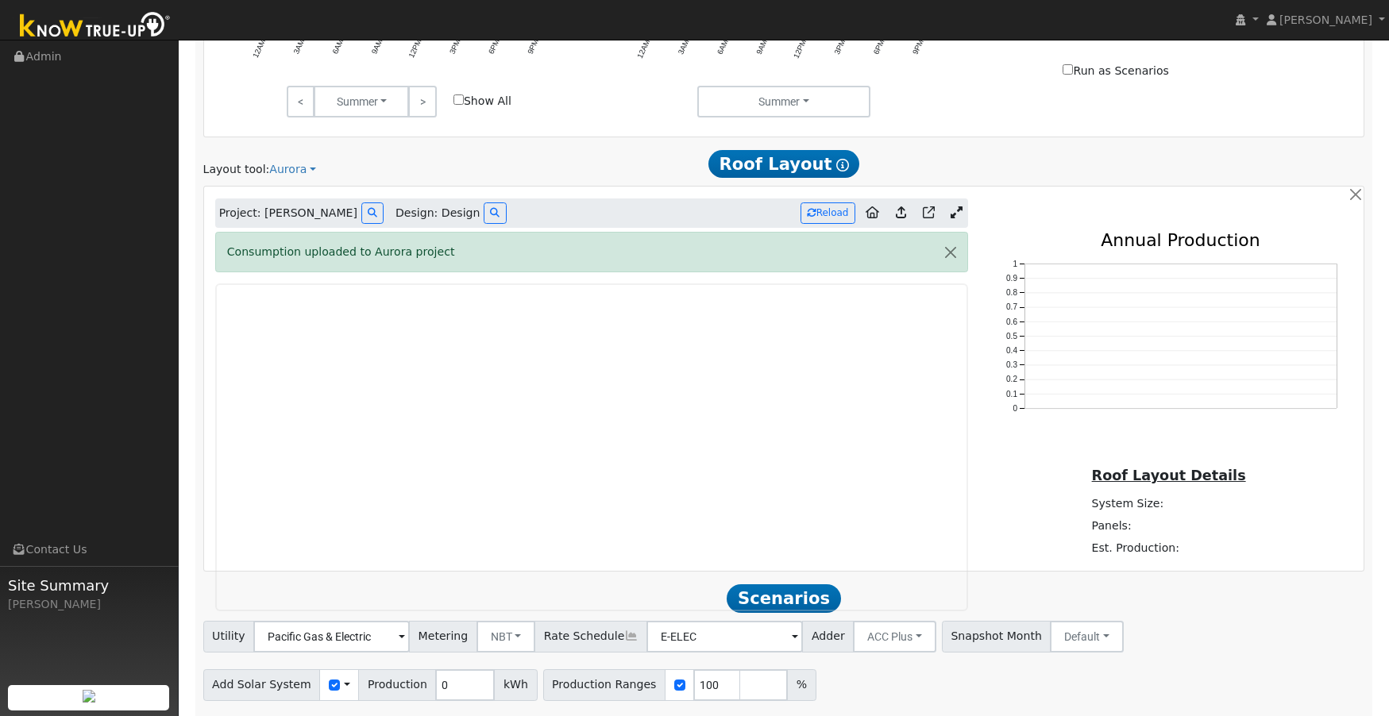
click at [958, 210] on icon at bounding box center [956, 212] width 12 height 12
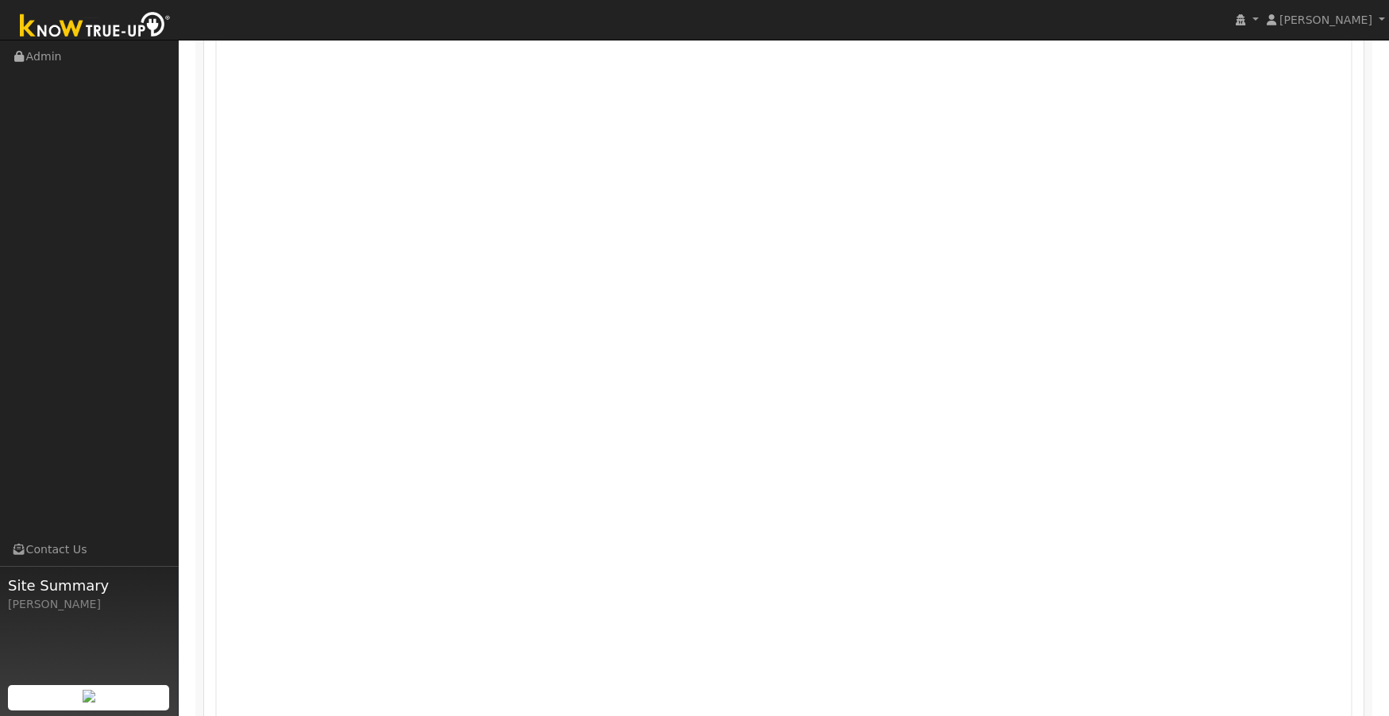
scroll to position [1341, 0]
